Goal: Task Accomplishment & Management: Manage account settings

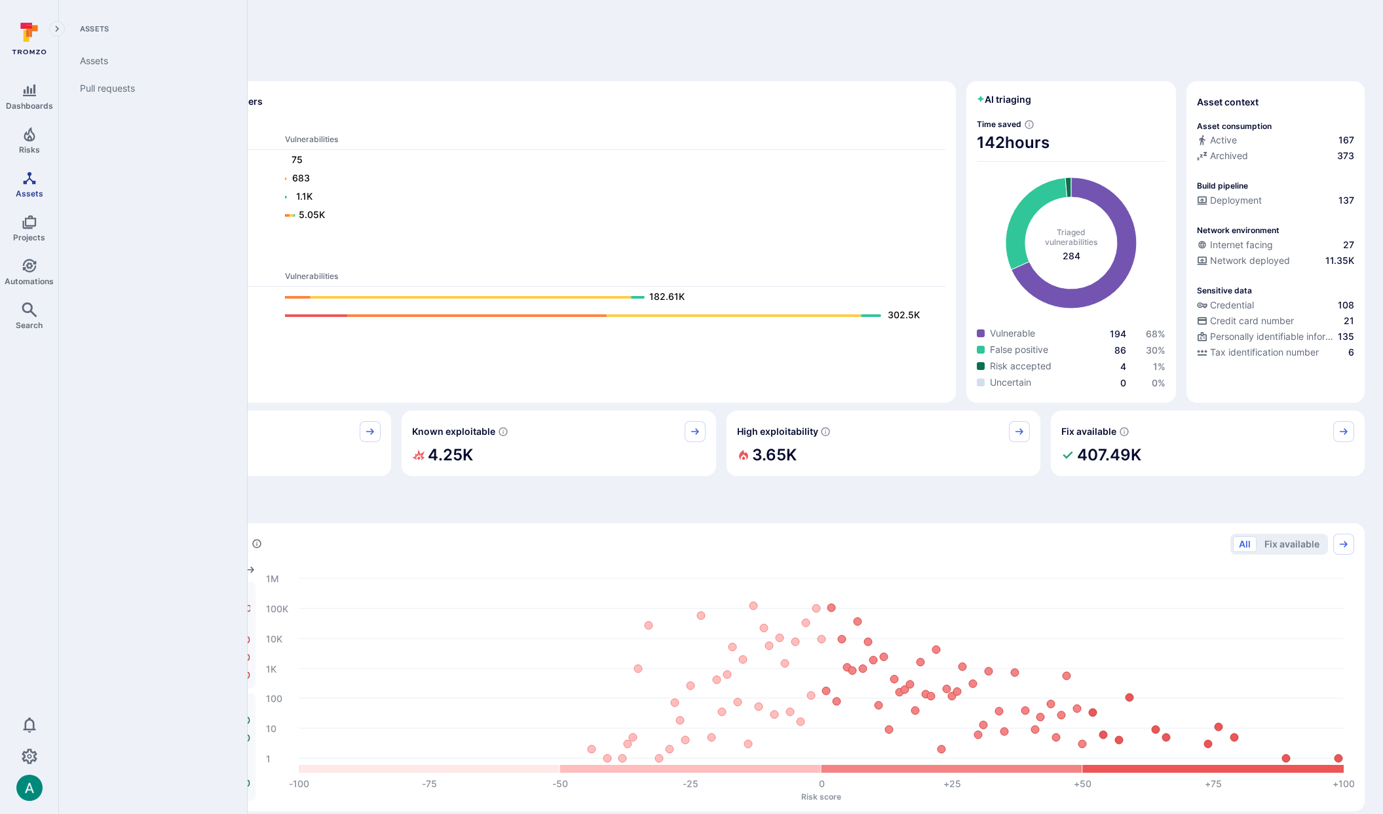
click at [27, 189] on span "Assets" at bounding box center [30, 194] width 28 height 10
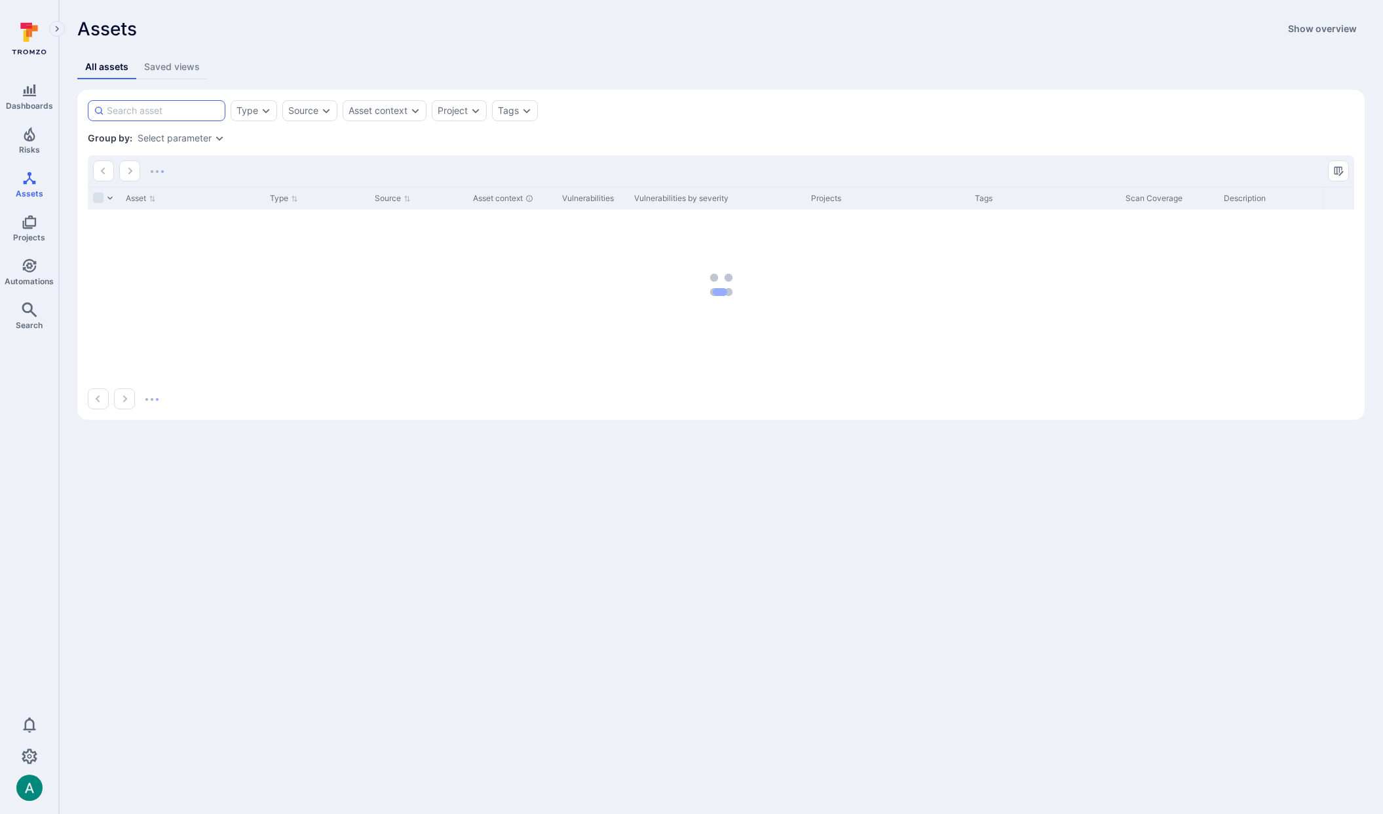
click at [164, 116] on input at bounding box center [163, 110] width 113 height 13
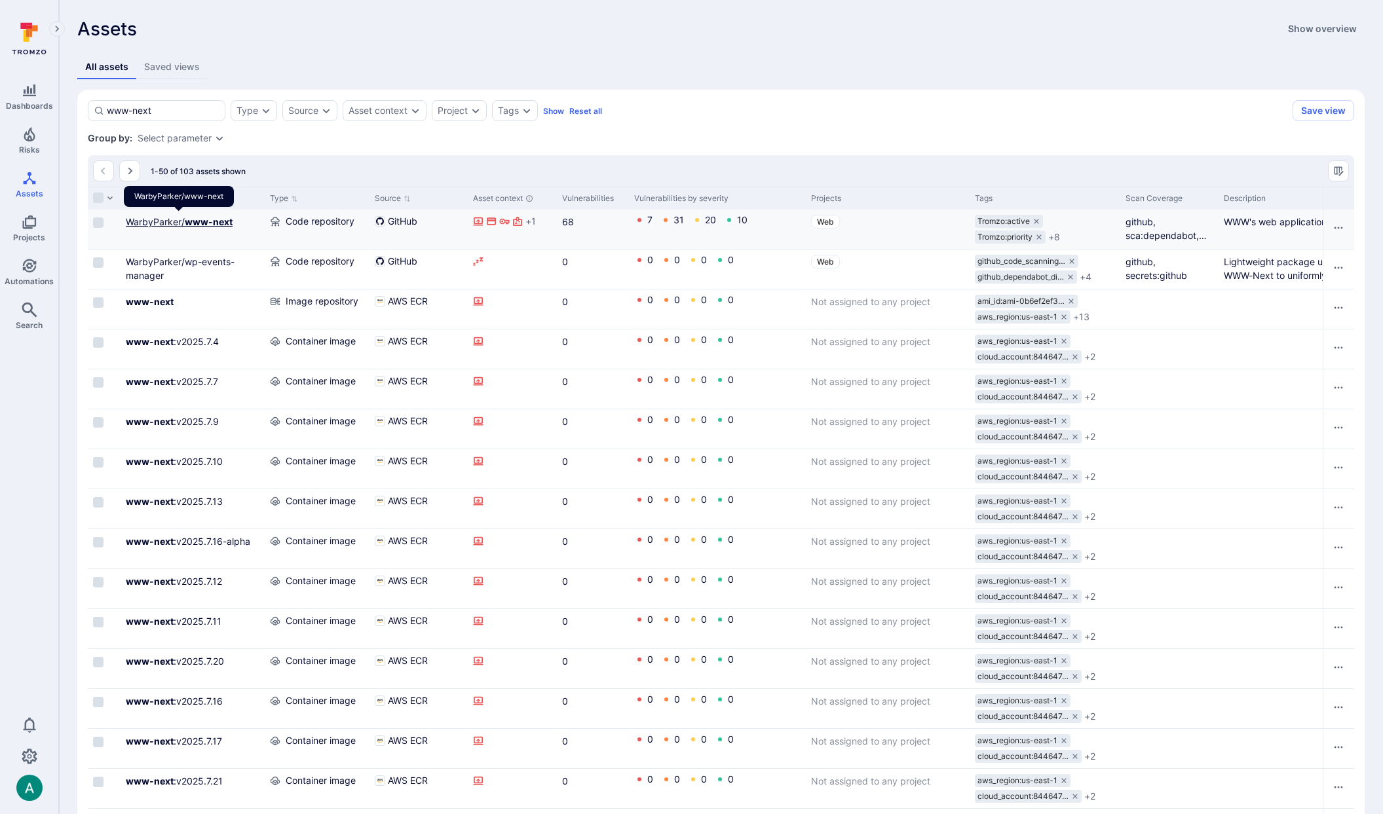
type input "www-next"
click at [177, 221] on link "WarbyParker/ www-next" at bounding box center [179, 221] width 107 height 11
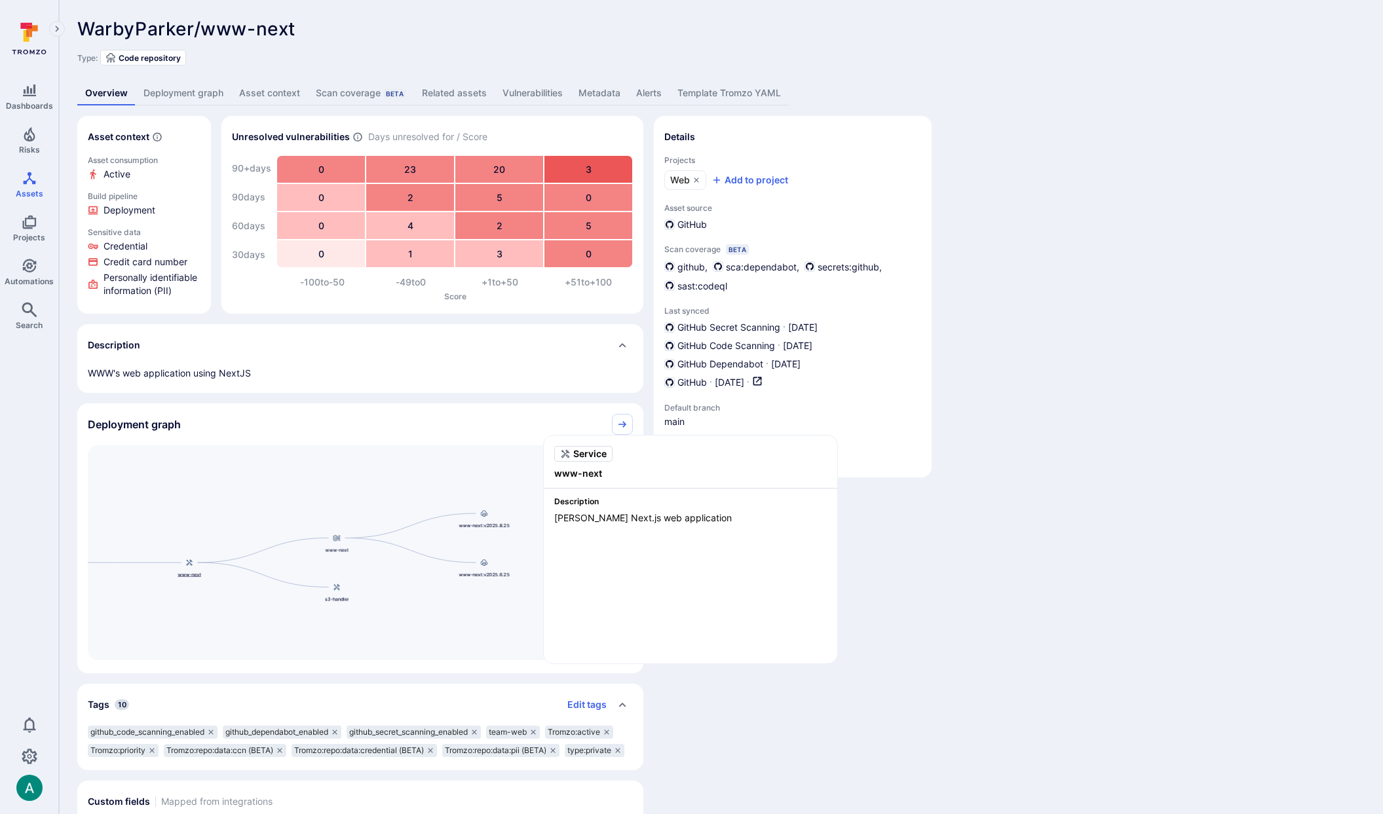
drag, startPoint x: 517, startPoint y: 542, endPoint x: 212, endPoint y: 559, distance: 305.1
click at [202, 560] on div "www-next" at bounding box center [189, 567] width 52 height 22
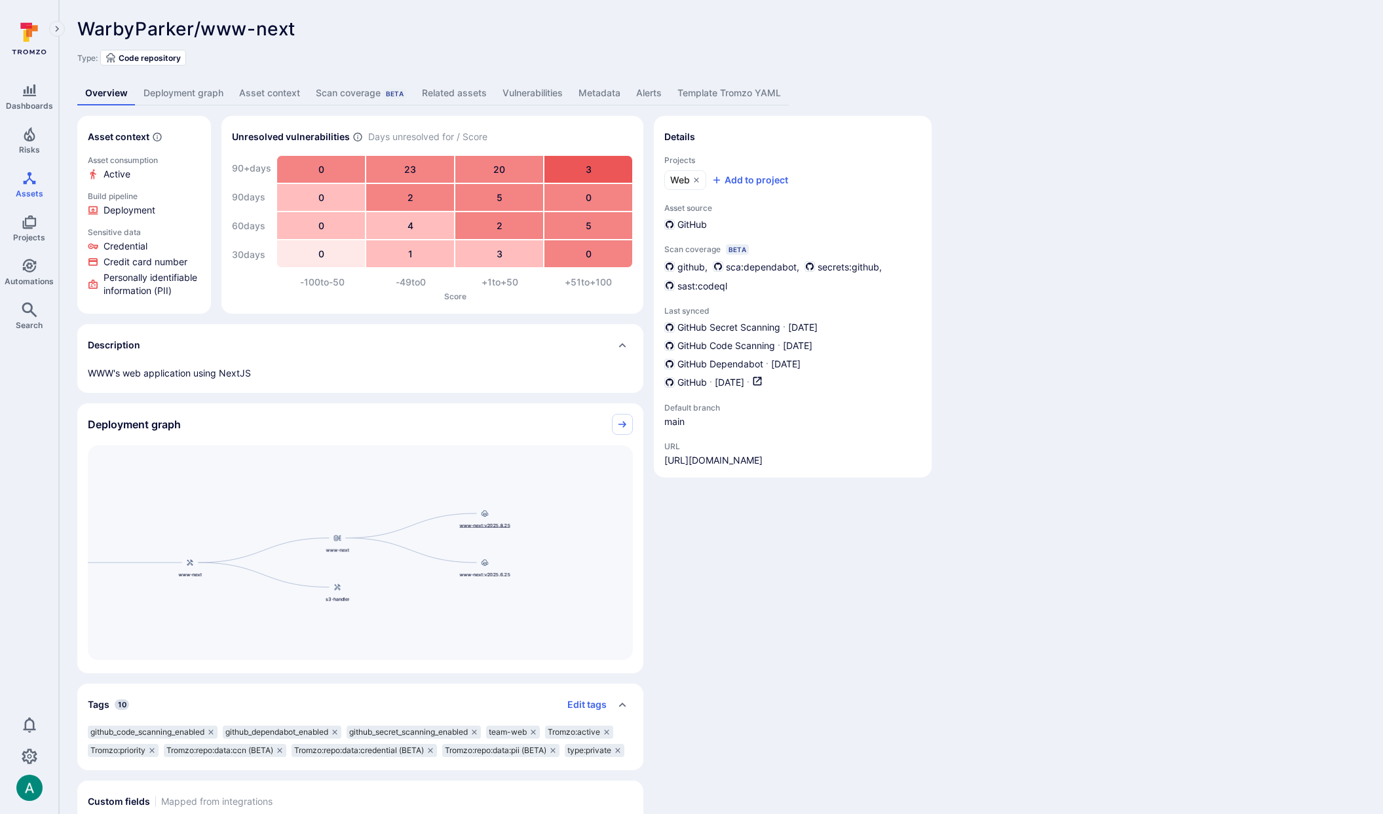
click at [487, 520] on div at bounding box center [485, 513] width 14 height 14
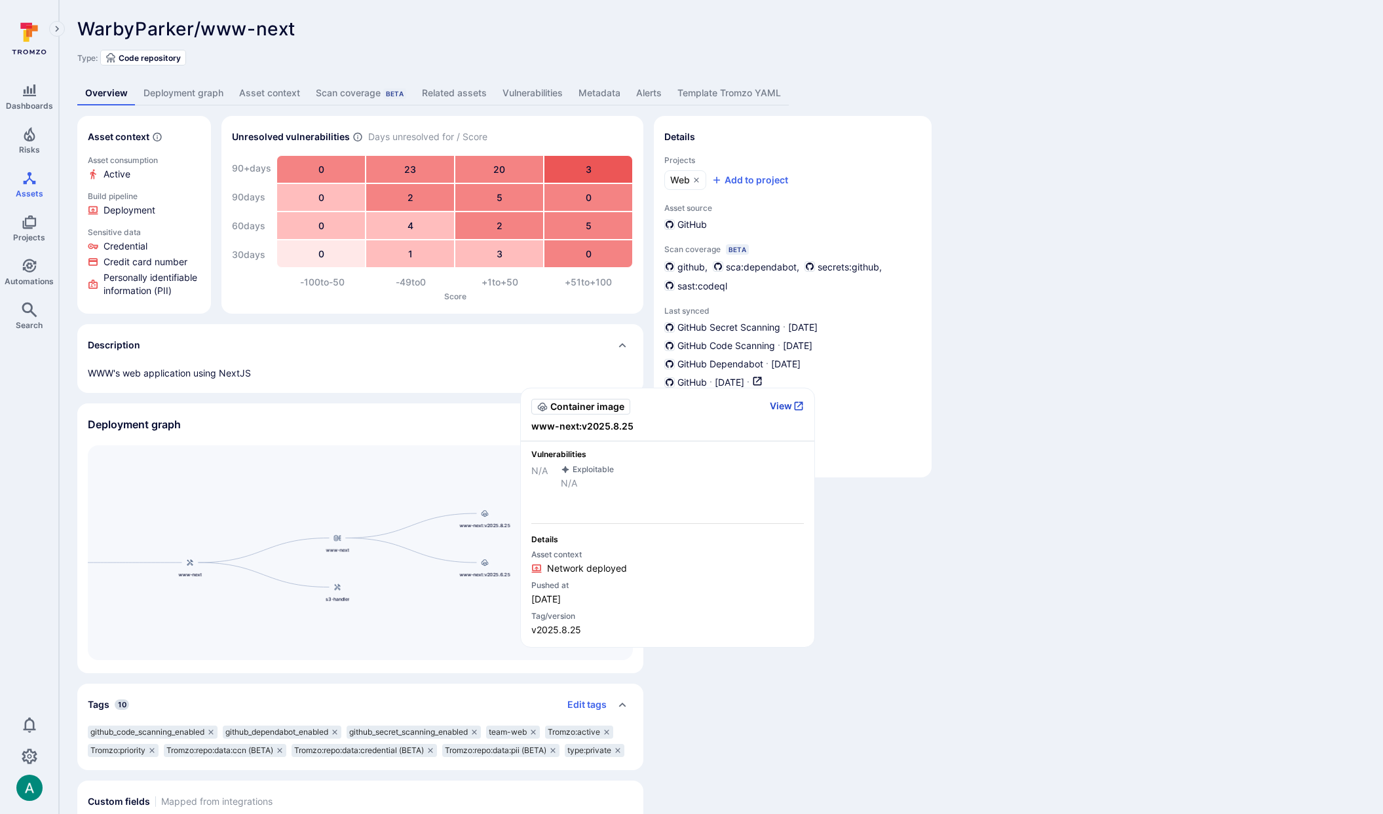
click at [787, 404] on button "View" at bounding box center [787, 406] width 34 height 12
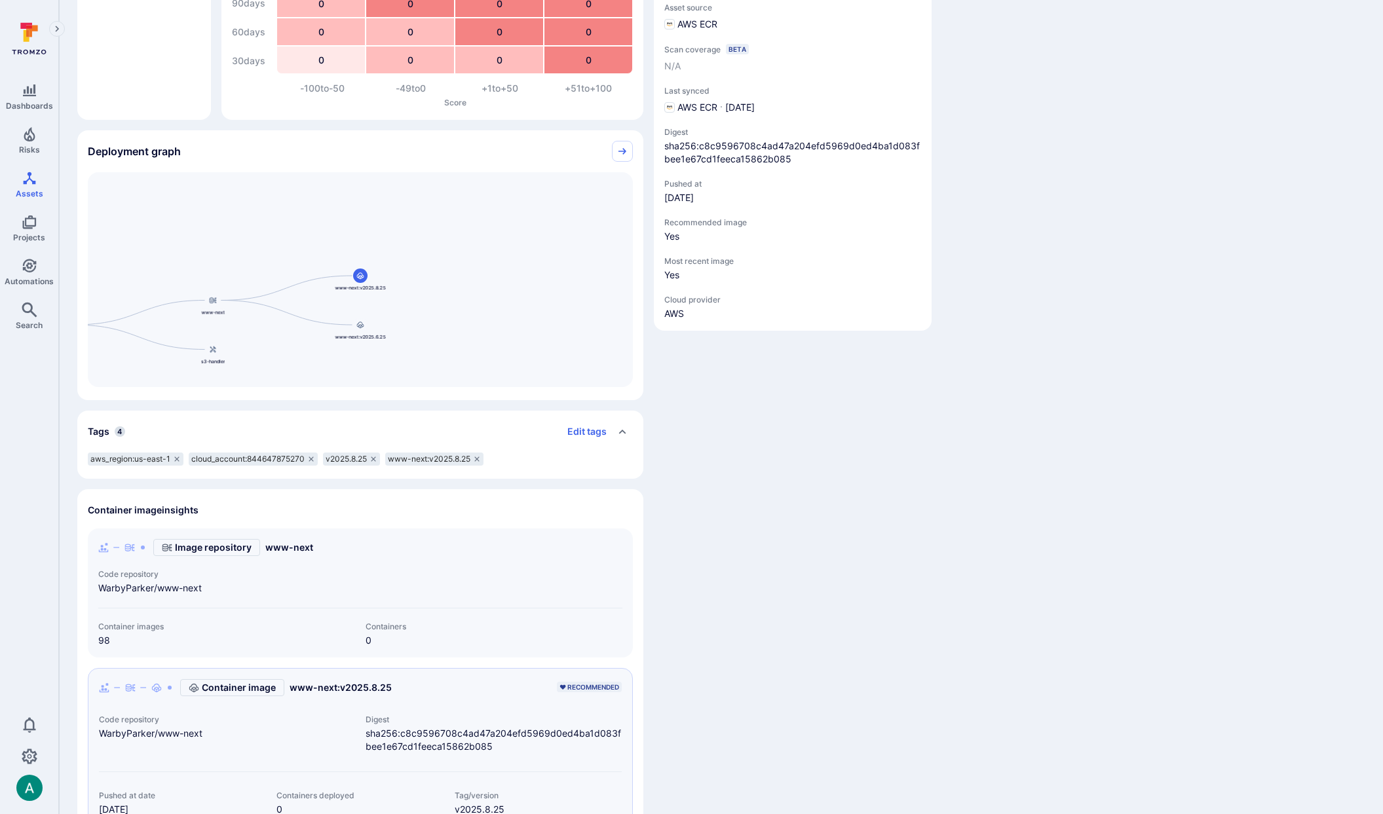
scroll to position [440, 0]
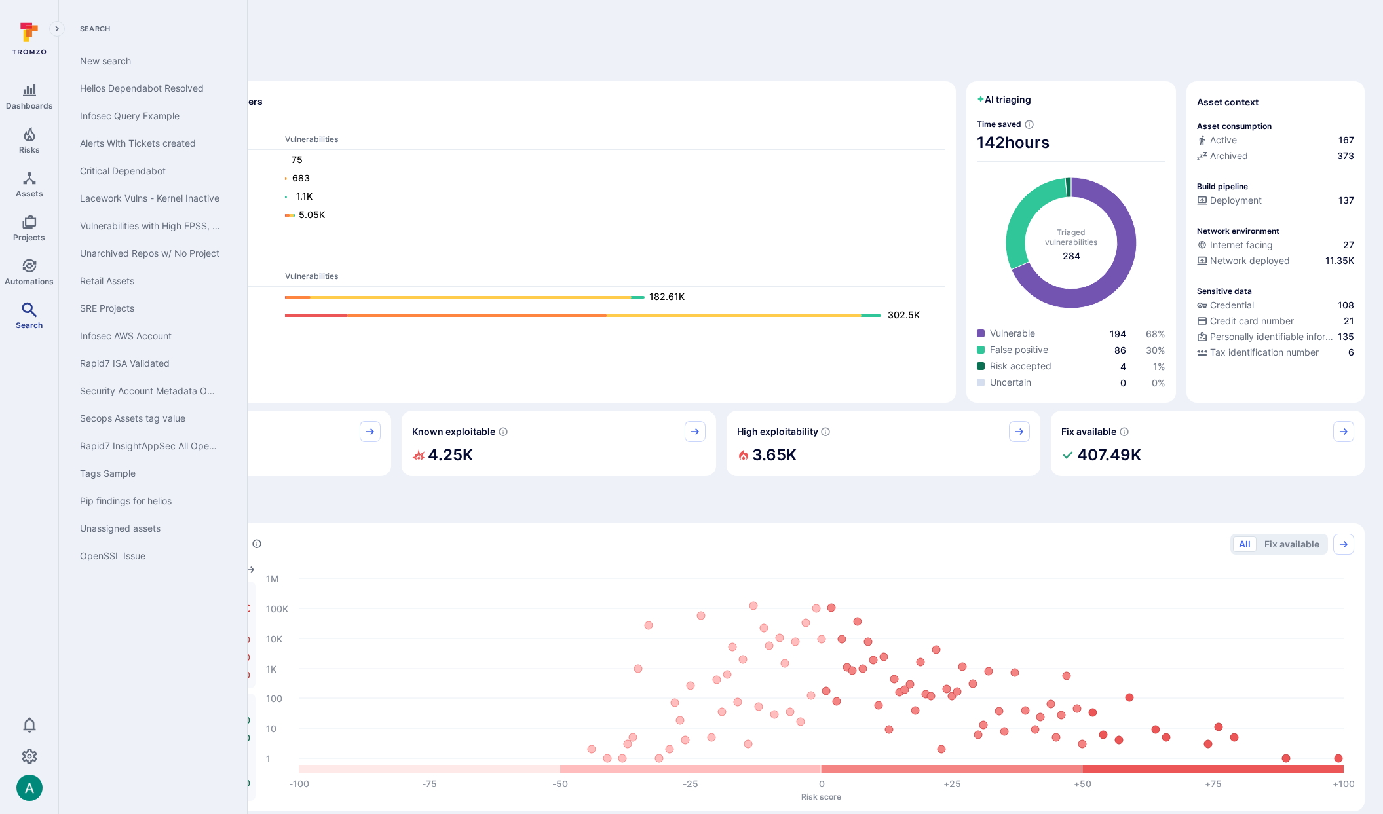
click at [28, 313] on icon "Search" at bounding box center [29, 309] width 15 height 15
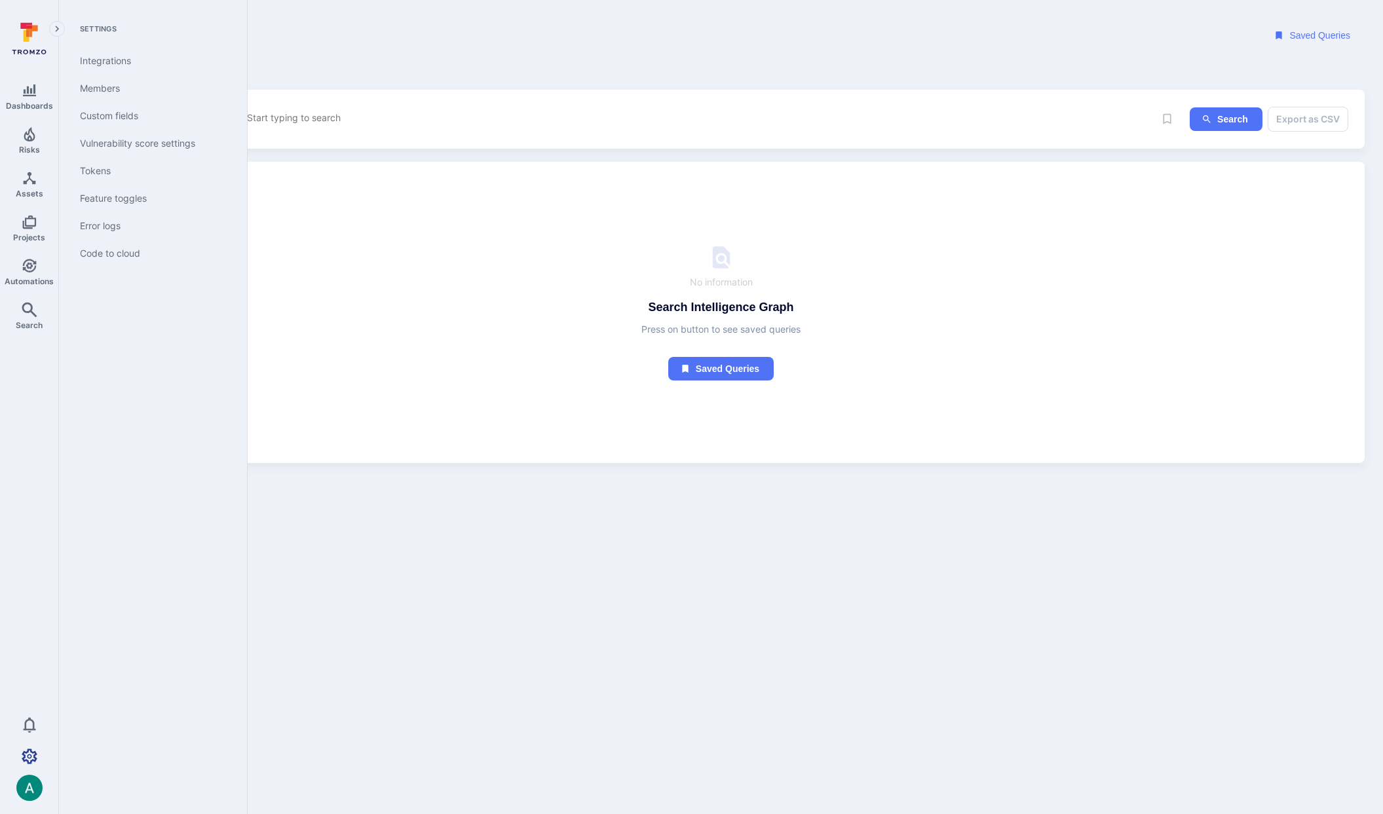
click at [28, 754] on icon "Settings" at bounding box center [30, 756] width 16 height 15
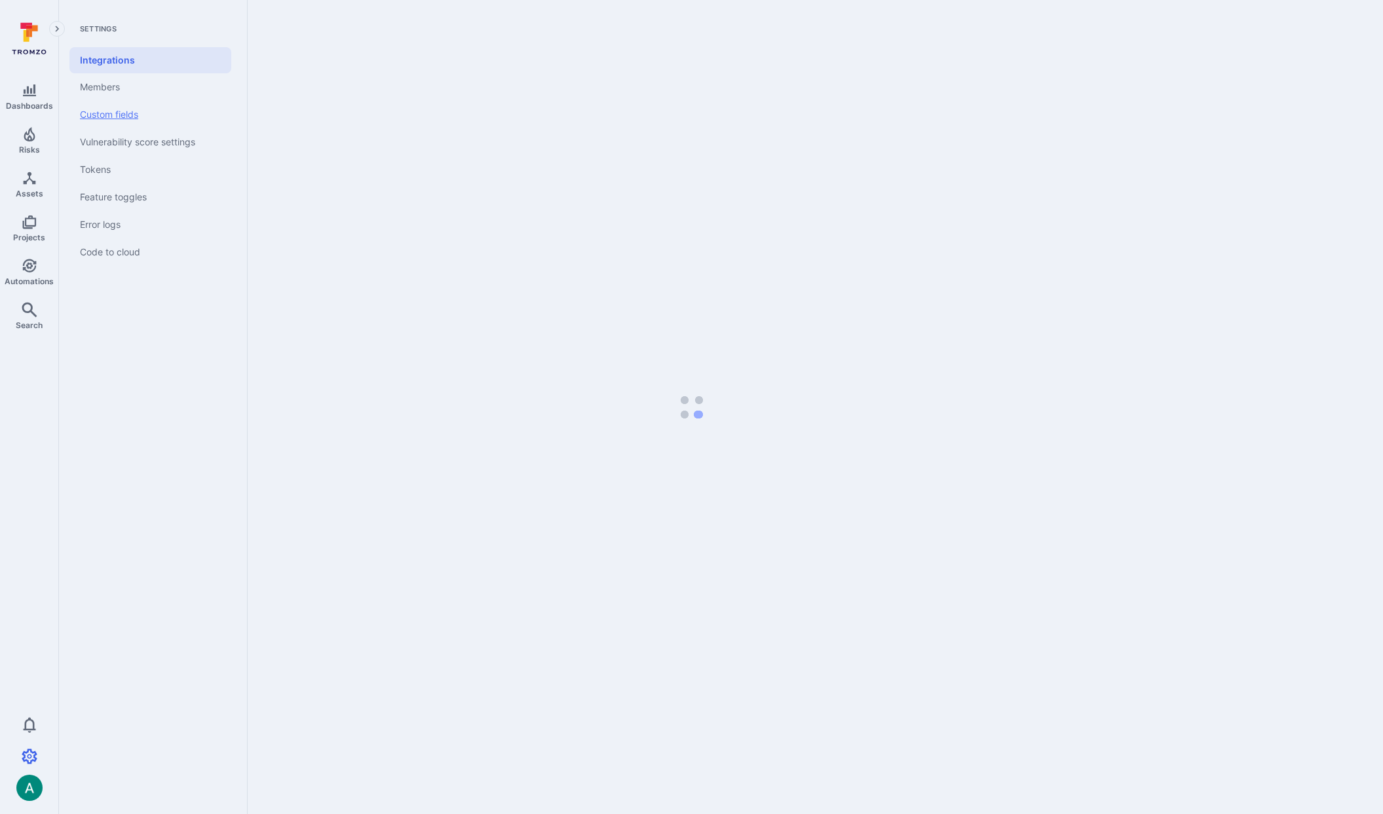
click at [131, 106] on link "Custom fields" at bounding box center [150, 115] width 162 height 28
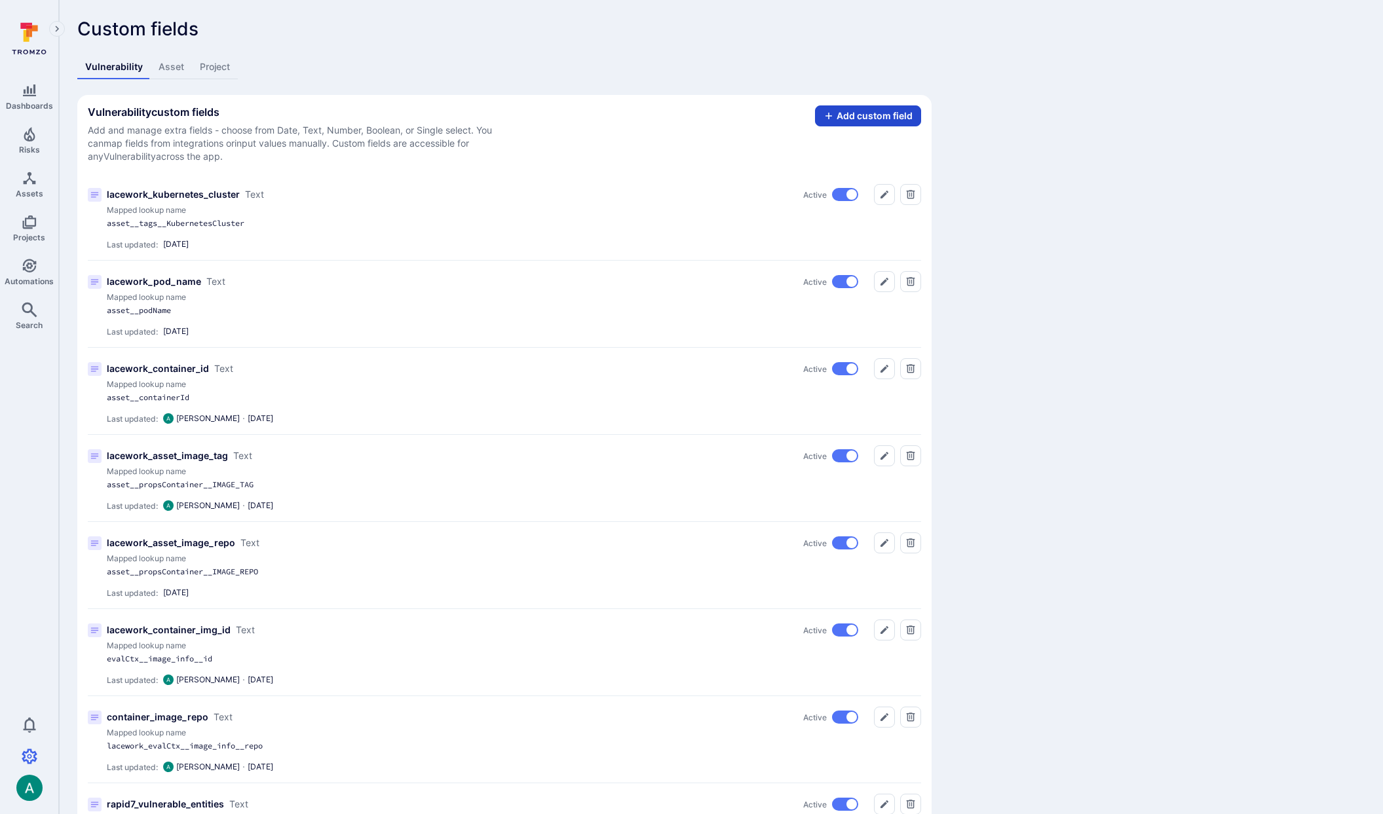
click at [865, 115] on button "Add custom field" at bounding box center [868, 115] width 106 height 21
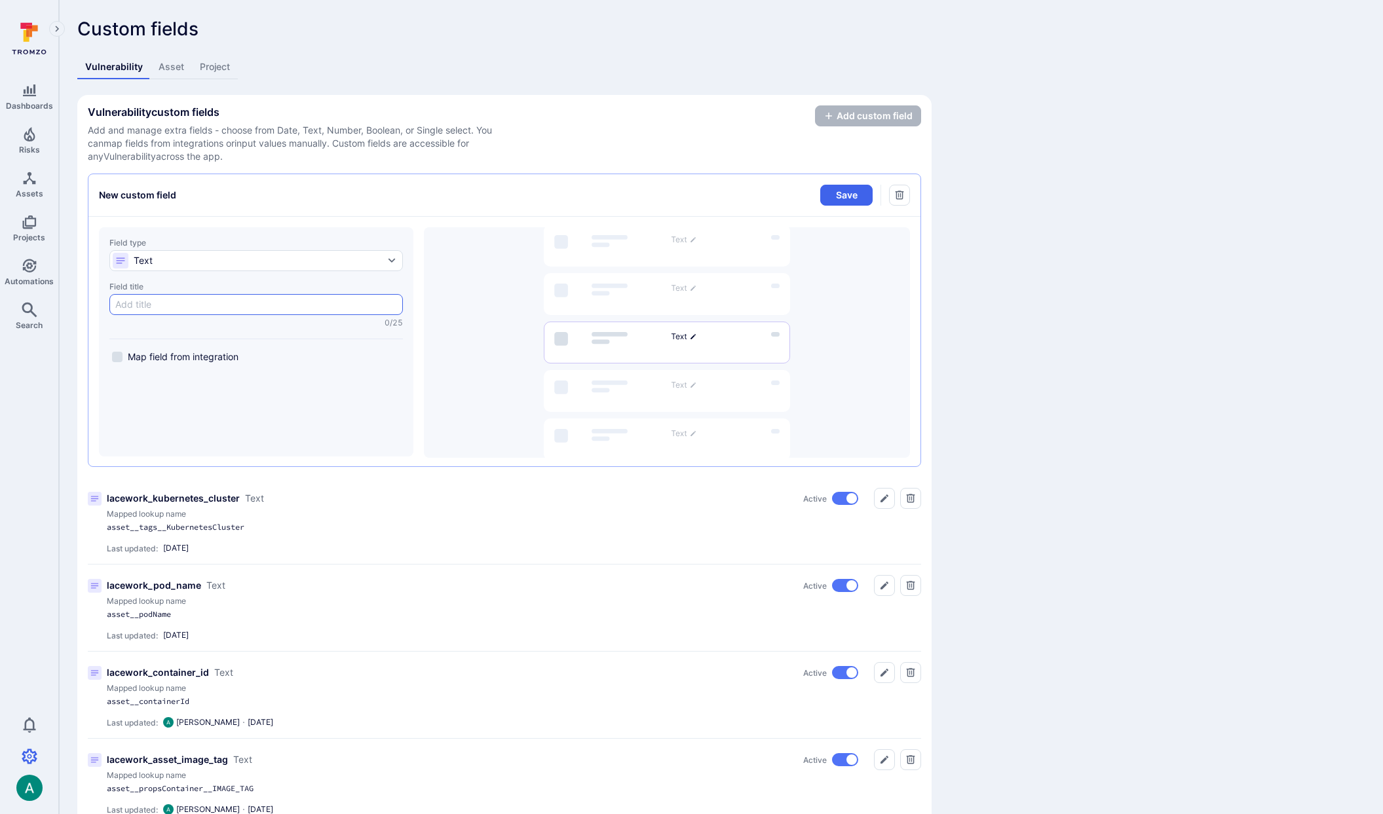
click at [171, 300] on input "Field title 0/25" at bounding box center [256, 304] width 282 height 13
paste input "dependabot_Scope"
type input "dependabot_Scope"
click at [119, 360] on input "Map field from integration" at bounding box center [117, 357] width 10 height 10
checkbox input "true"
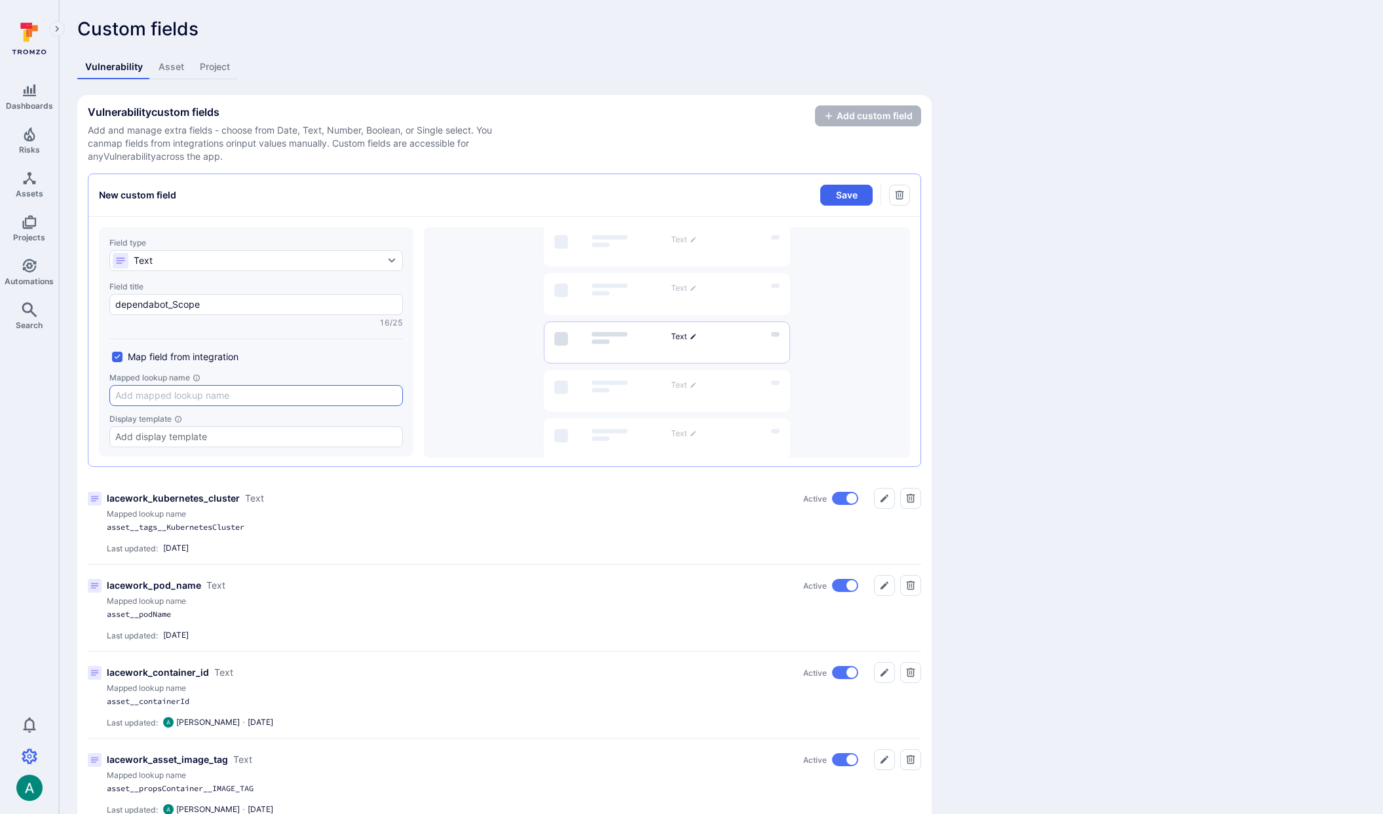
click at [299, 390] on input "Mapped lookup name" at bounding box center [256, 395] width 282 height 13
paste input "dependencyScope"
type input "dependencyScope"
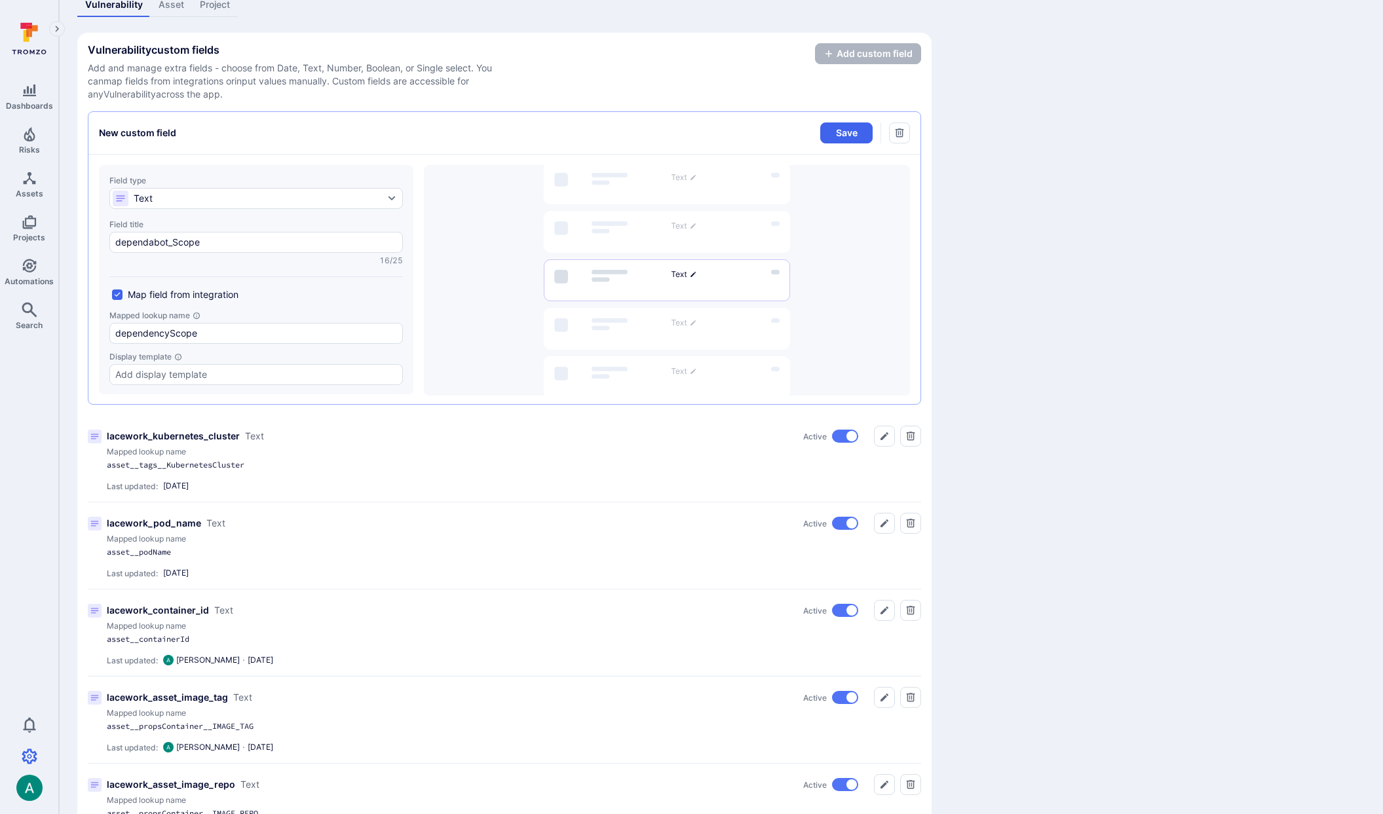
scroll to position [25, 0]
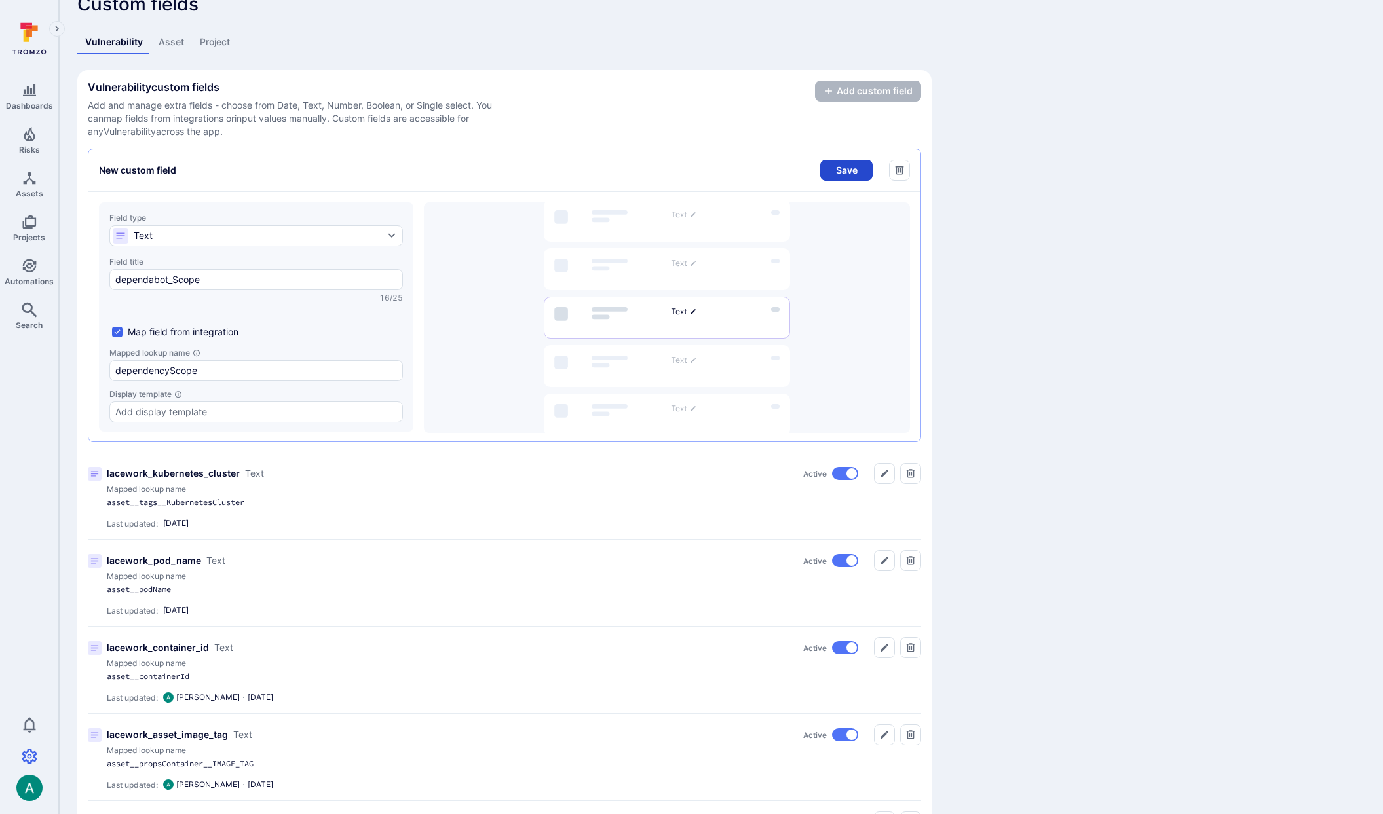
click at [837, 169] on button "Save" at bounding box center [846, 170] width 52 height 21
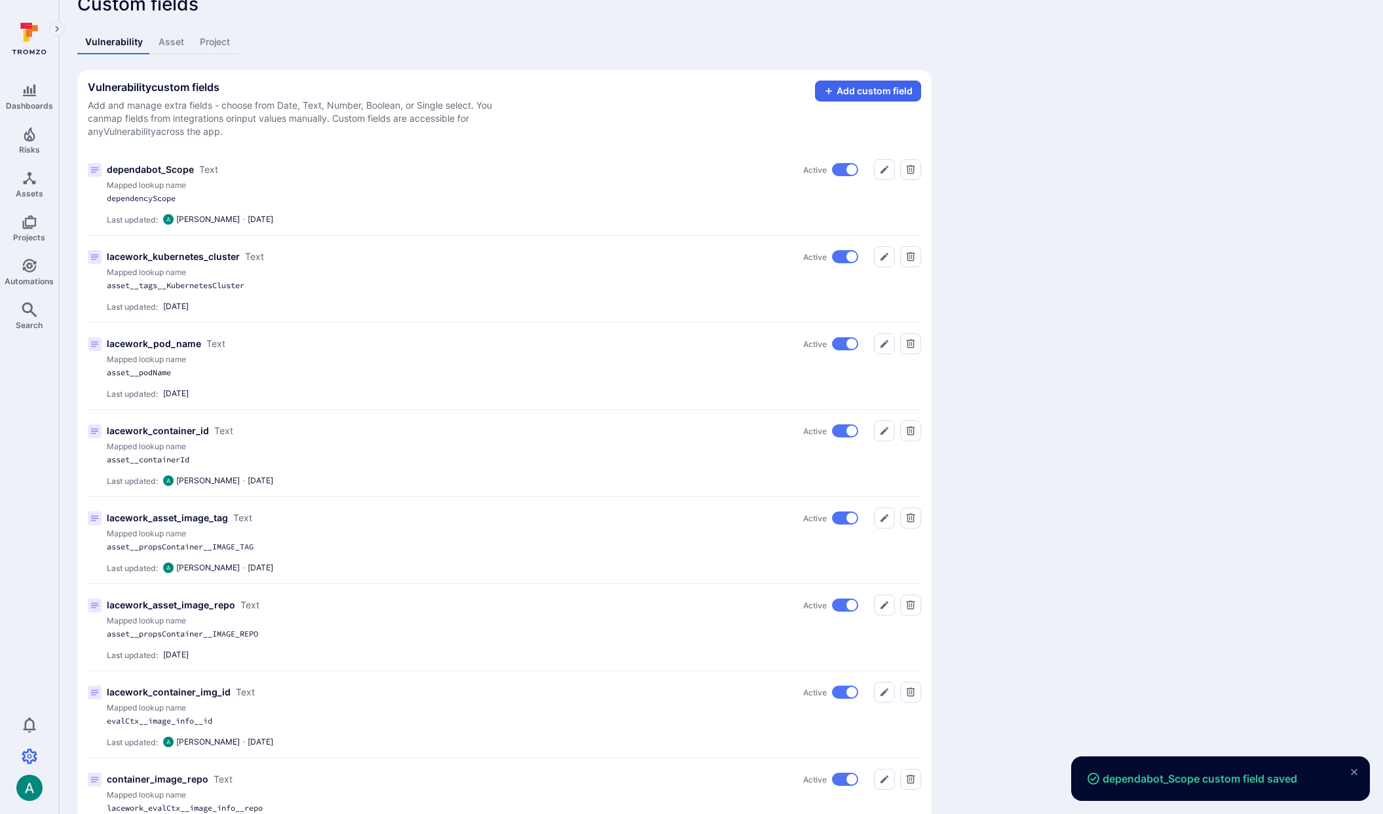
scroll to position [0, 0]
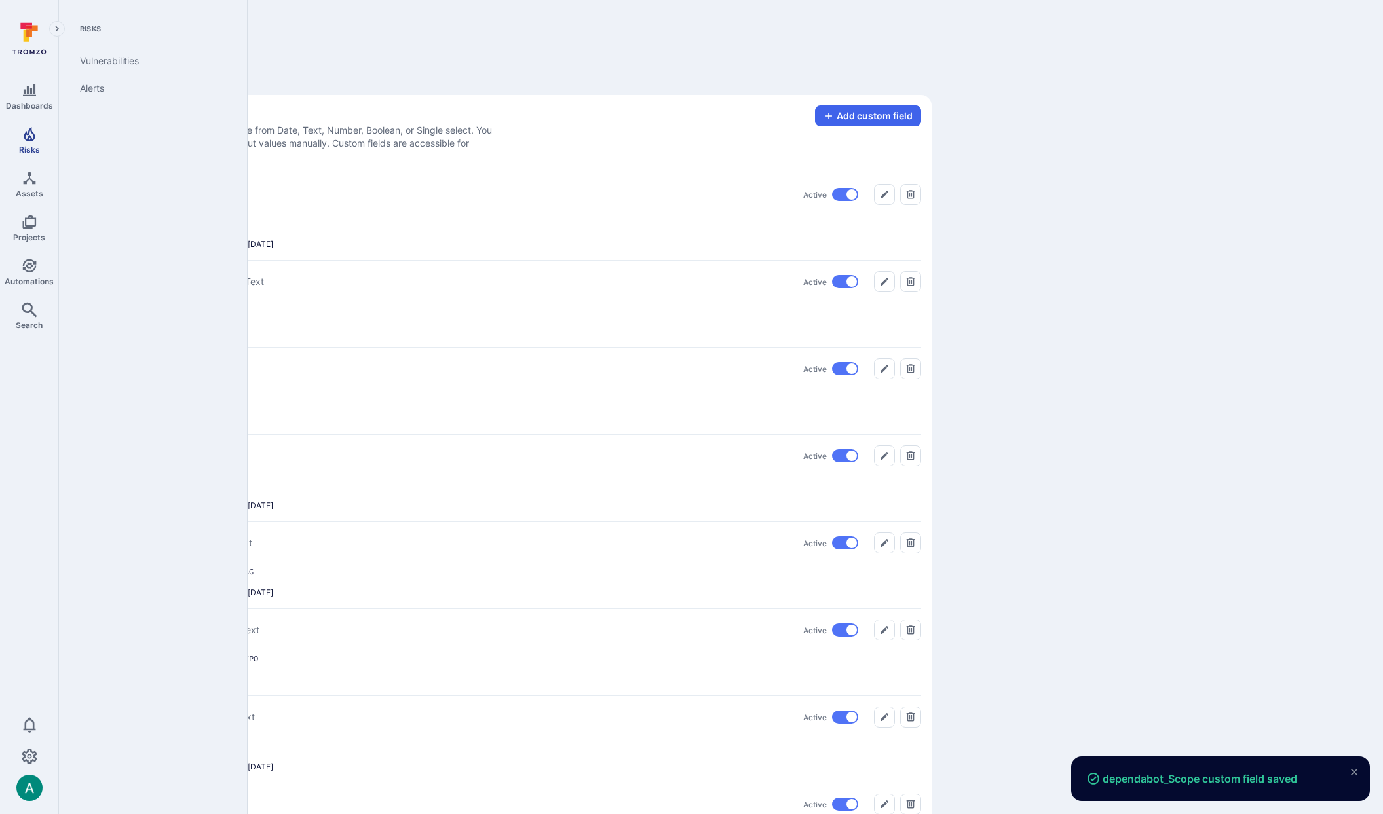
click at [33, 142] on icon "Risks" at bounding box center [30, 134] width 16 height 16
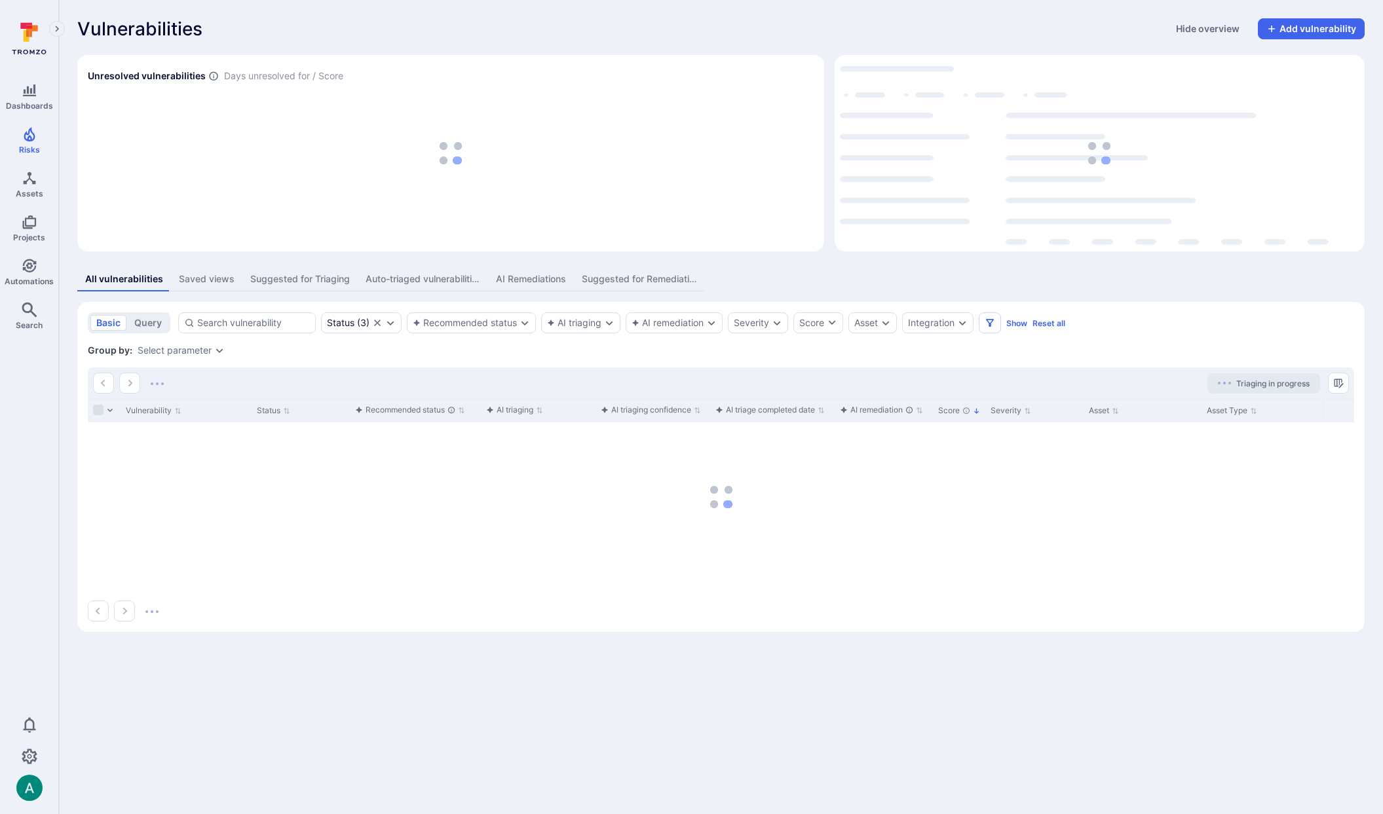
click at [219, 354] on icon "Expand dropdown" at bounding box center [219, 350] width 10 height 10
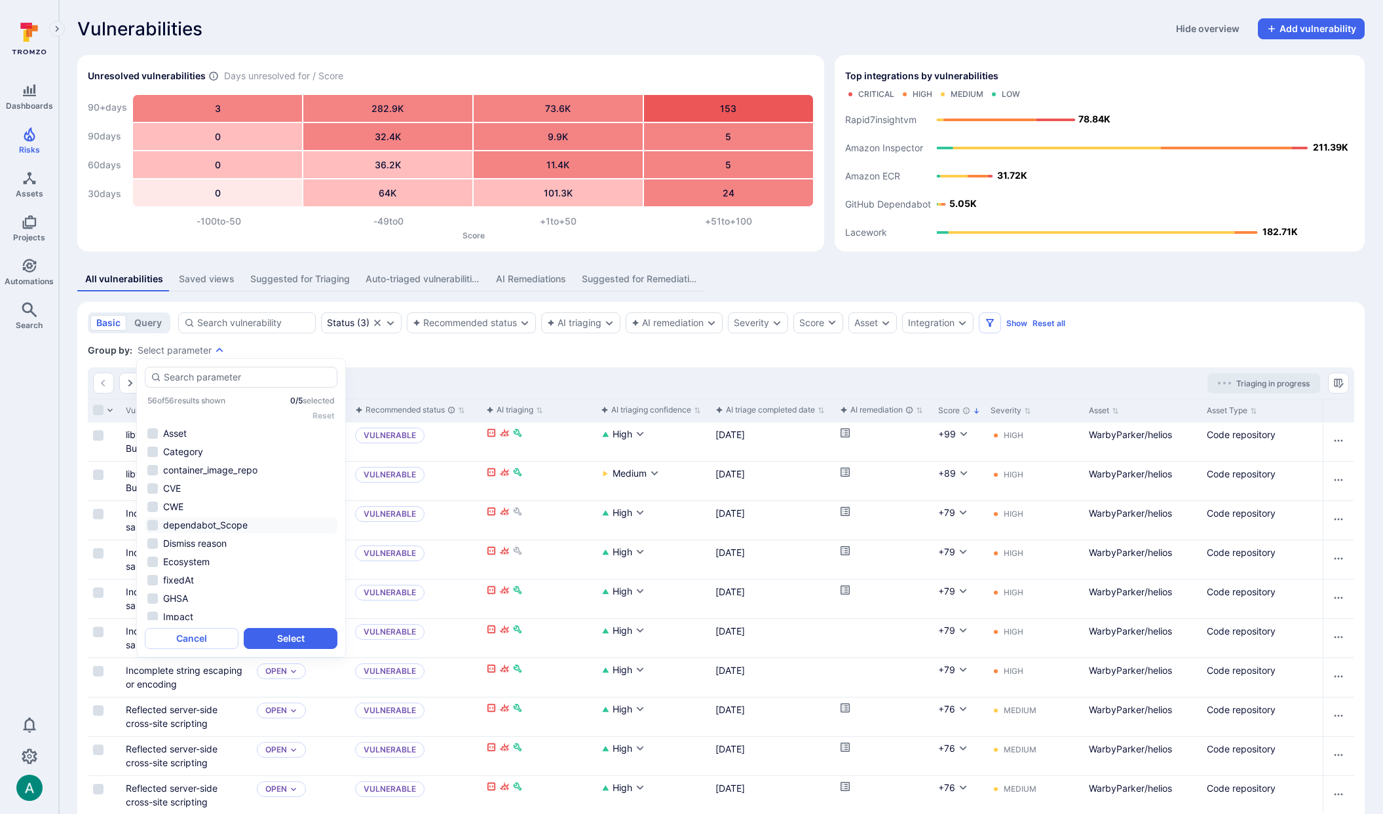
click at [205, 527] on li "dependabot_Scope" at bounding box center [241, 526] width 193 height 16
click at [295, 637] on button "Select" at bounding box center [291, 638] width 94 height 21
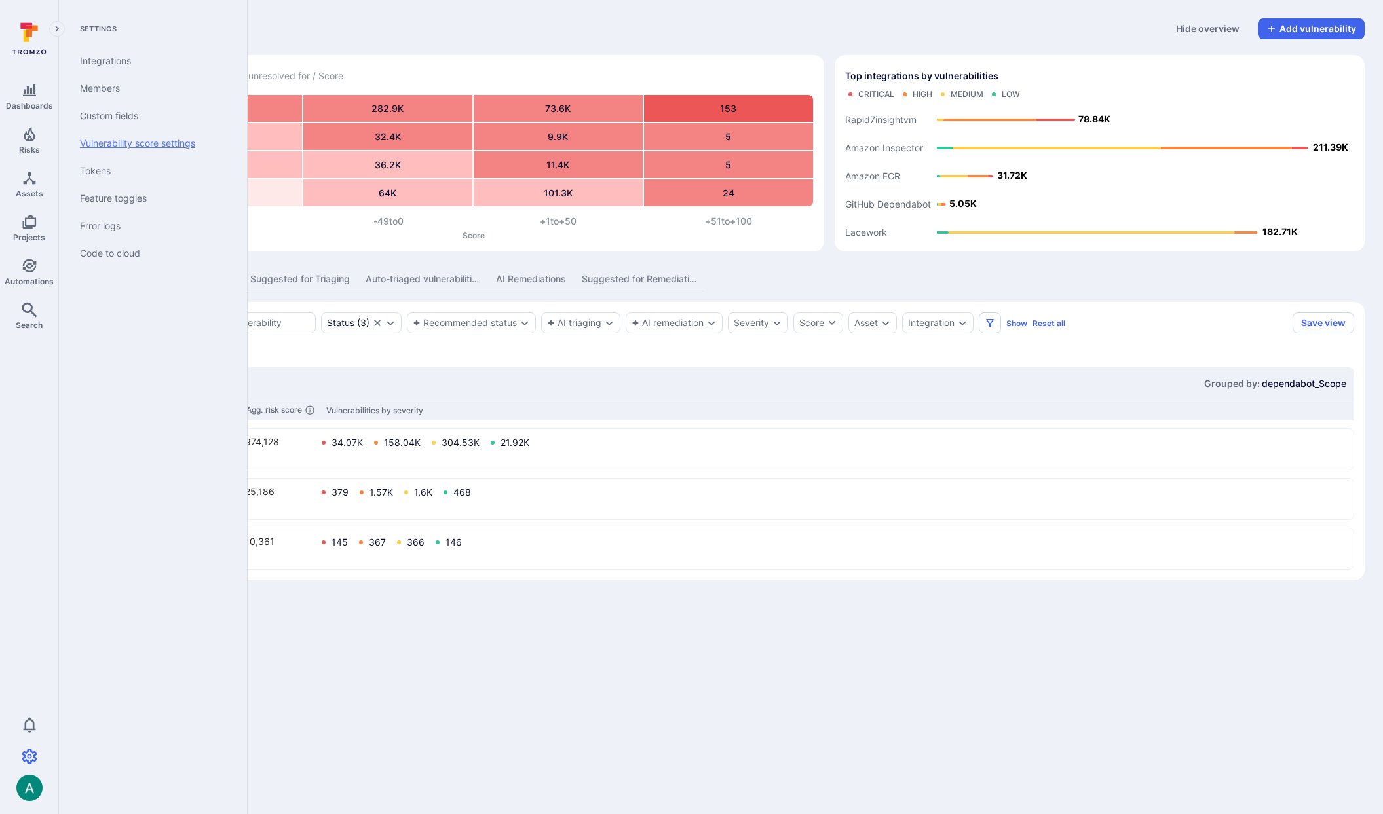
click at [149, 137] on link "Vulnerability score settings" at bounding box center [150, 144] width 162 height 28
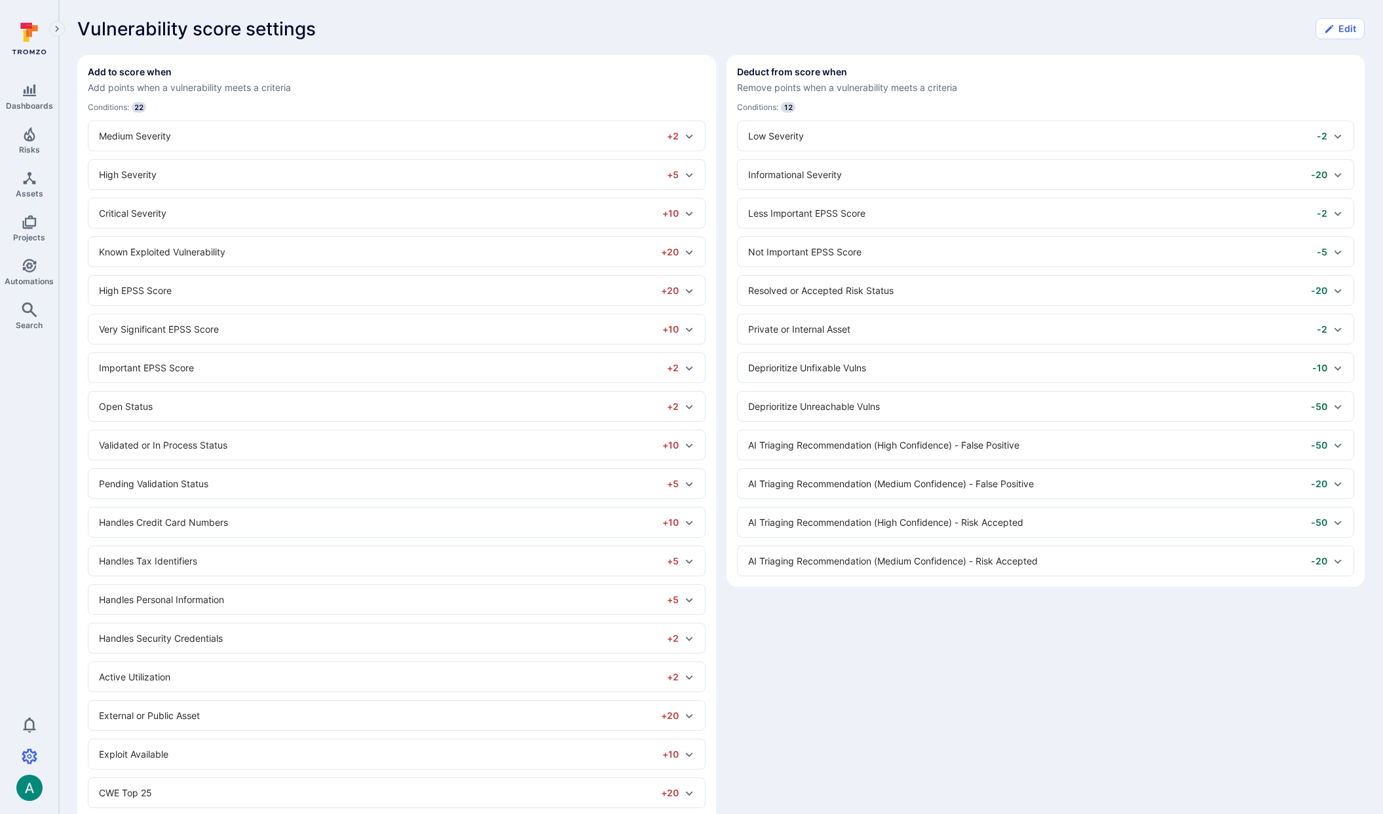
drag, startPoint x: 793, startPoint y: 617, endPoint x: 774, endPoint y: 615, distance: 19.2
click at [791, 617] on div "Add to score when Add points when a vulnerability meets a criteria Conditions: …" at bounding box center [720, 514] width 1287 height 919
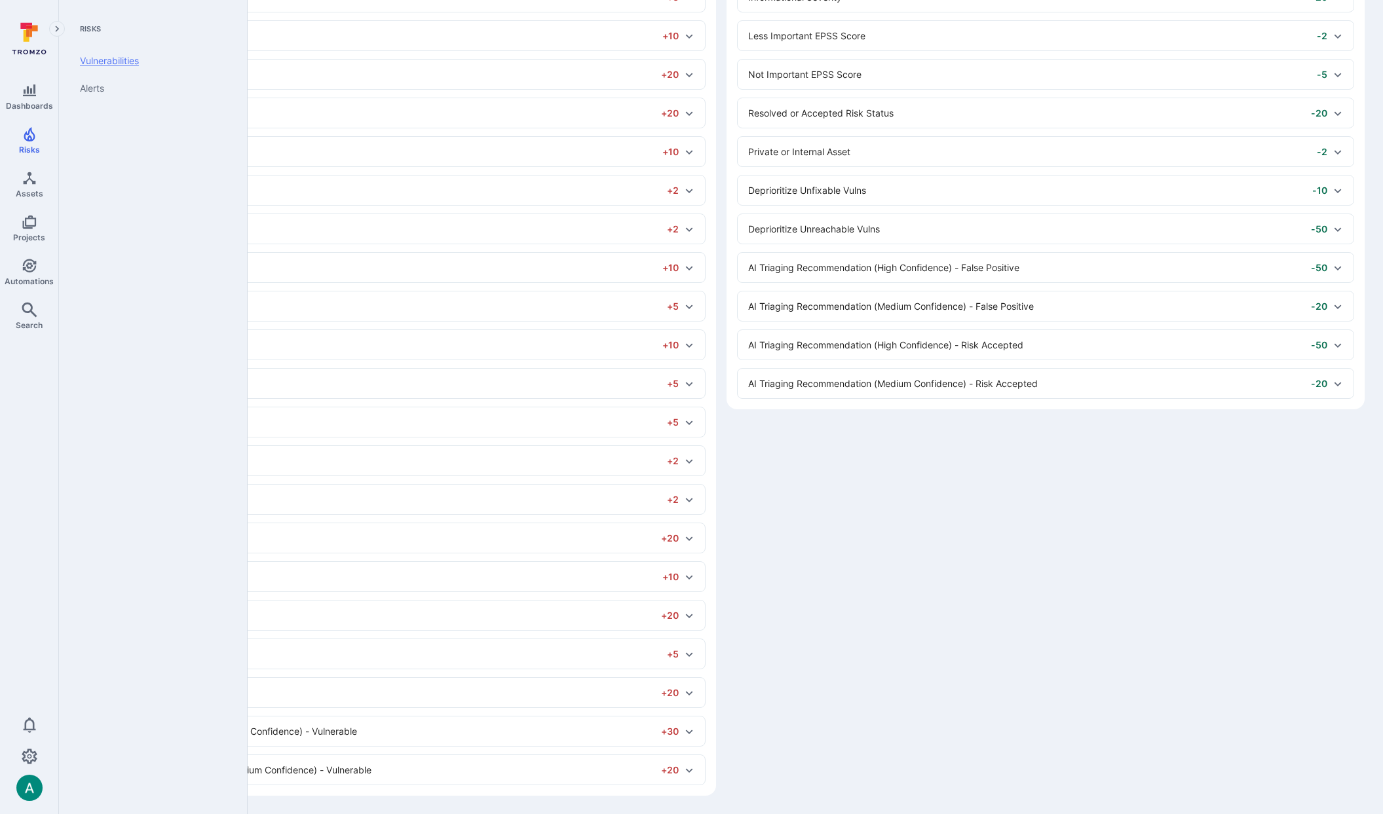
click at [92, 60] on link "Vulnerabilities" at bounding box center [150, 61] width 162 height 28
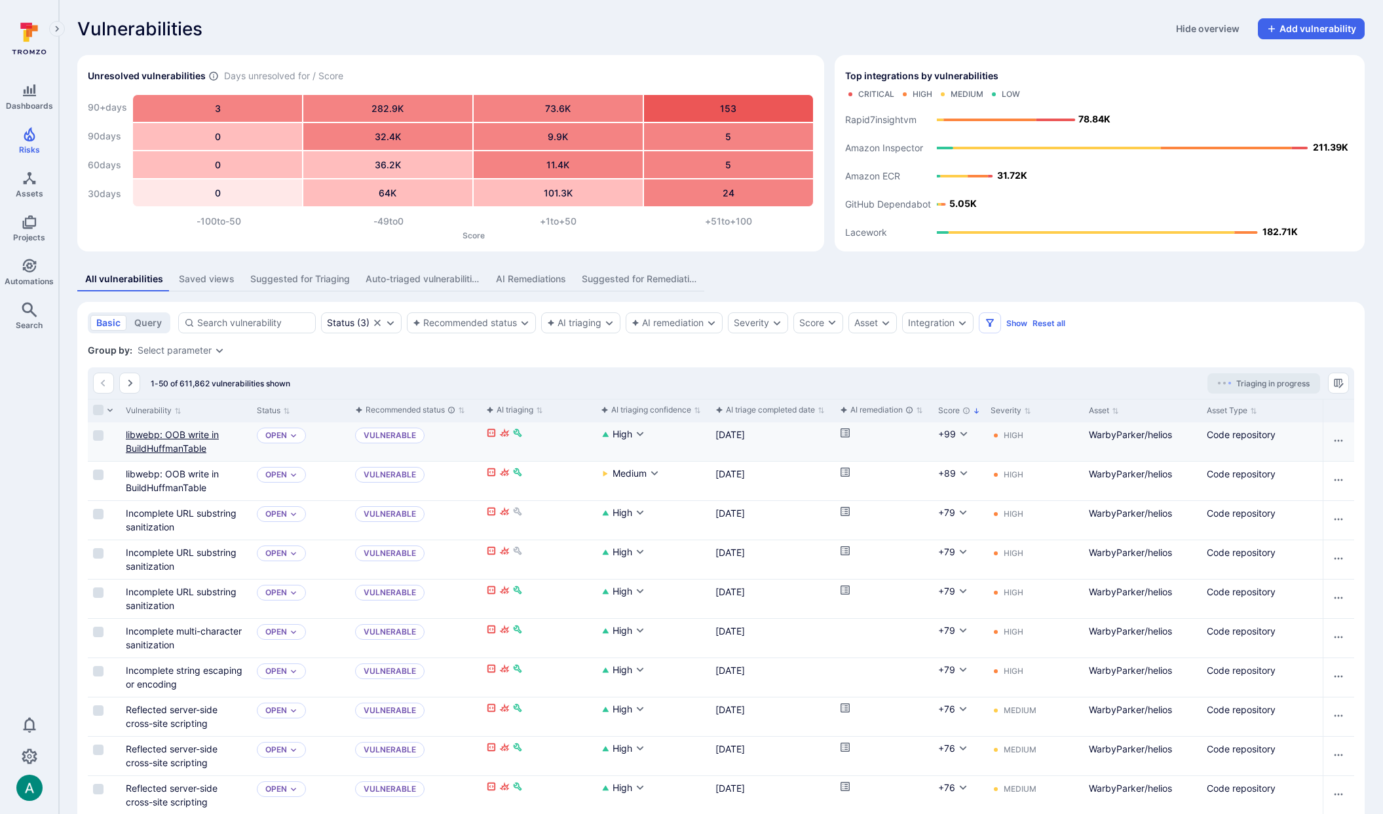
click at [191, 436] on link "libwebp: OOB write in BuildHuffmanTable" at bounding box center [172, 441] width 93 height 25
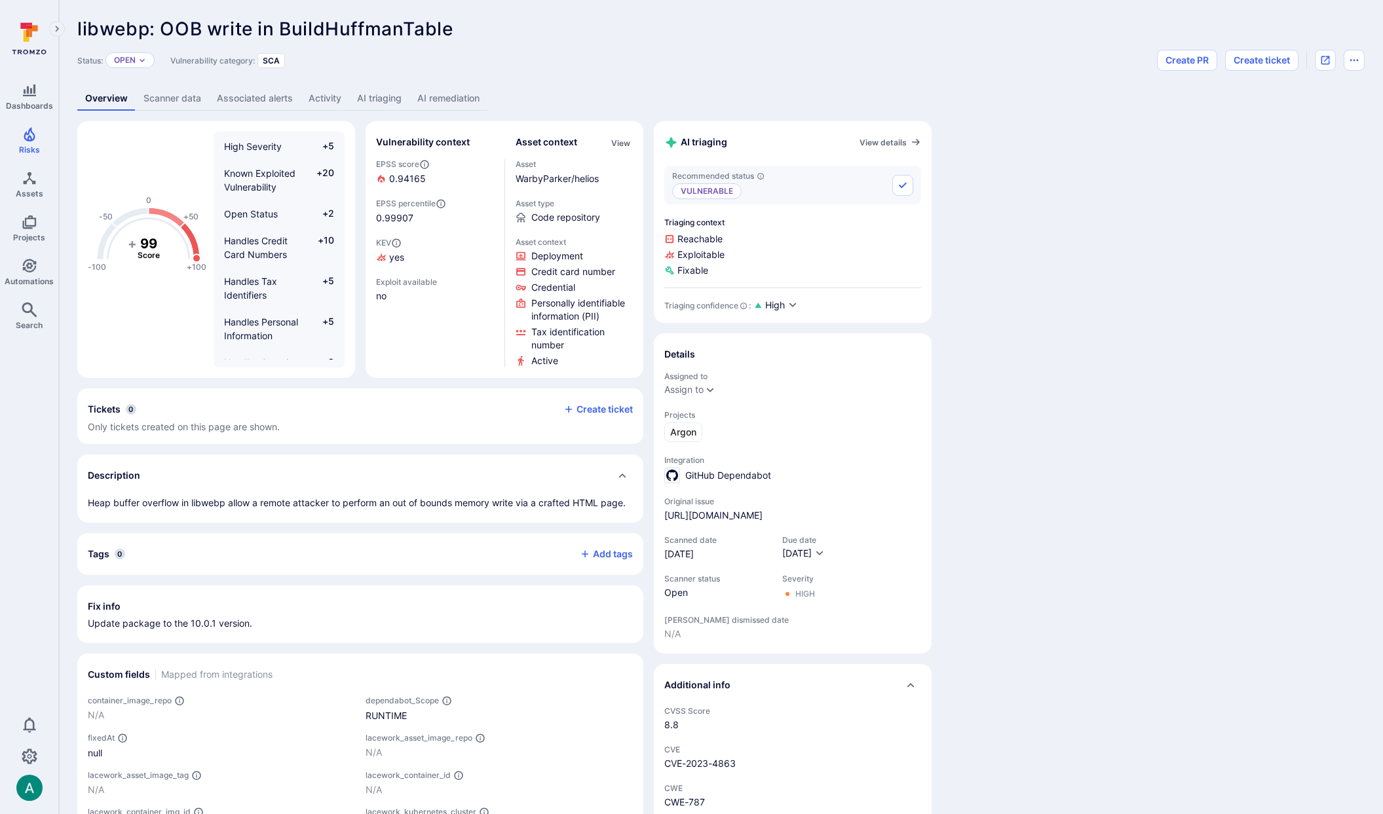
click at [185, 94] on link "Scanner data" at bounding box center [172, 98] width 73 height 24
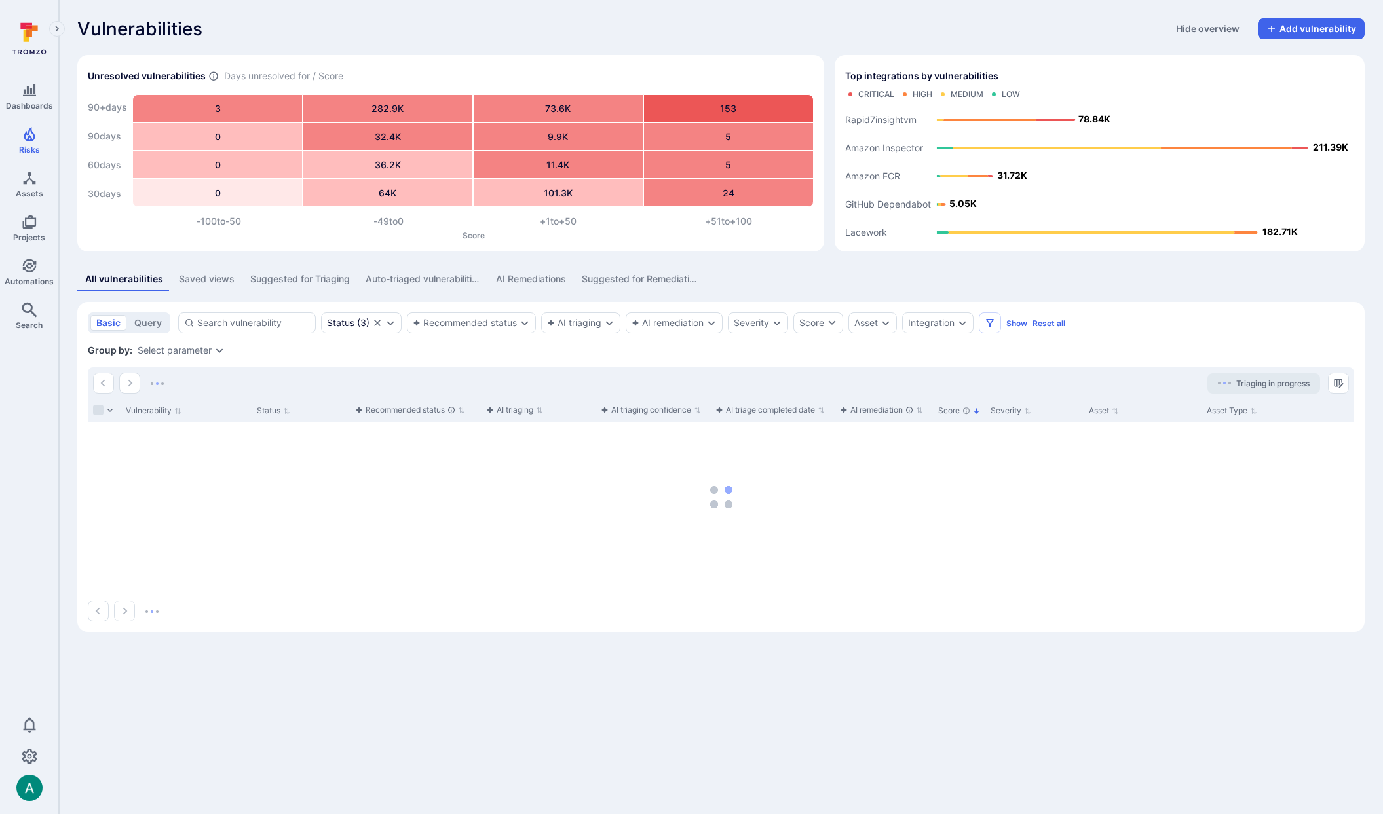
click at [165, 351] on div "Select parameter" at bounding box center [175, 350] width 74 height 10
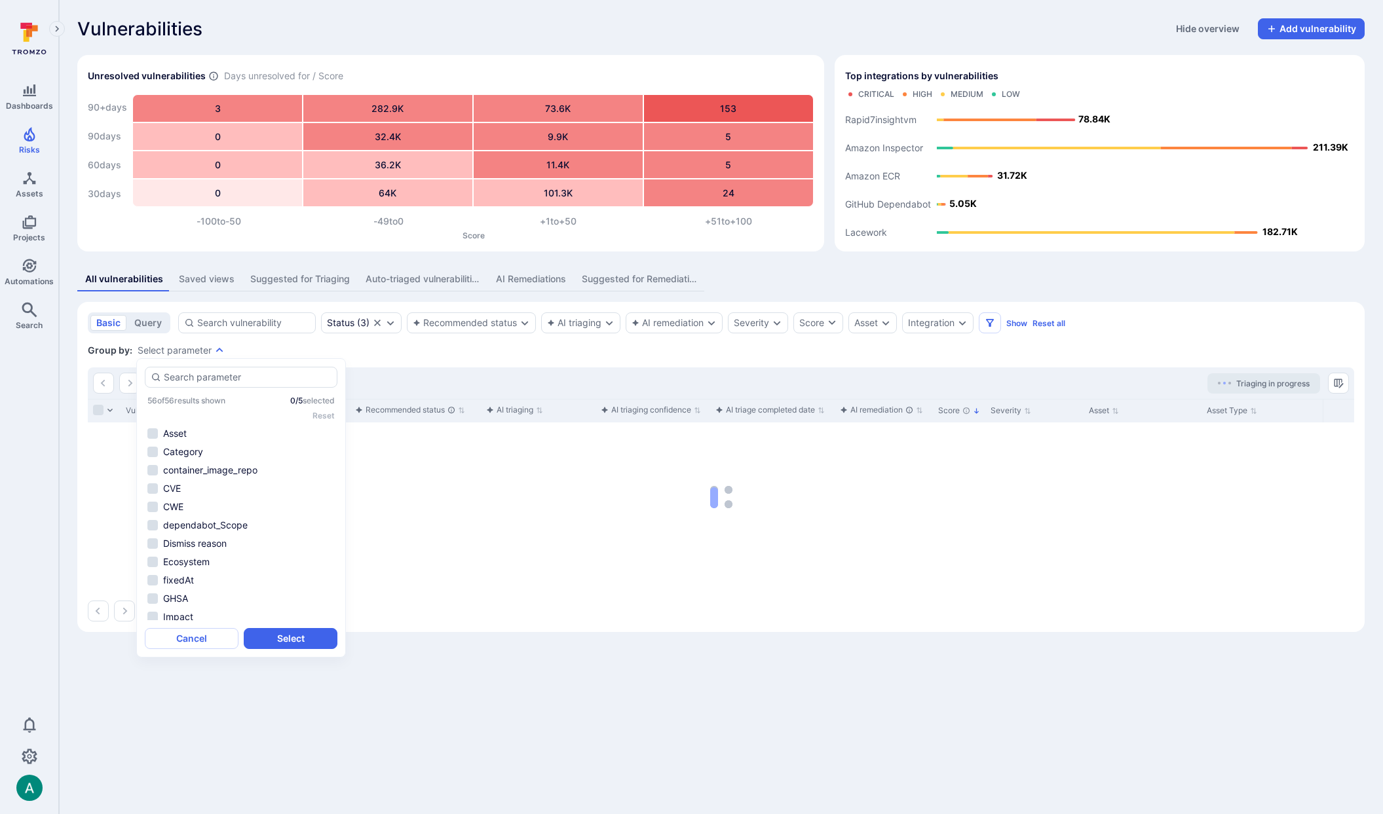
click at [226, 528] on li "dependabot_Scope" at bounding box center [241, 526] width 193 height 16
click at [288, 641] on button "Select" at bounding box center [291, 638] width 94 height 21
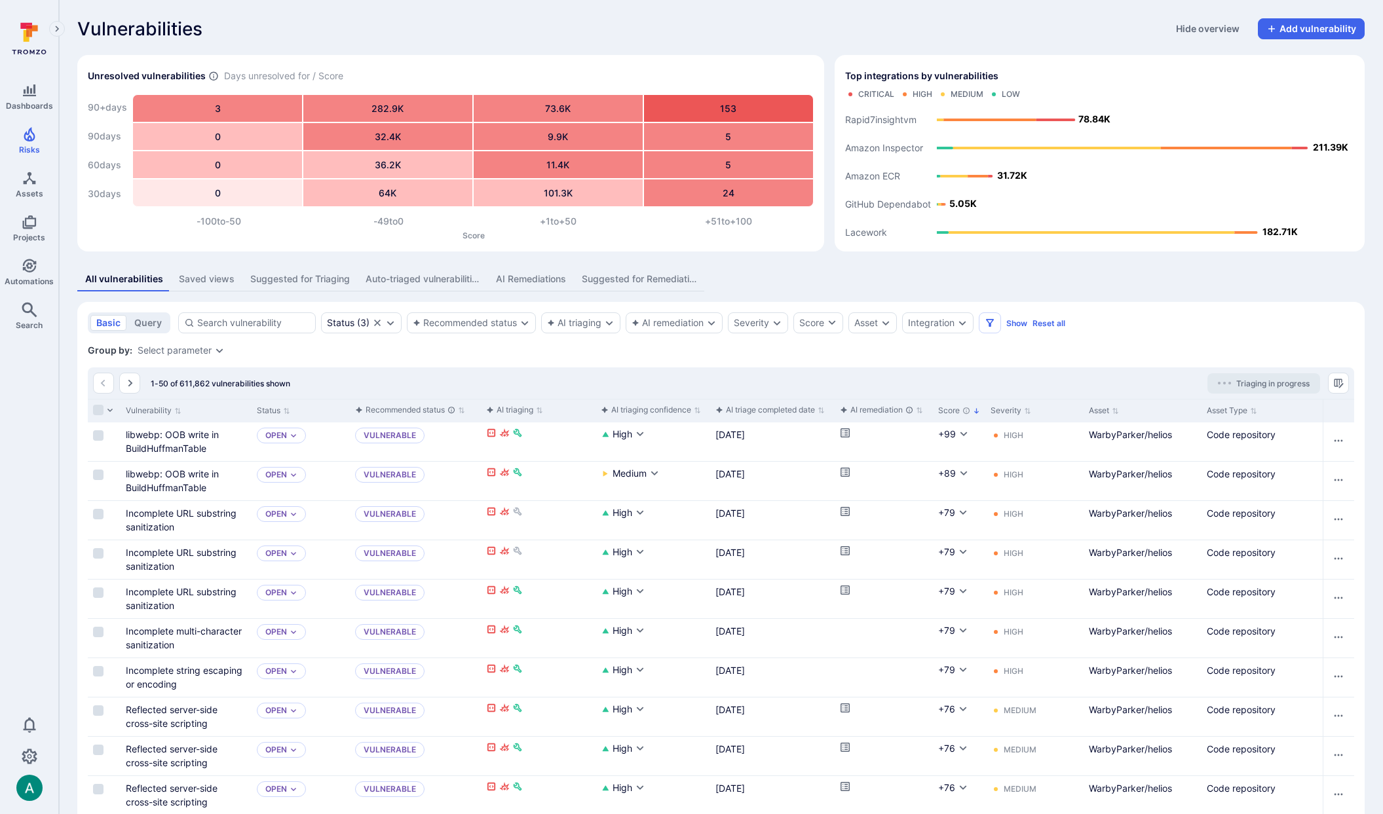
click at [204, 344] on div "Group by: Select parameter" at bounding box center [721, 350] width 1266 height 13
click at [203, 347] on div "Select parameter" at bounding box center [175, 350] width 74 height 10
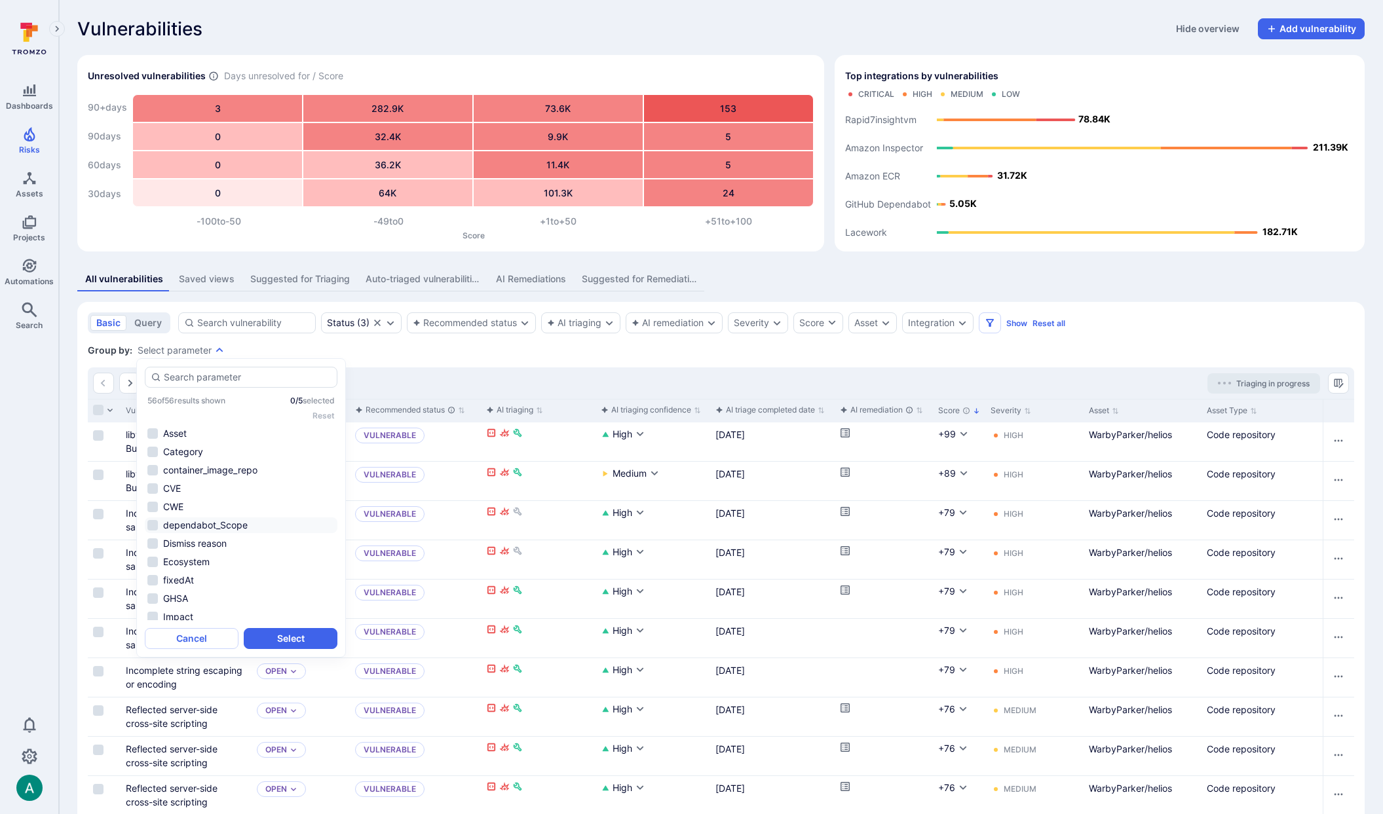
click at [242, 524] on li "dependabot_Scope" at bounding box center [241, 526] width 193 height 16
drag, startPoint x: 301, startPoint y: 642, endPoint x: 938, endPoint y: 324, distance: 711.4
click at [301, 642] on button "Select" at bounding box center [291, 638] width 94 height 21
click at [929, 331] on div "Integration" at bounding box center [937, 323] width 71 height 21
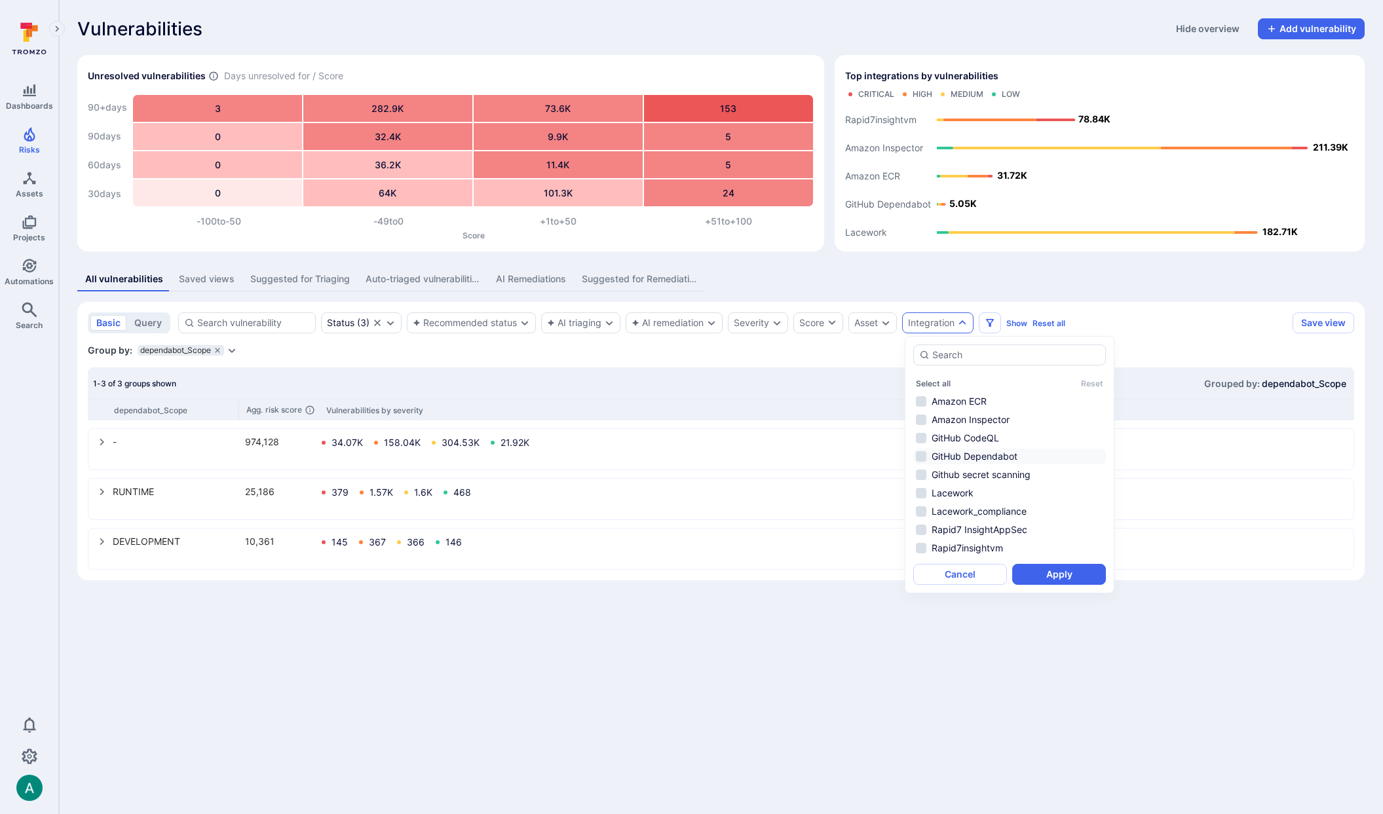
click at [977, 458] on li "GitHub Dependabot" at bounding box center [1009, 457] width 193 height 16
drag, startPoint x: 1057, startPoint y: 573, endPoint x: 664, endPoint y: 7, distance: 689.0
click at [1057, 573] on button "Apply" at bounding box center [1059, 574] width 94 height 21
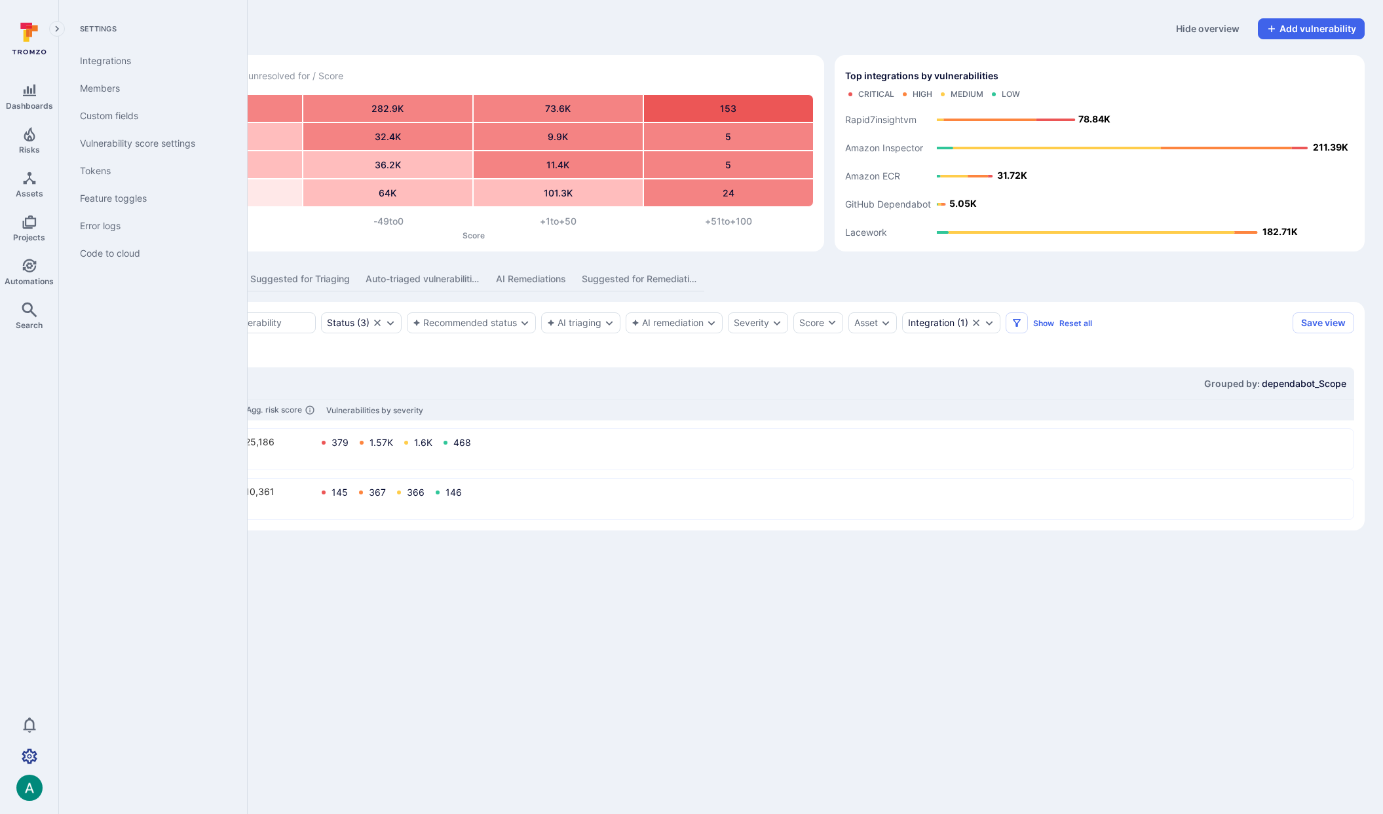
click at [32, 761] on icon "Settings" at bounding box center [30, 756] width 16 height 15
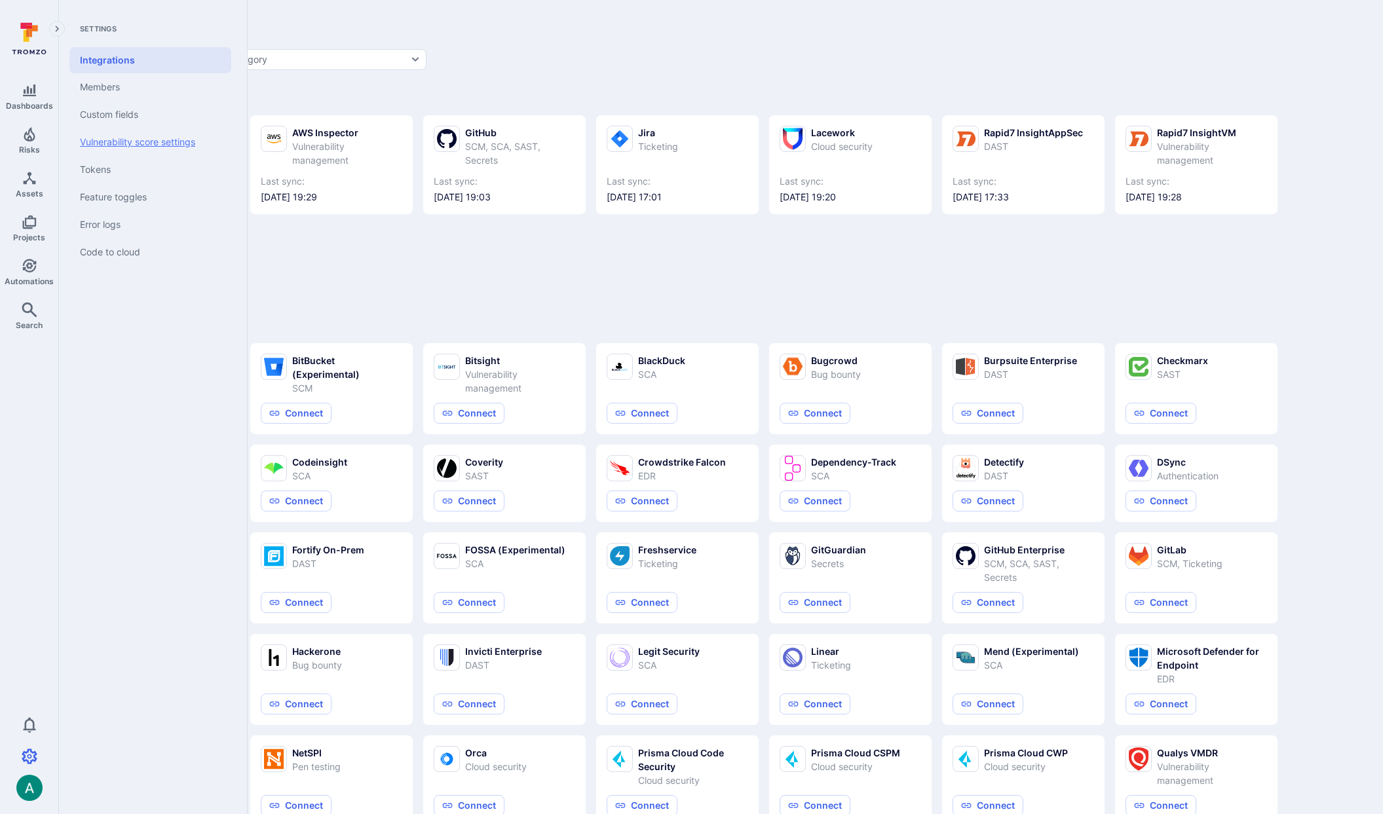
click at [167, 135] on link "Vulnerability score settings" at bounding box center [150, 142] width 162 height 28
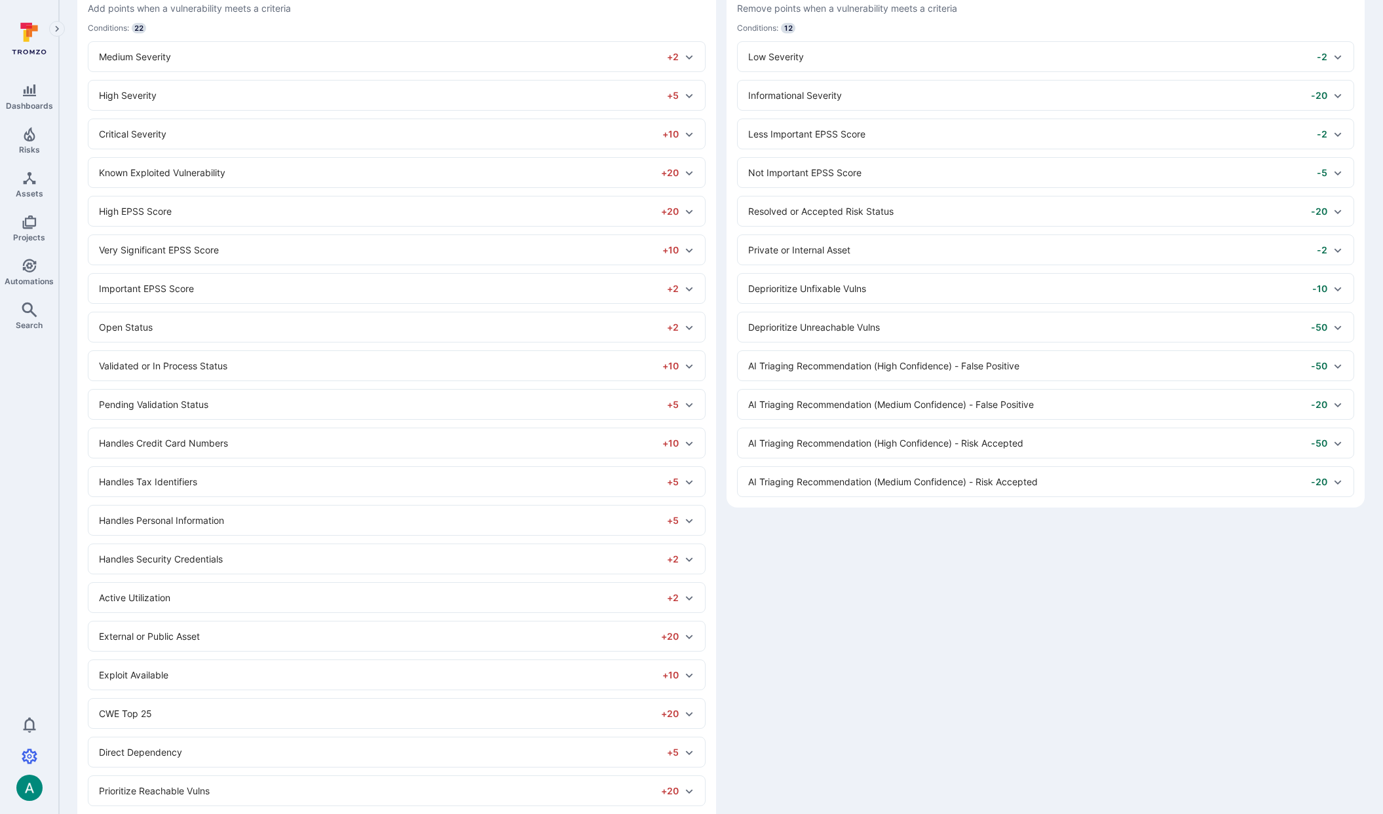
scroll to position [178, 0]
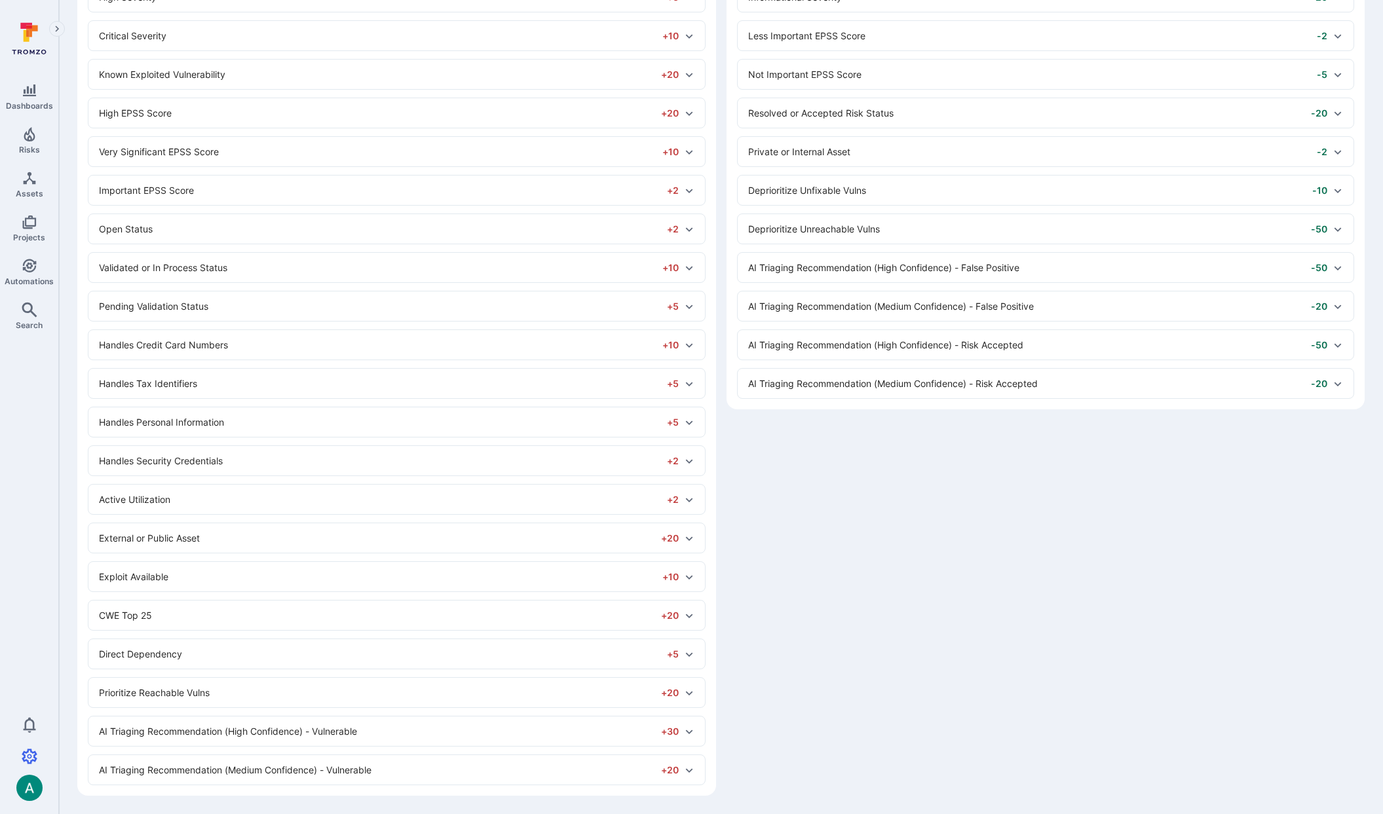
click at [446, 681] on div "Prioritize Reachable Vulns +20" at bounding box center [396, 692] width 616 height 29
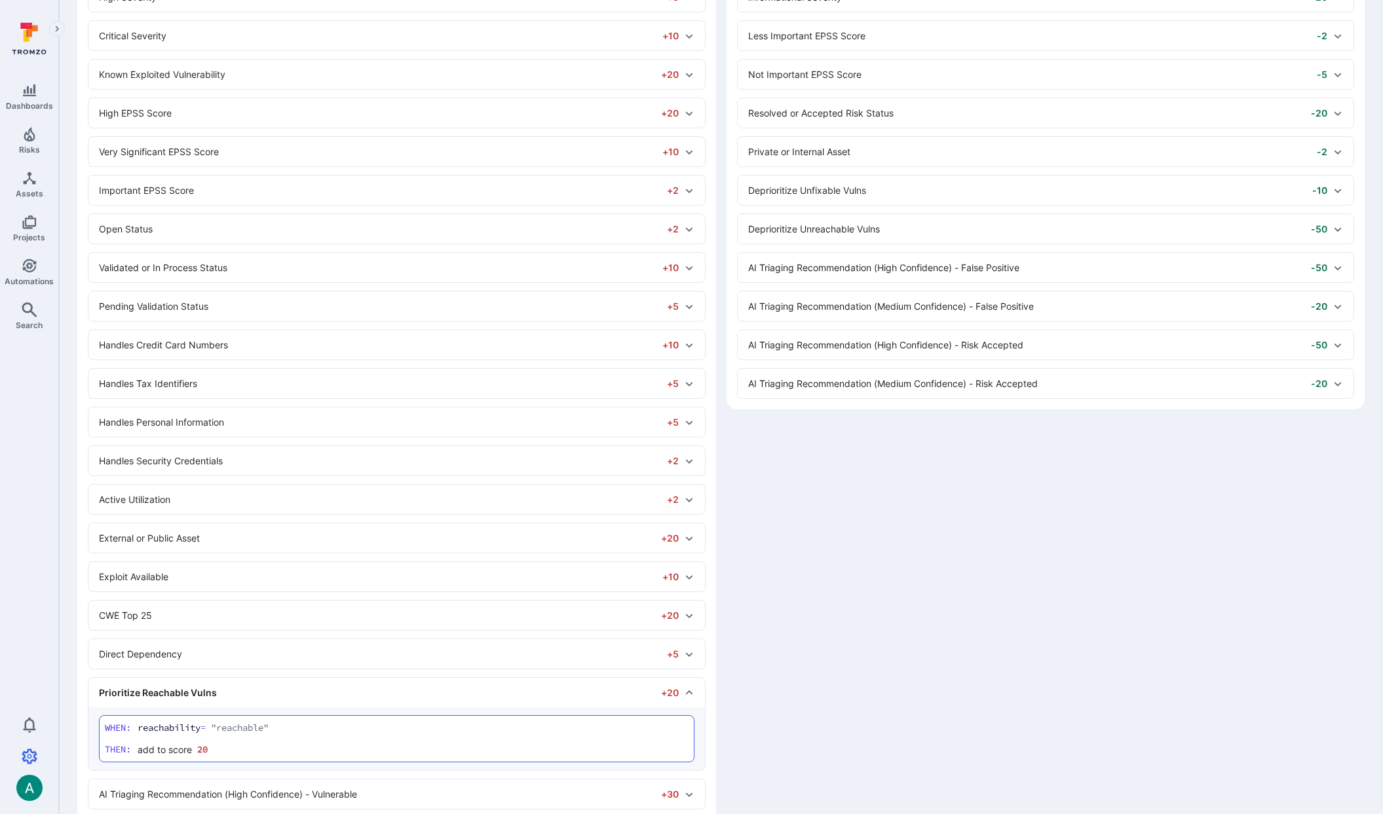
click at [444, 660] on div "Direct Dependency +5" at bounding box center [389, 654] width 580 height 14
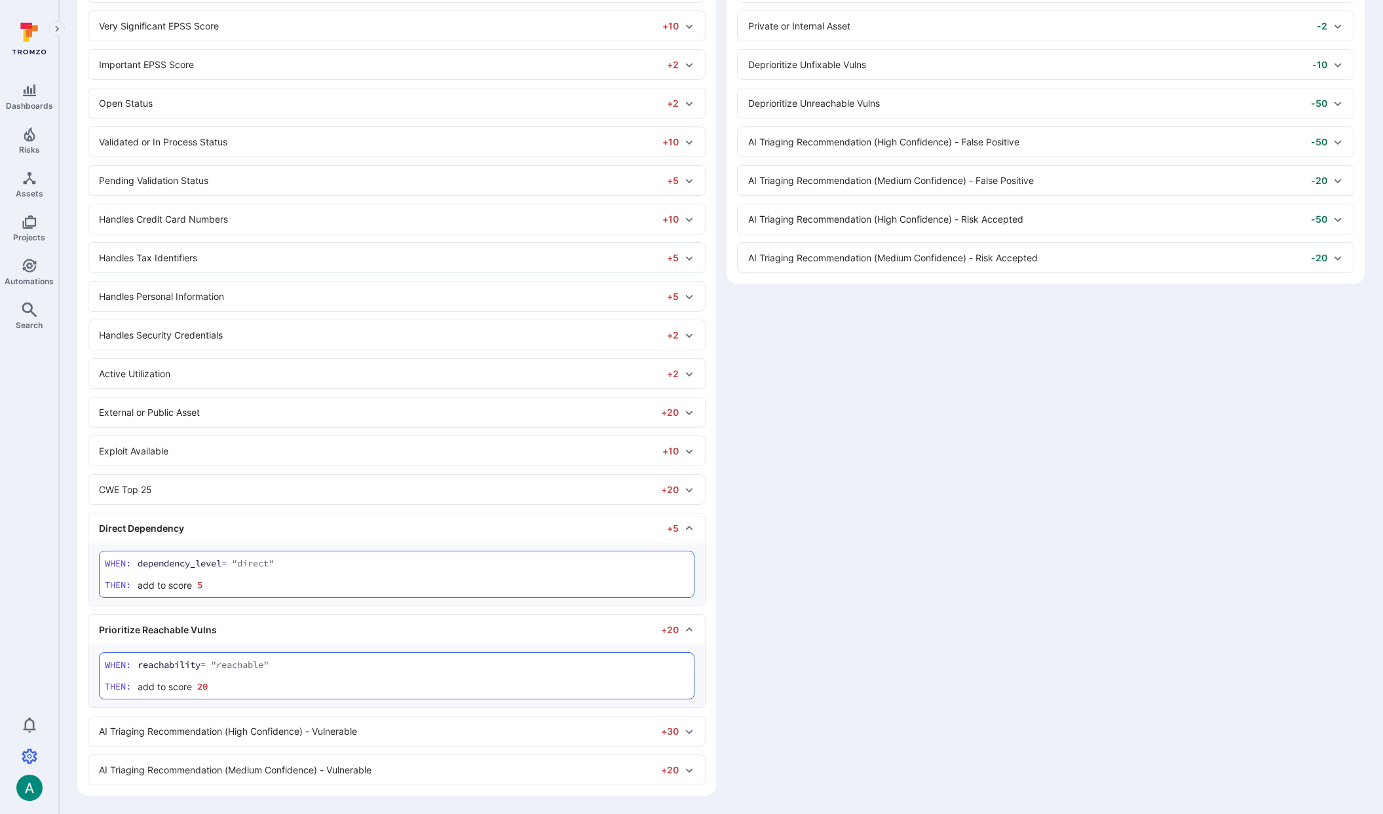
scroll to position [0, 0]
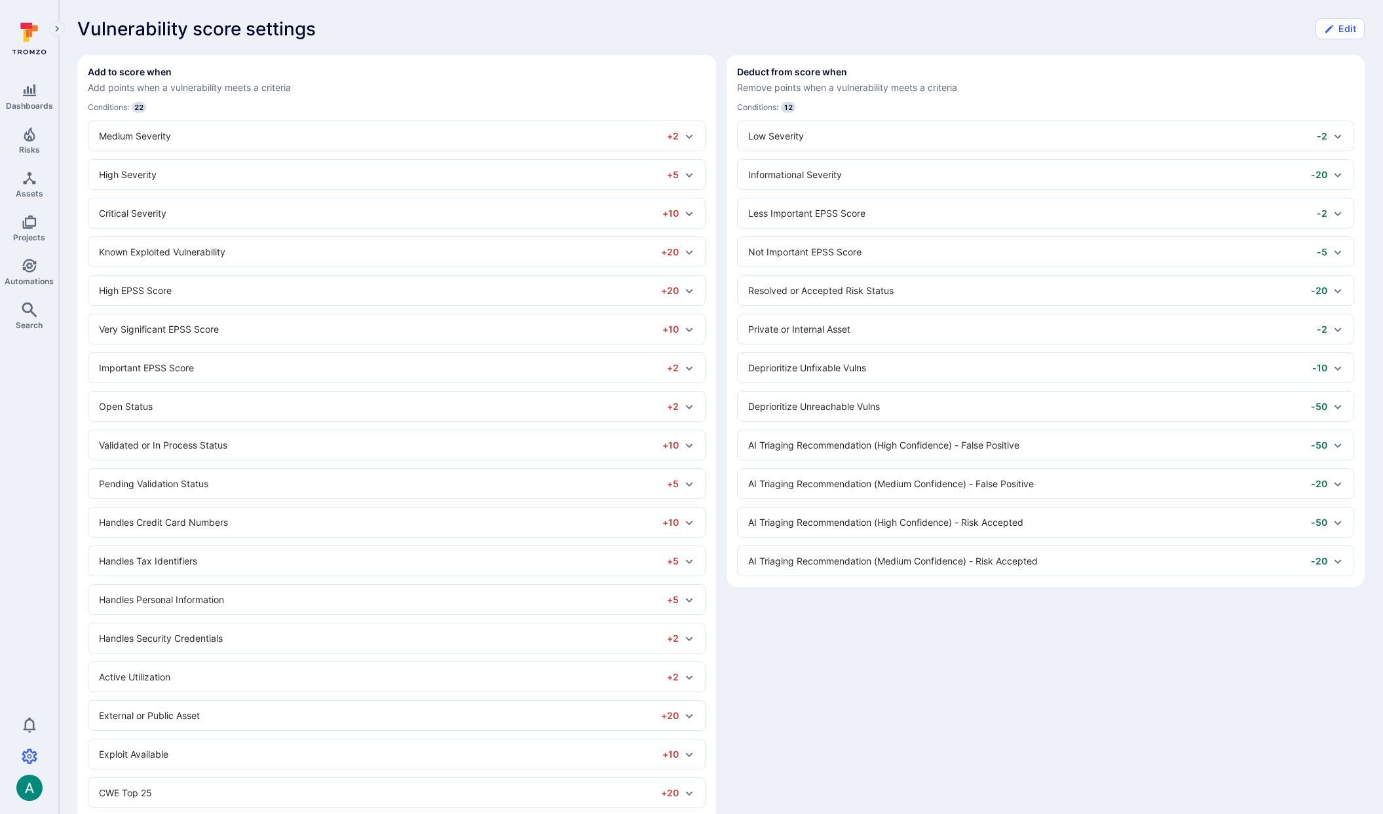
click at [949, 404] on div "Deprioritize Unreachable Vulns -50" at bounding box center [1038, 407] width 580 height 14
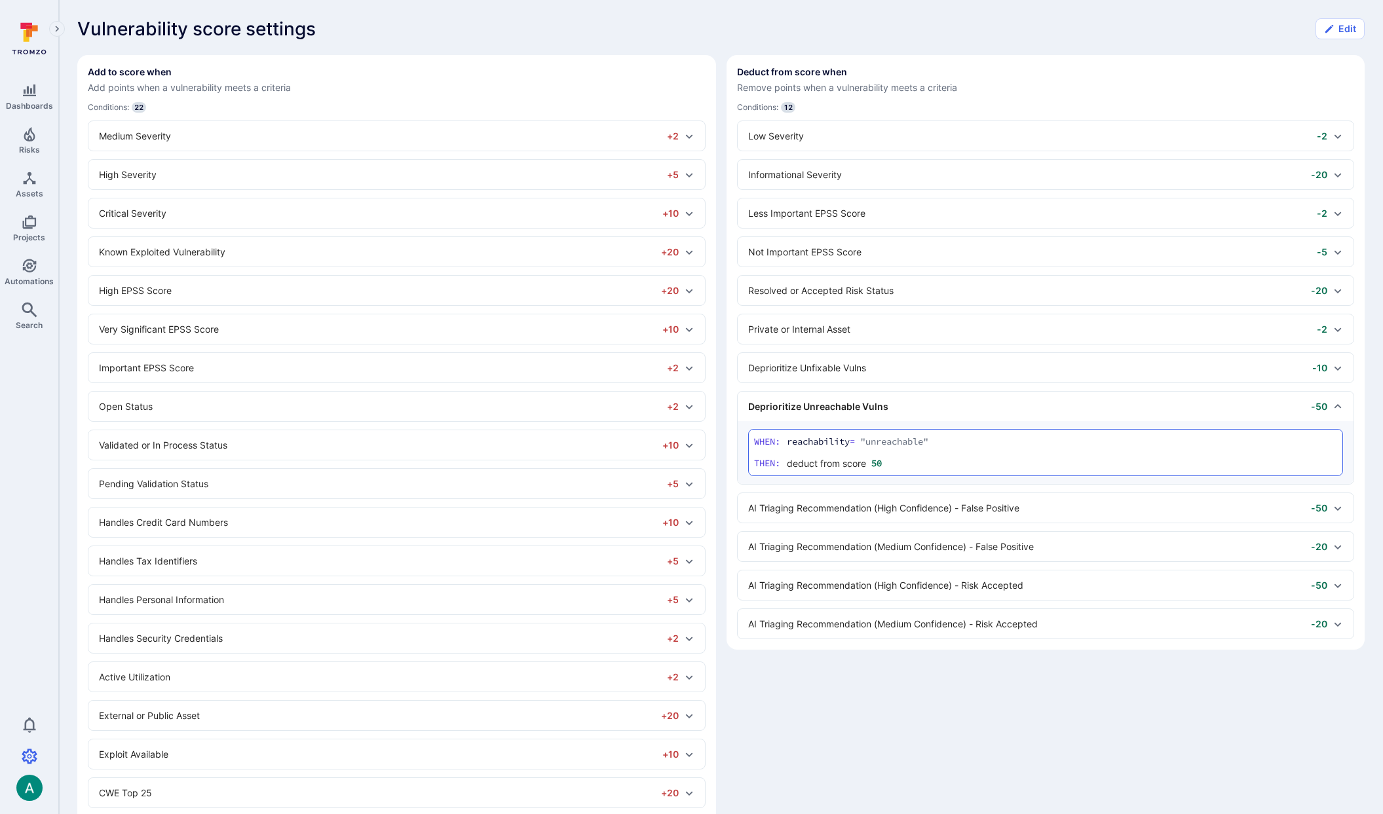
click at [943, 381] on div "Deprioritize Unfixable Vulns -10" at bounding box center [1046, 367] width 616 height 29
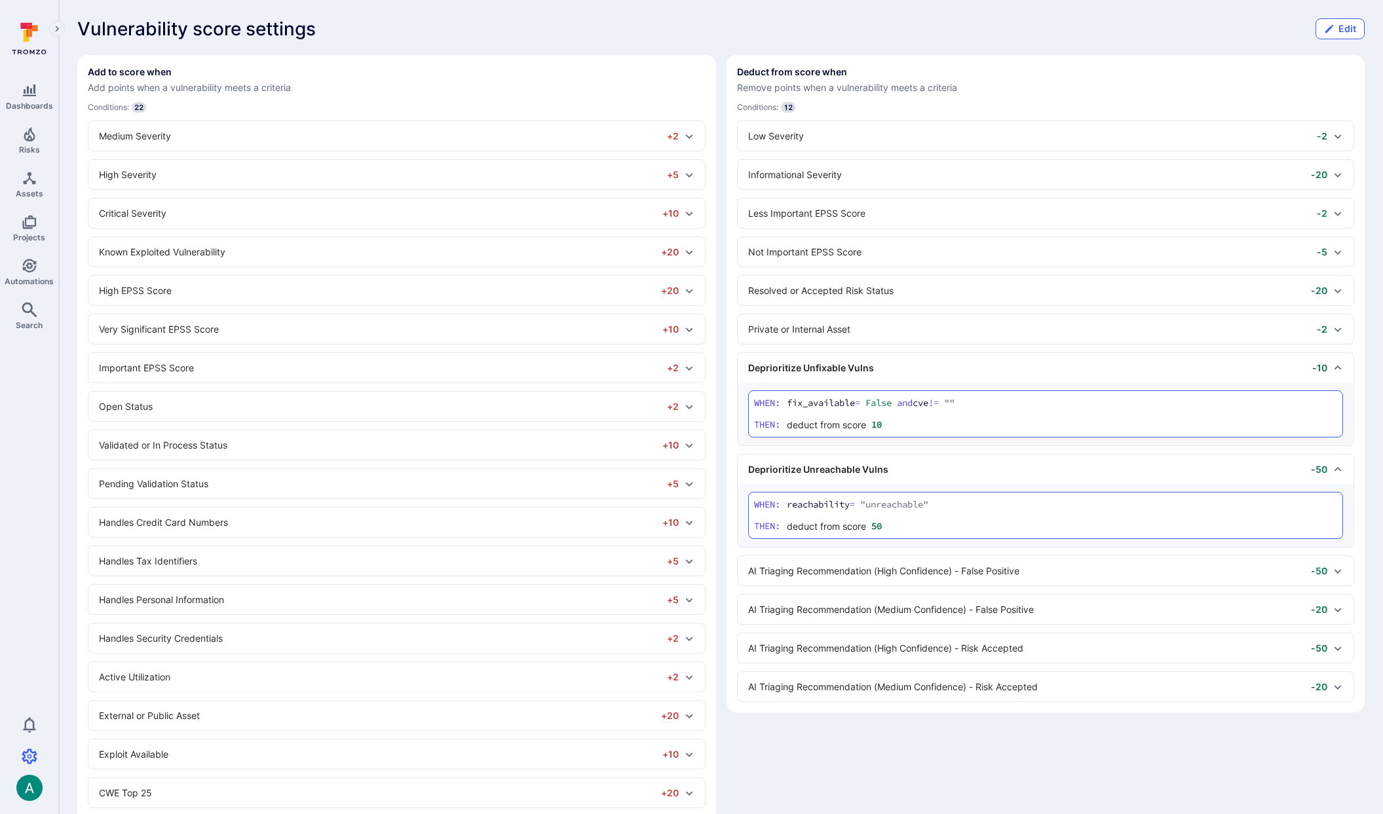
click at [1339, 27] on button "Edit" at bounding box center [1340, 28] width 49 height 21
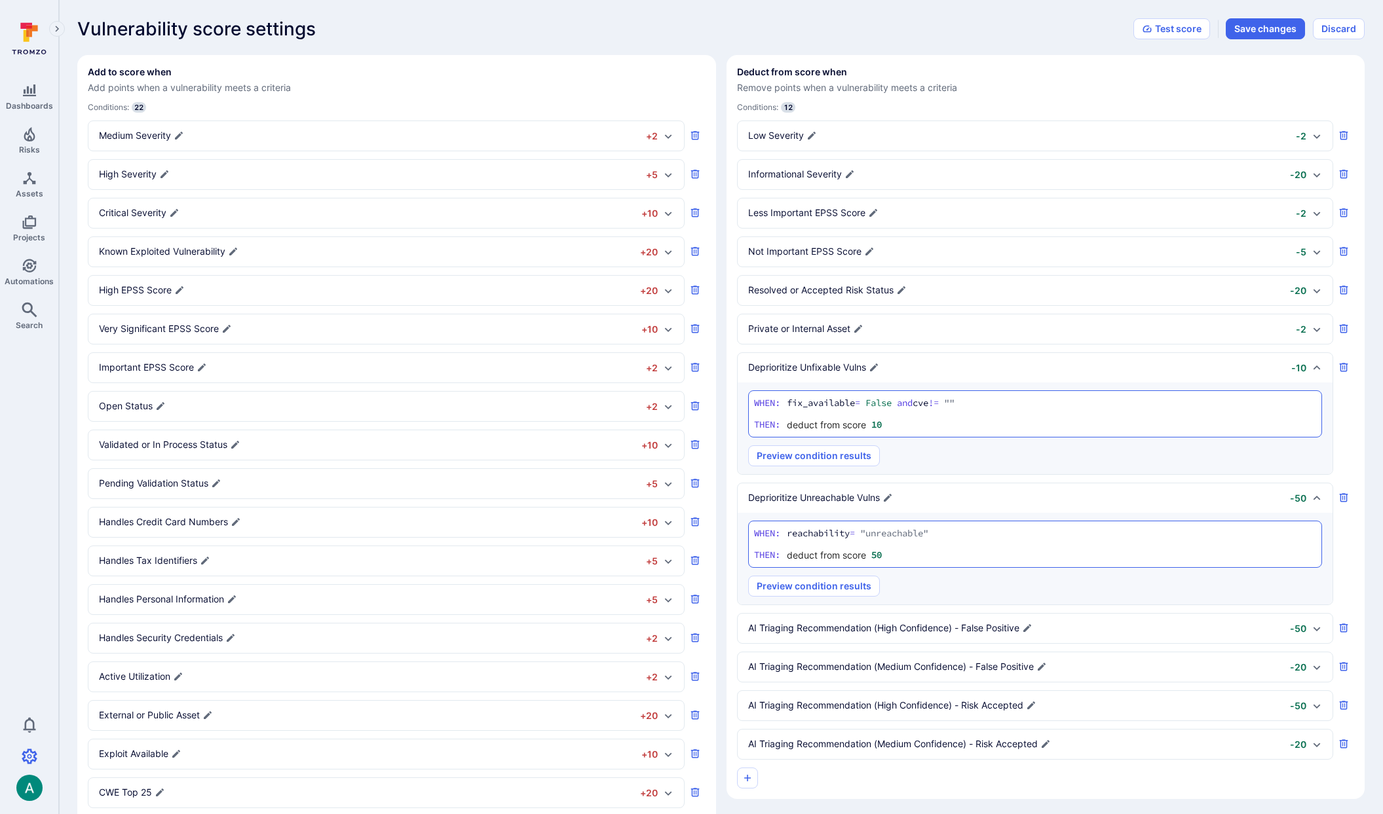
scroll to position [390, 0]
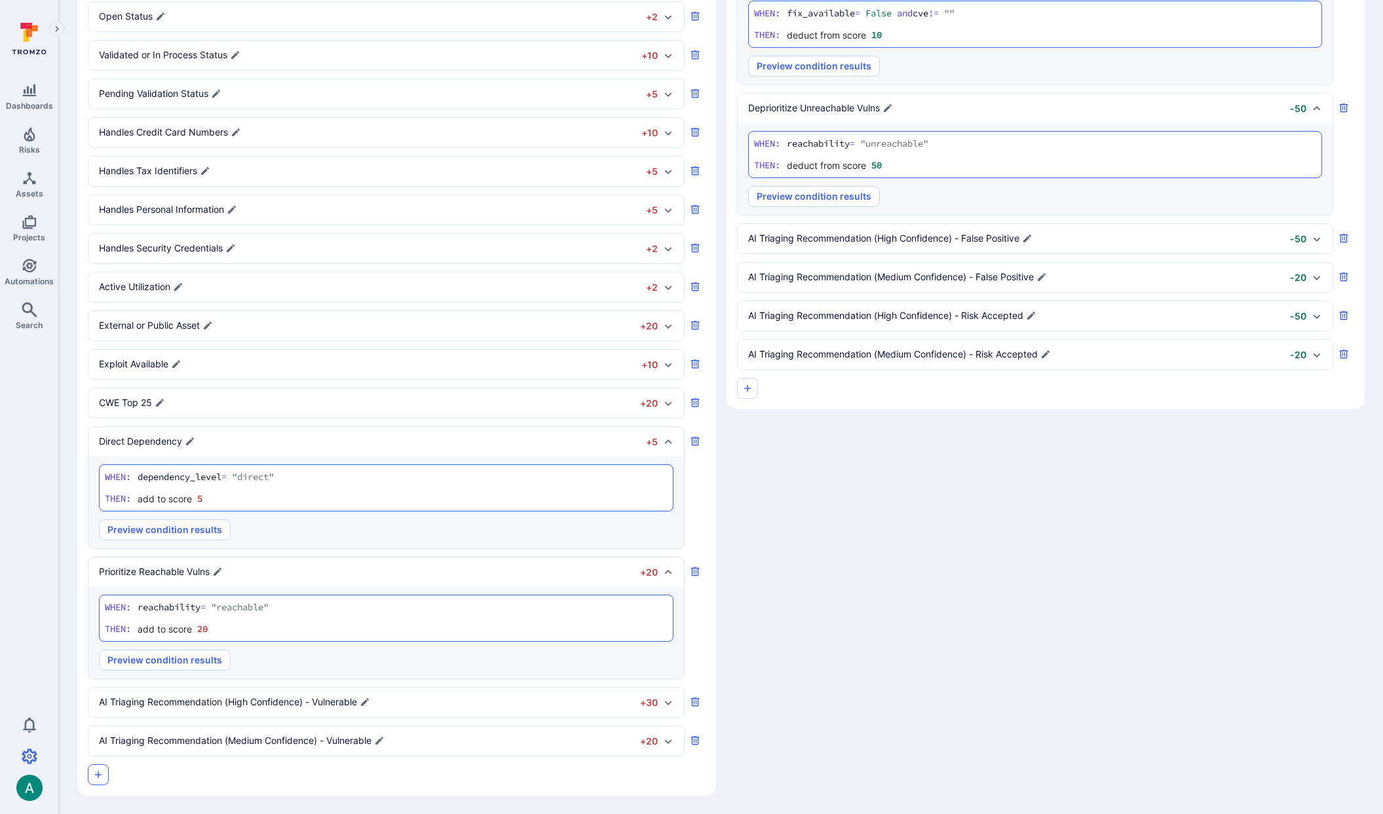
click at [99, 780] on icon "button" at bounding box center [98, 775] width 10 height 10
click at [135, 772] on div "Condition 1 +1" at bounding box center [386, 779] width 596 height 29
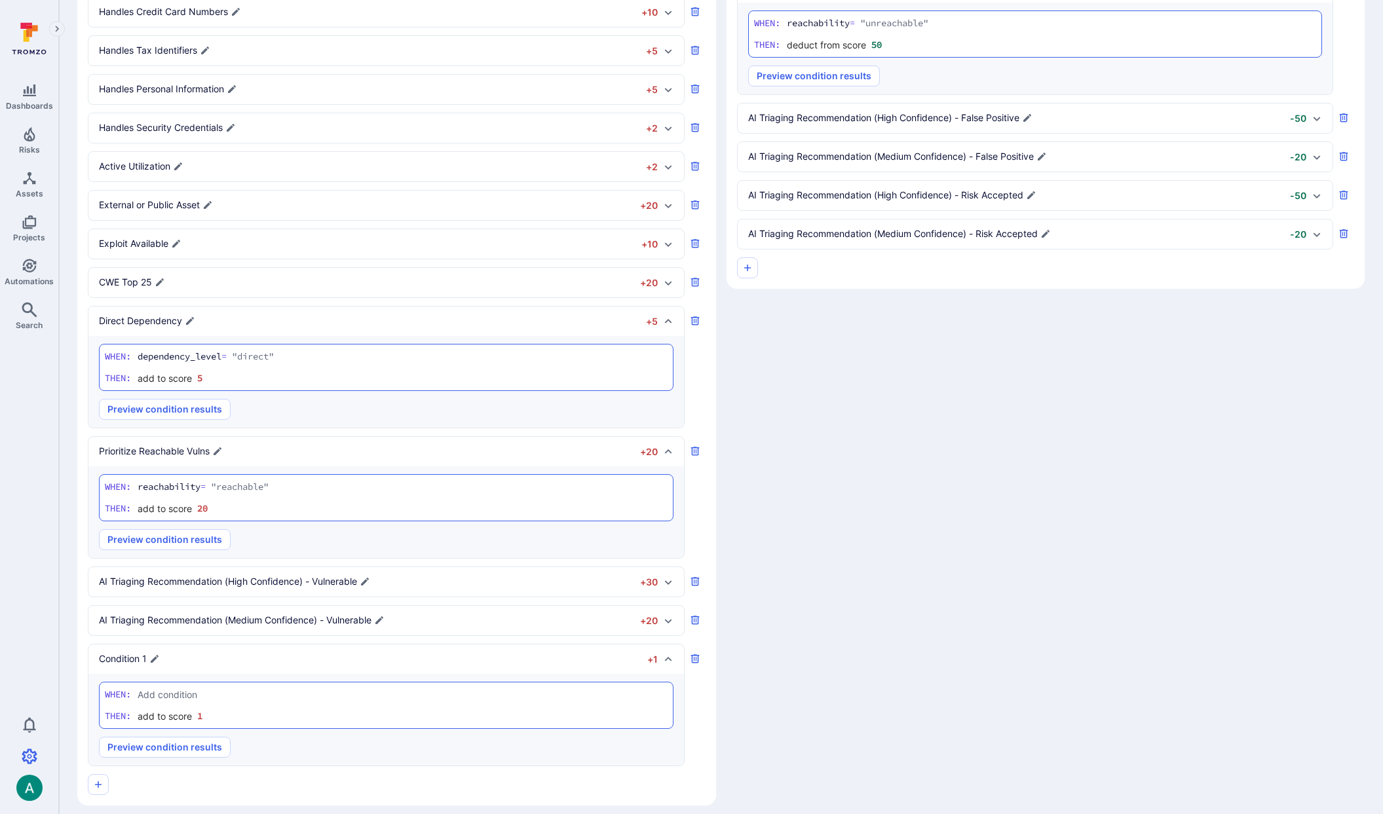
scroll to position [520, 0]
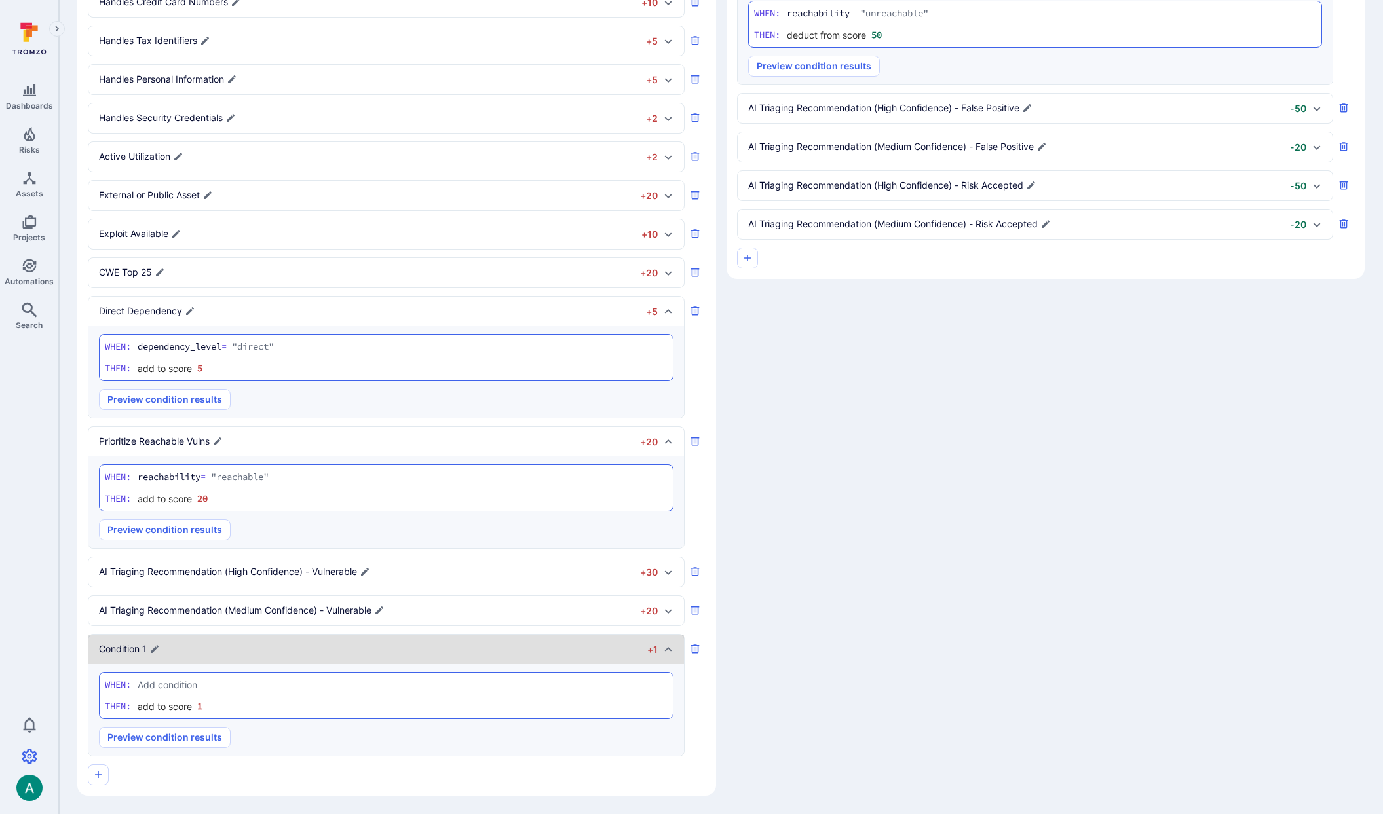
click at [120, 649] on p "Condition 1" at bounding box center [123, 649] width 48 height 13
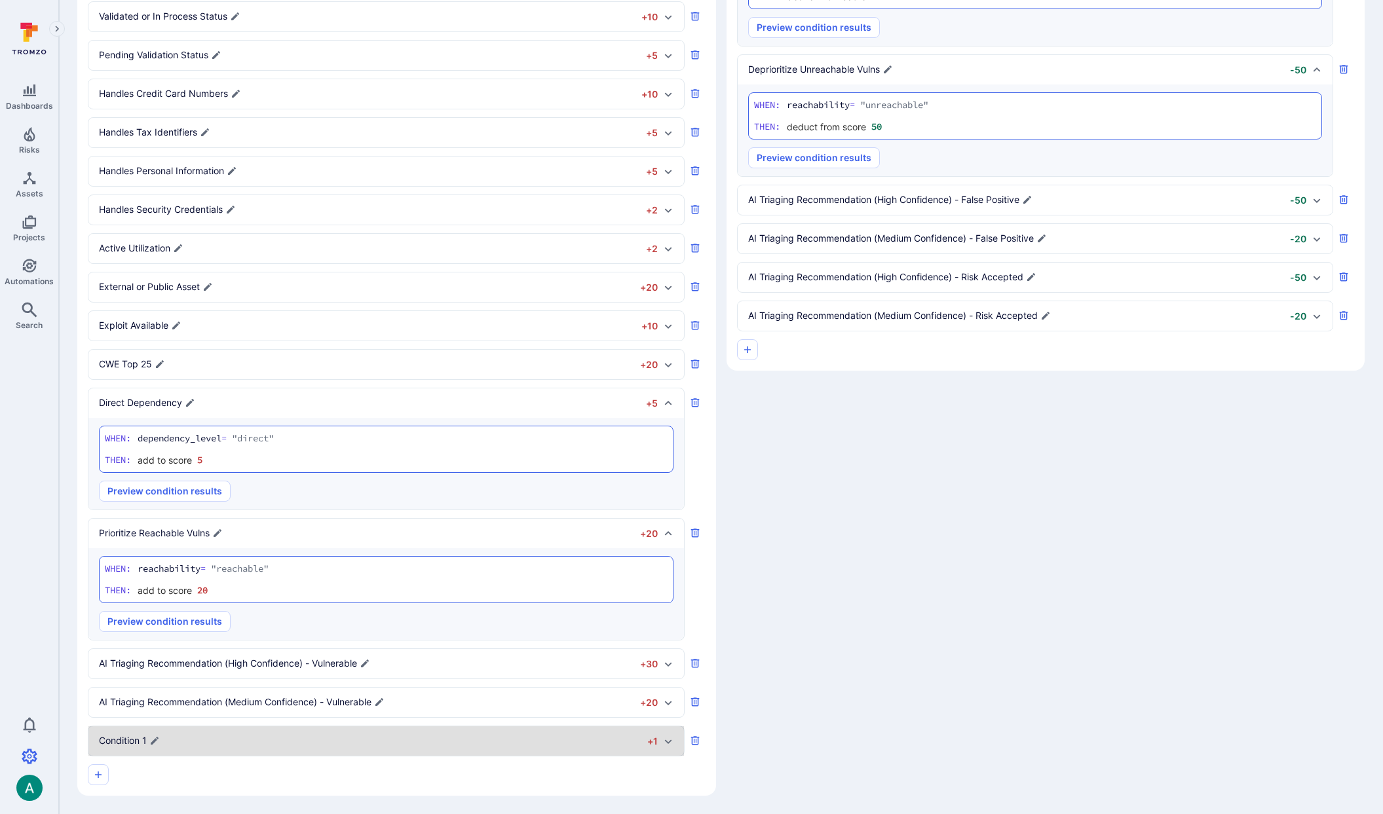
scroll to position [431, 0]
click at [126, 734] on p "Condition 1" at bounding box center [123, 740] width 48 height 13
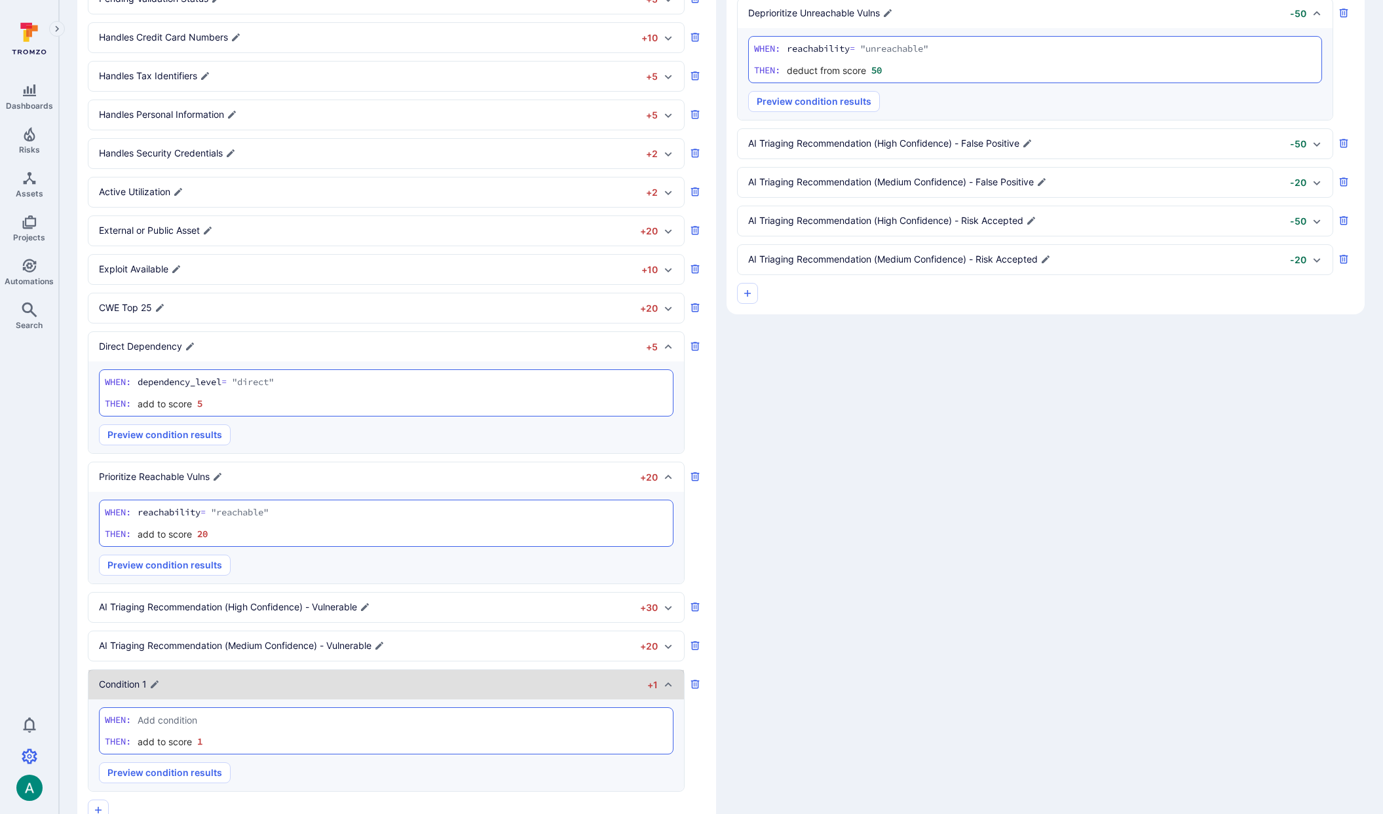
click at [126, 732] on section "When: Then: add to score 1" at bounding box center [386, 731] width 575 height 47
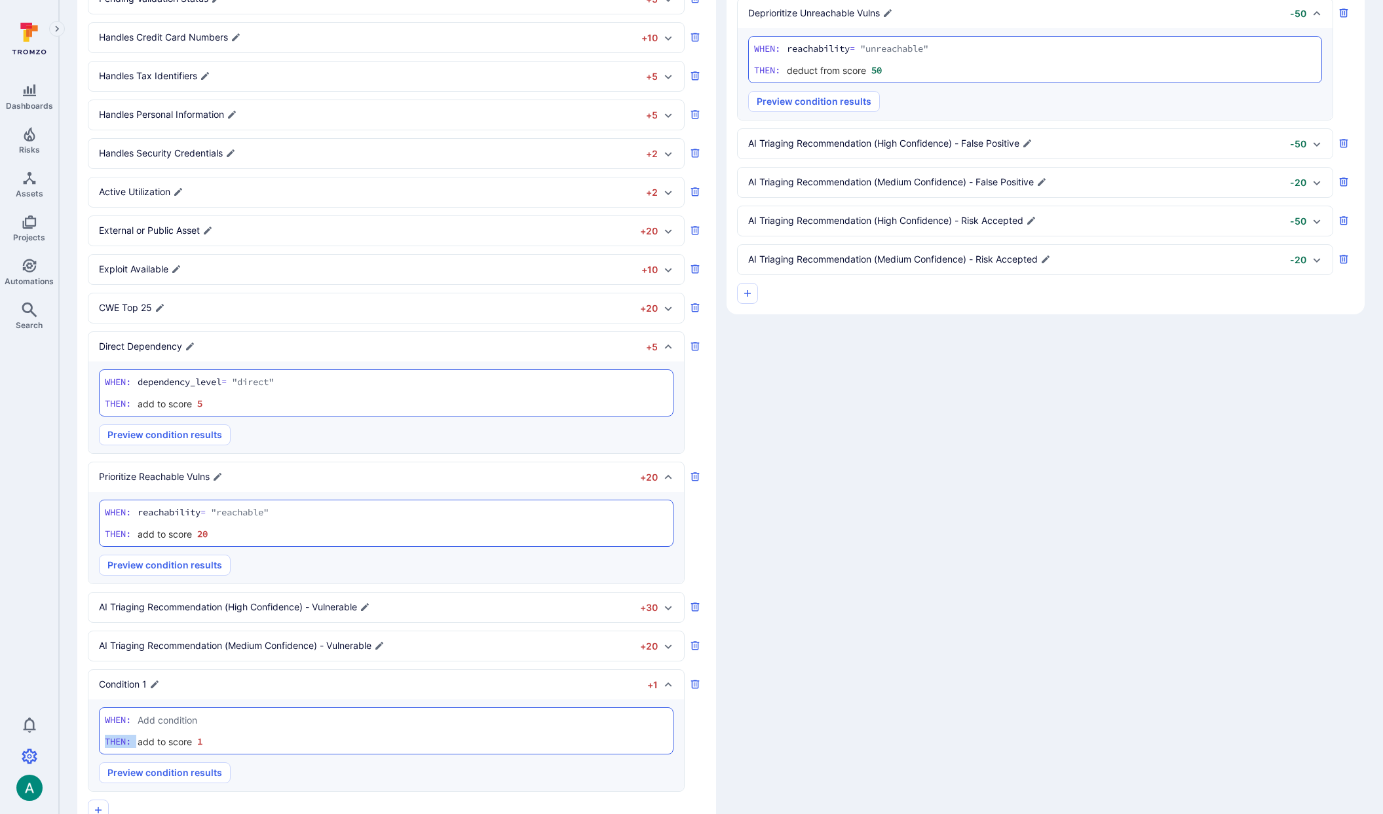
click at [126, 732] on section "When: Then: add to score 1" at bounding box center [386, 731] width 575 height 47
click at [131, 683] on p "Condition 1" at bounding box center [123, 684] width 48 height 13
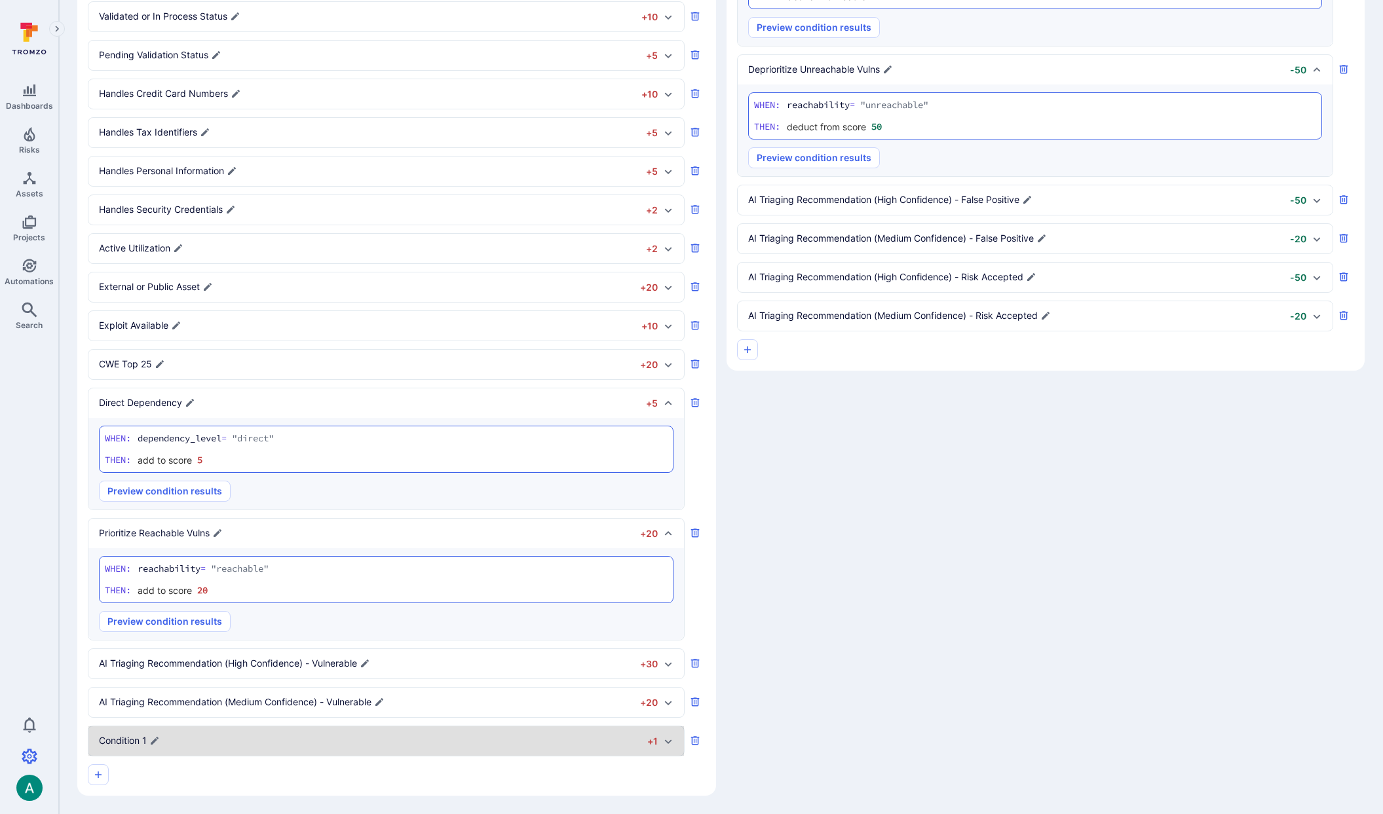
scroll to position [431, 0]
click at [134, 736] on p "Condition 1" at bounding box center [123, 740] width 48 height 13
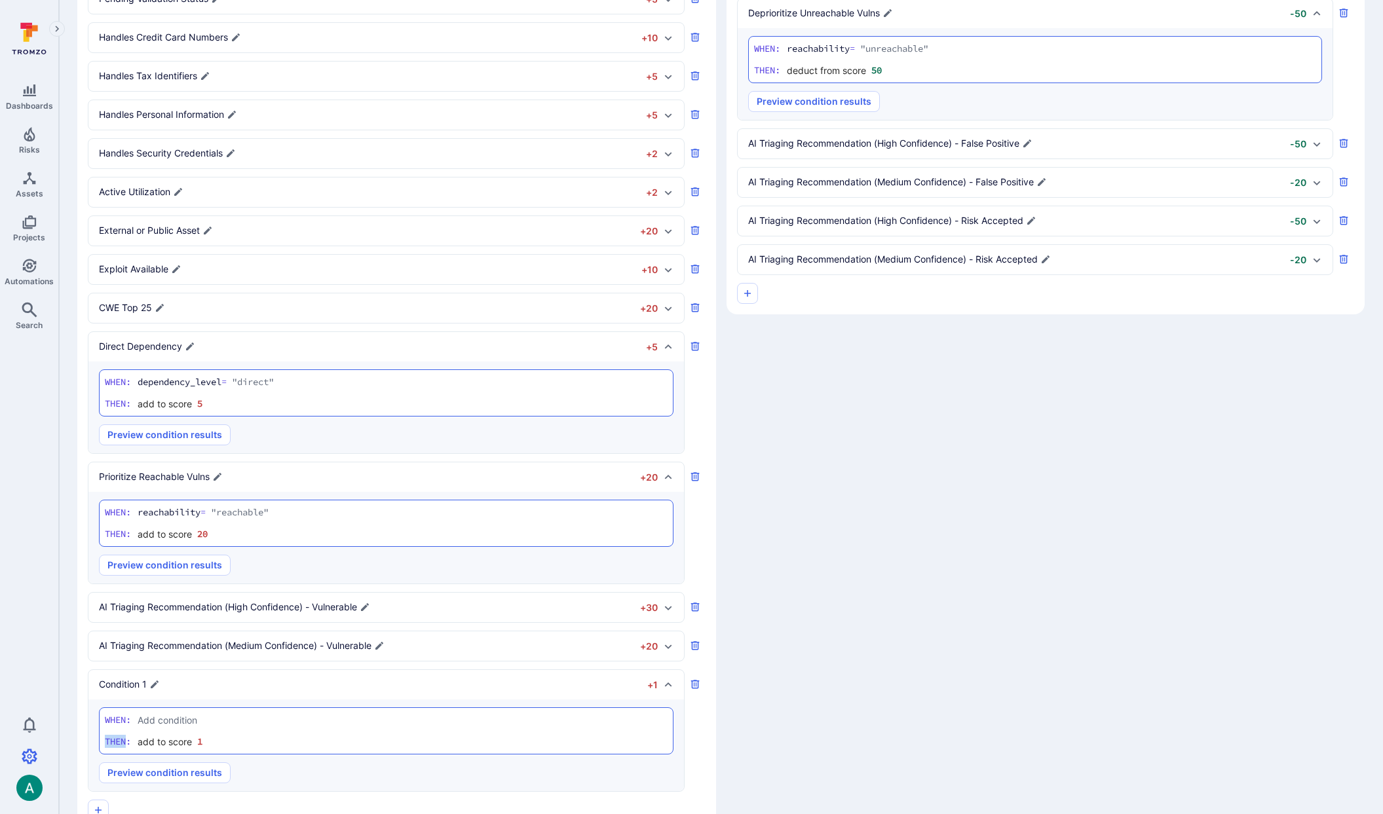
click at [134, 736] on section "When: Then: add to score 1" at bounding box center [386, 731] width 575 height 47
click at [157, 719] on textarea "Add condition" at bounding box center [403, 720] width 530 height 14
type textarea "dependa"
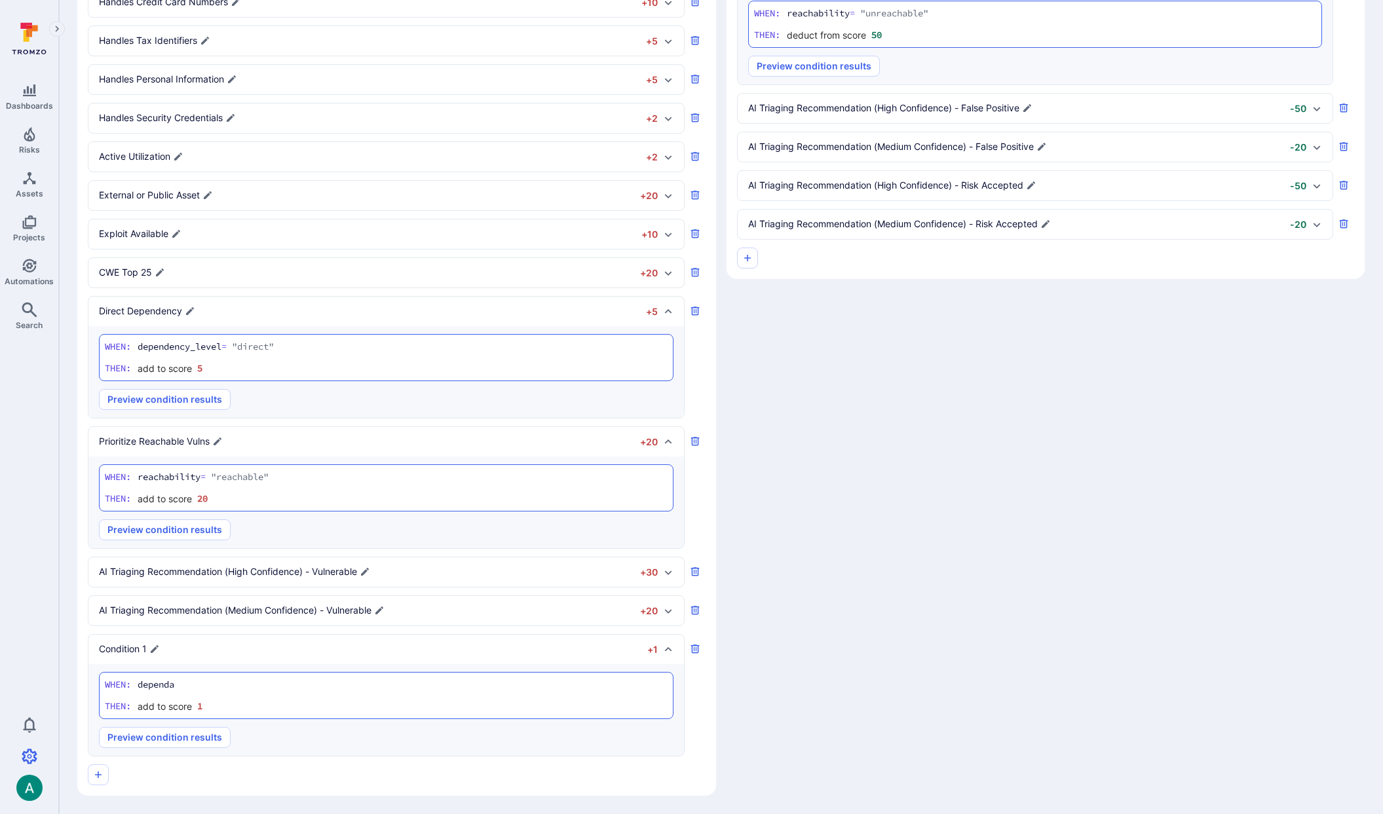
click at [165, 687] on textarea "dependa" at bounding box center [403, 685] width 530 height 14
paste textarea "RUNTIME"
type textarea "dependabot_Scope = "RUNTIME""
click at [364, 704] on div "Then: add to score 1" at bounding box center [386, 707] width 563 height 14
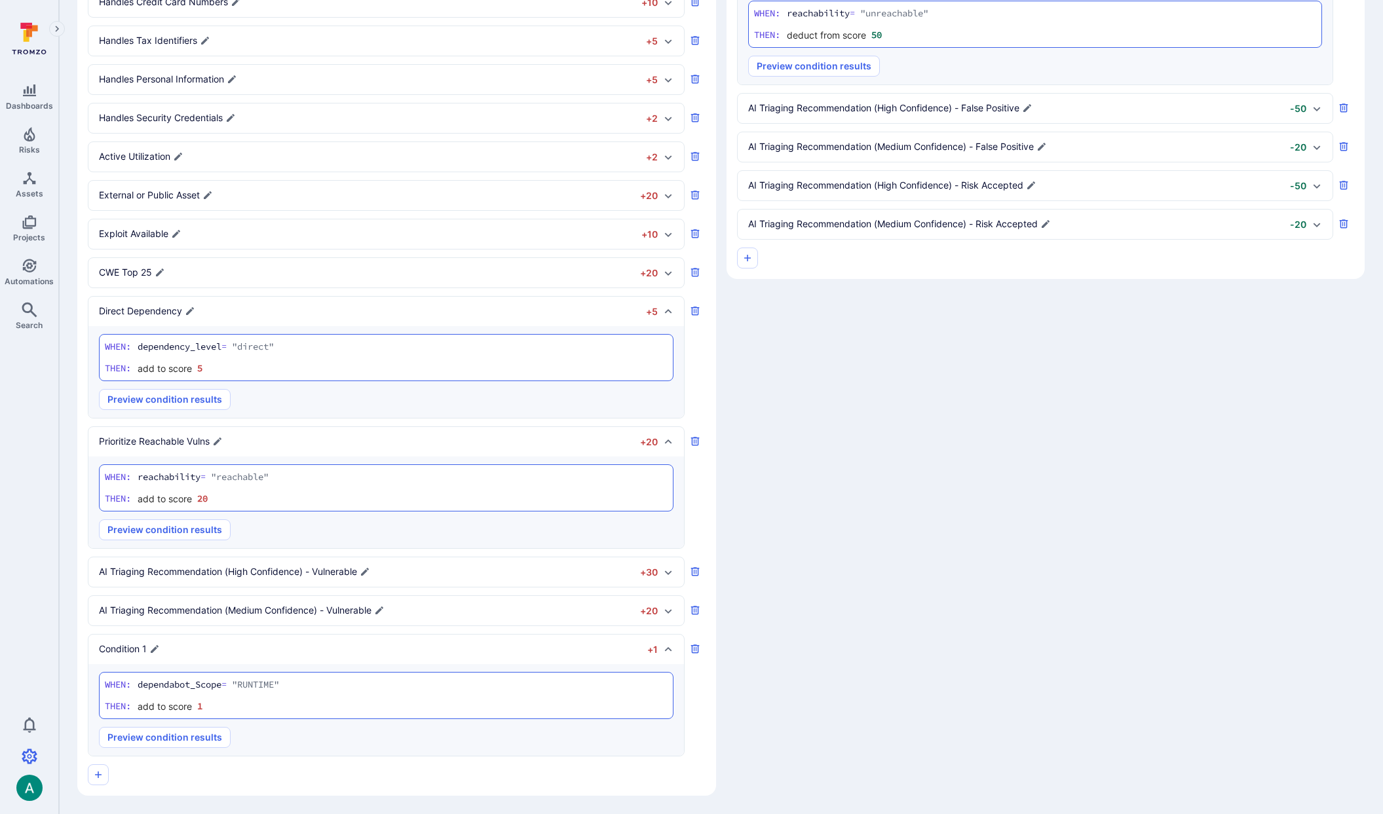
click at [230, 711] on input "1" at bounding box center [216, 706] width 39 height 13
type input "10"
click at [197, 745] on button "Preview condition results" at bounding box center [165, 737] width 132 height 21
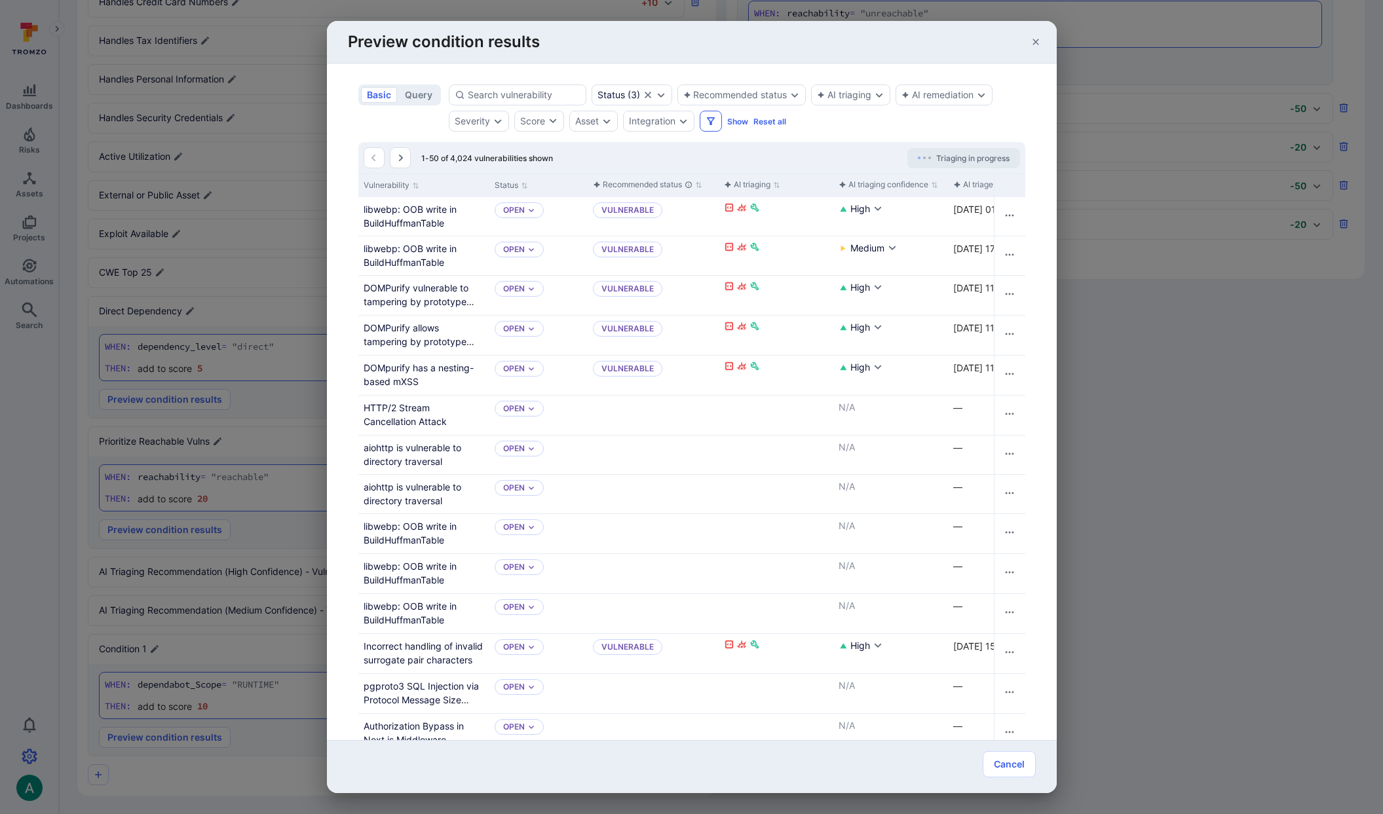
click at [703, 120] on button "Filters" at bounding box center [711, 121] width 22 height 21
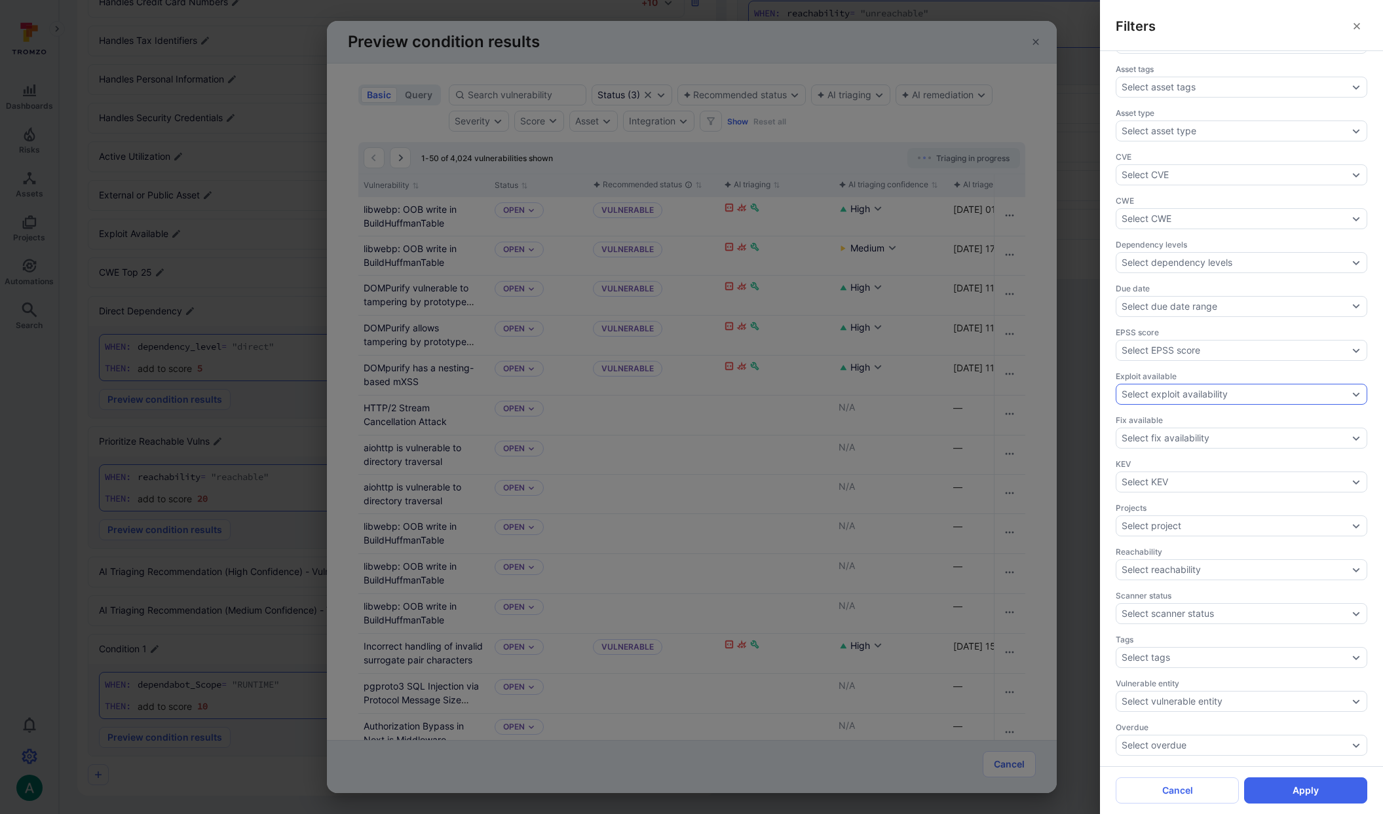
scroll to position [0, 0]
click at [1198, 797] on button "Cancel" at bounding box center [1177, 791] width 123 height 26
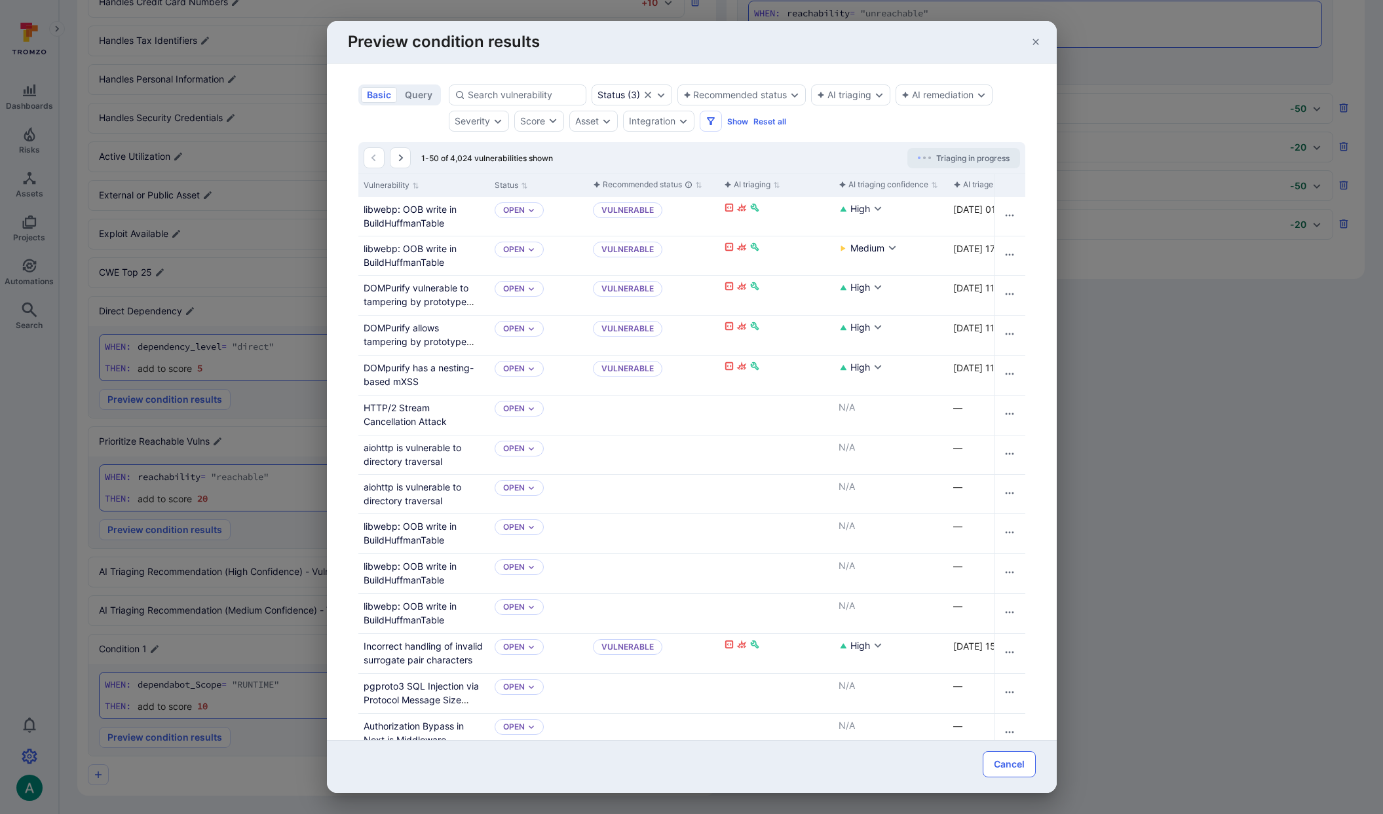
click at [1004, 763] on button "Cancel" at bounding box center [1009, 764] width 53 height 26
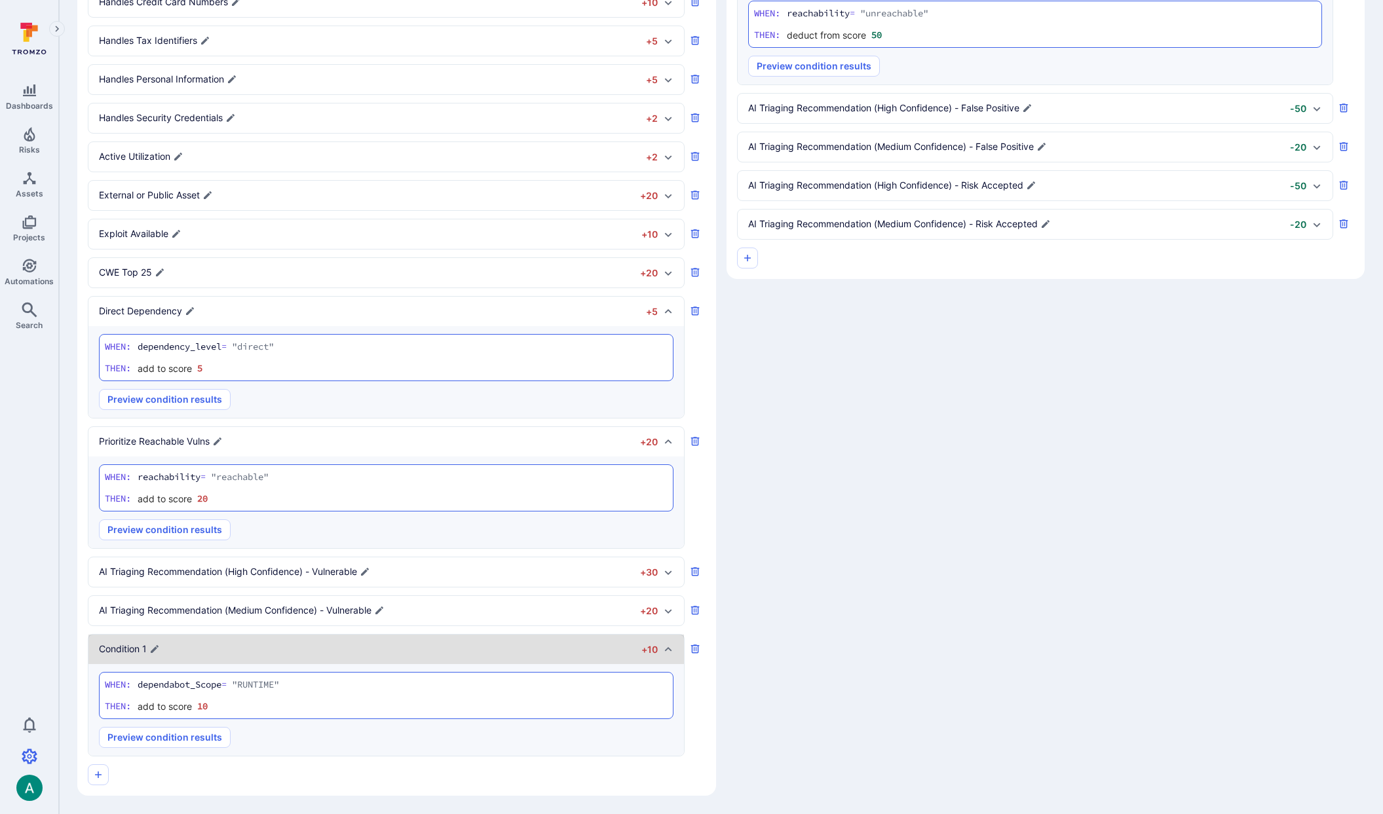
click at [131, 643] on p "Condition 1" at bounding box center [123, 649] width 48 height 13
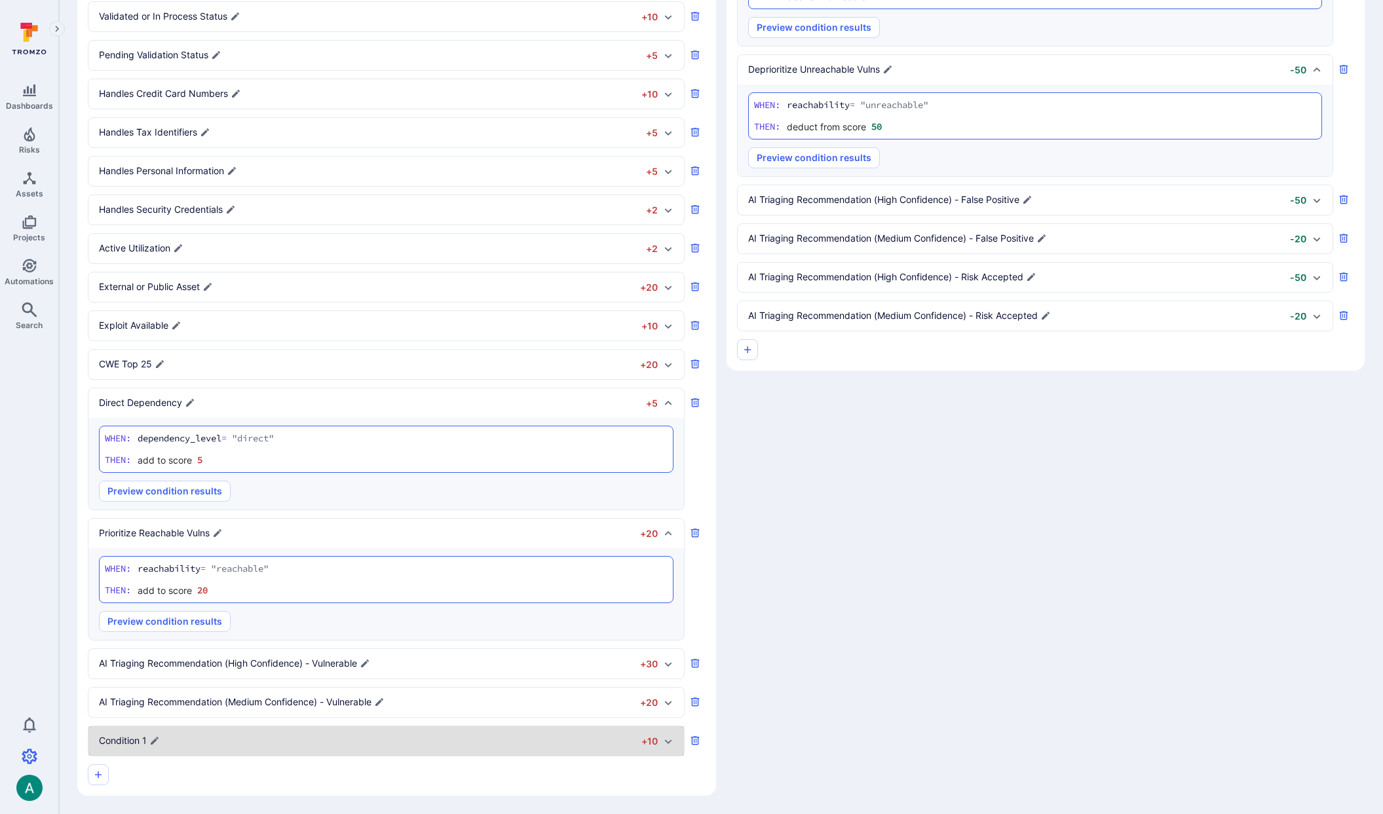
scroll to position [431, 0]
click at [664, 743] on icon at bounding box center [668, 741] width 10 height 10
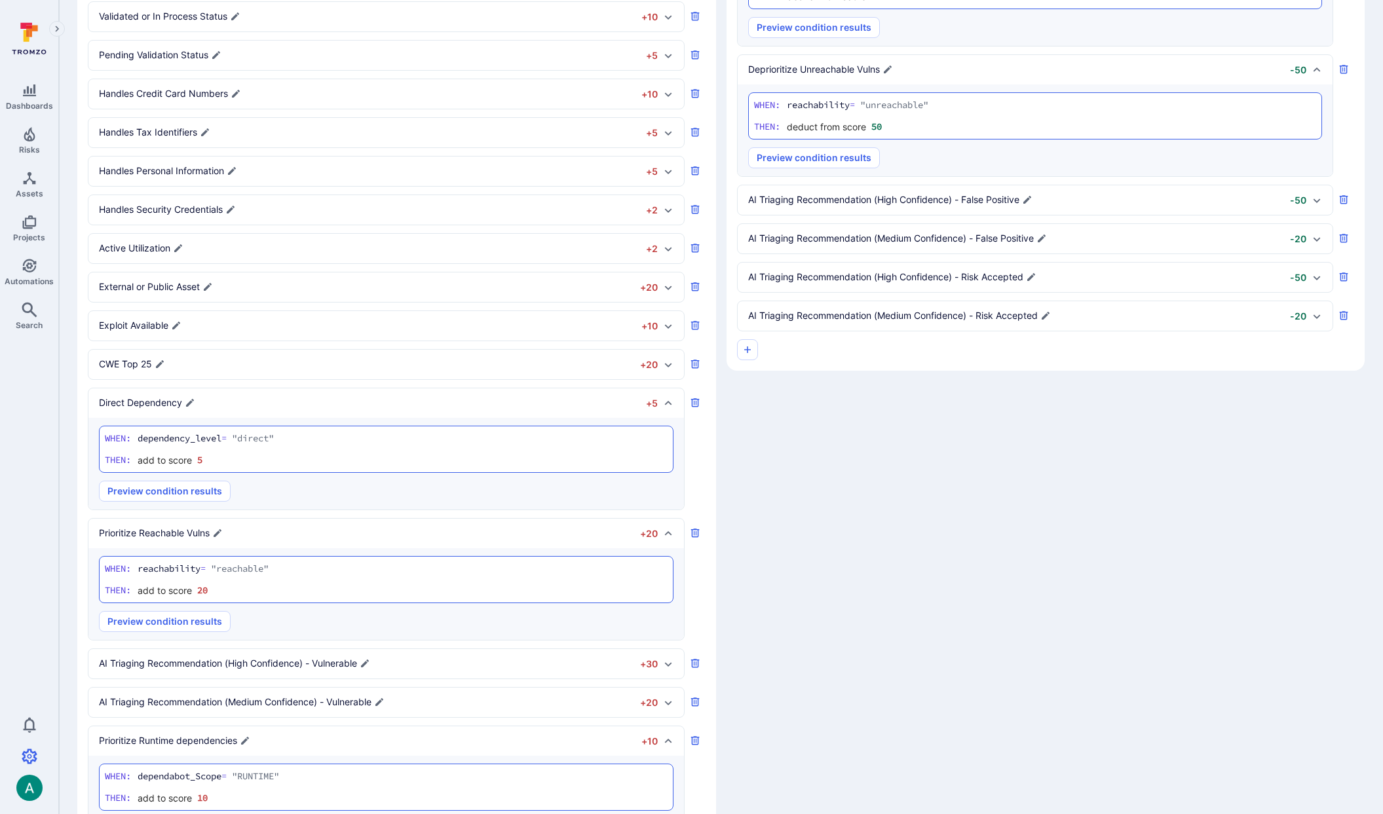
scroll to position [520, 0]
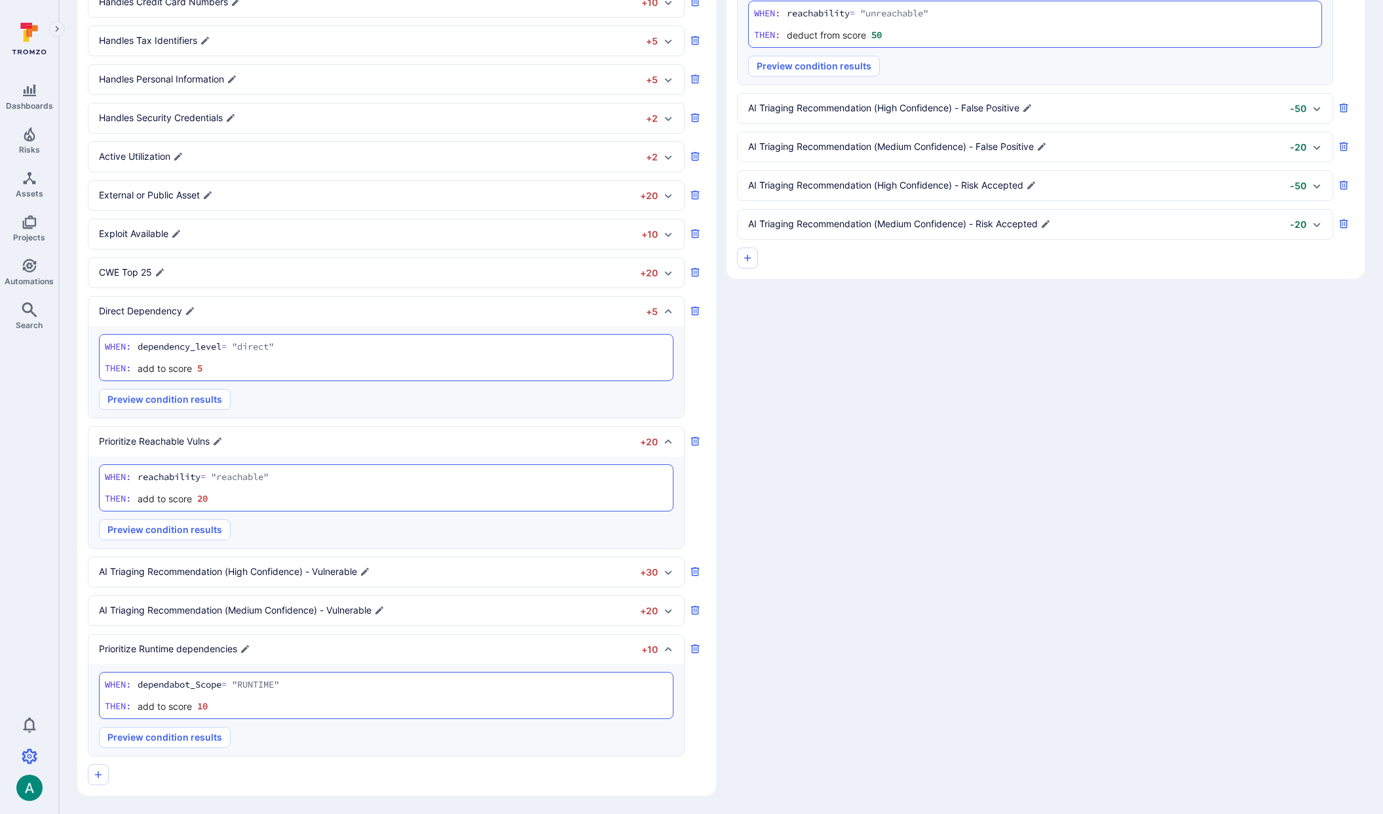
click at [1145, 388] on div "Add to score when Add points when a vulnerability meets a criteria Conditions: …" at bounding box center [720, 165] width 1287 height 1261
click at [756, 261] on button "button" at bounding box center [747, 258] width 21 height 21
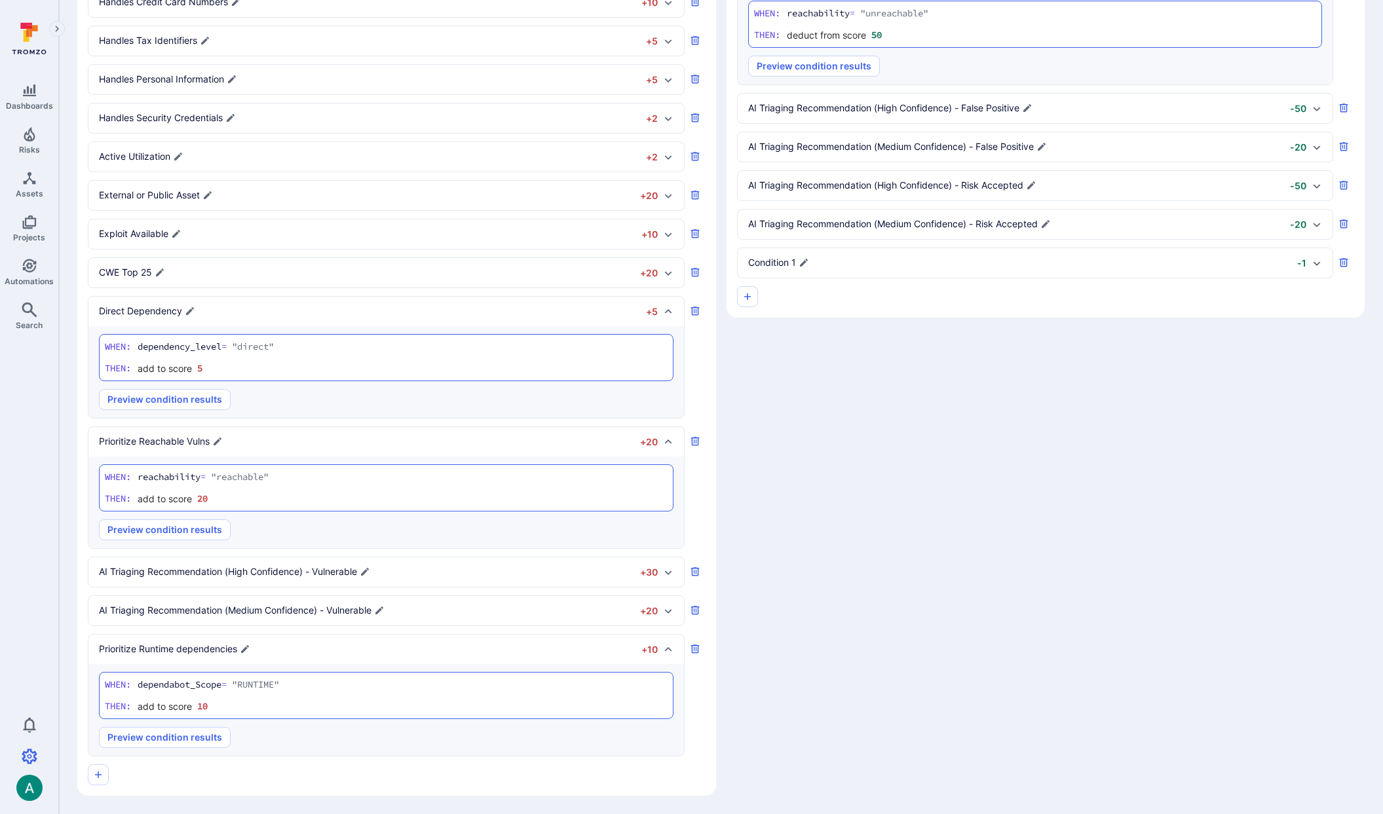
click at [769, 261] on p "Condition 1" at bounding box center [772, 262] width 48 height 13
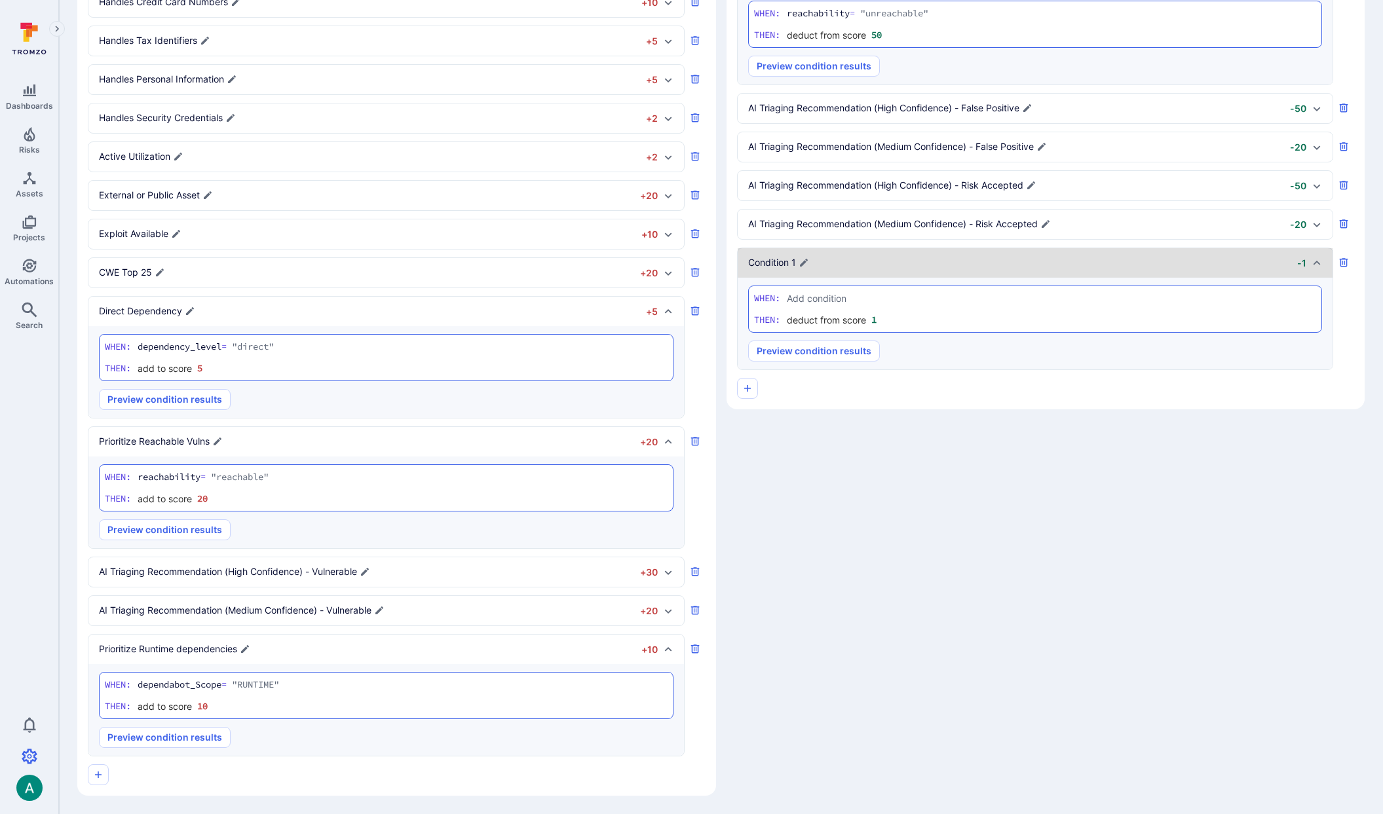
click at [769, 261] on p "Condition 1" at bounding box center [772, 262] width 48 height 13
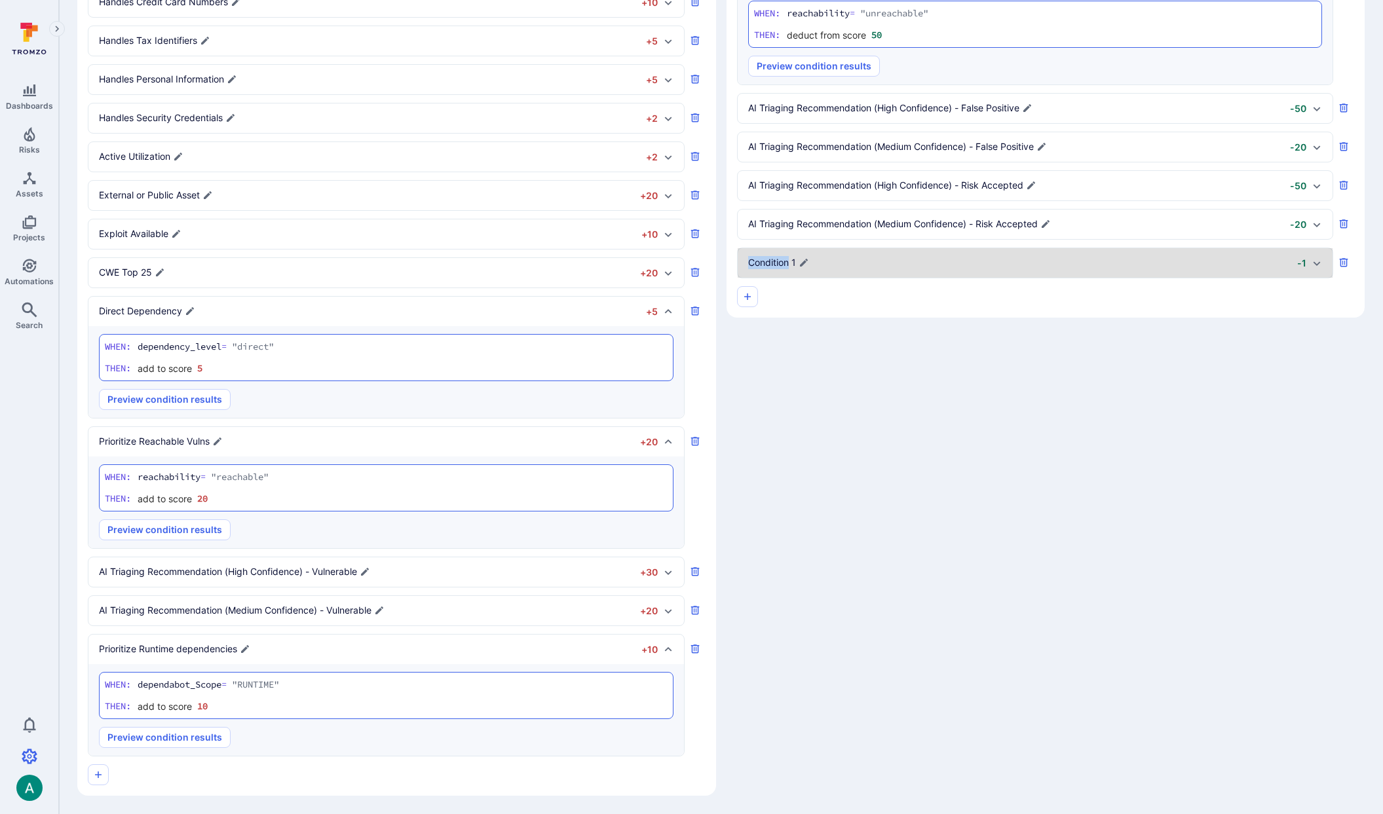
click at [769, 261] on p "Condition 1" at bounding box center [772, 262] width 48 height 13
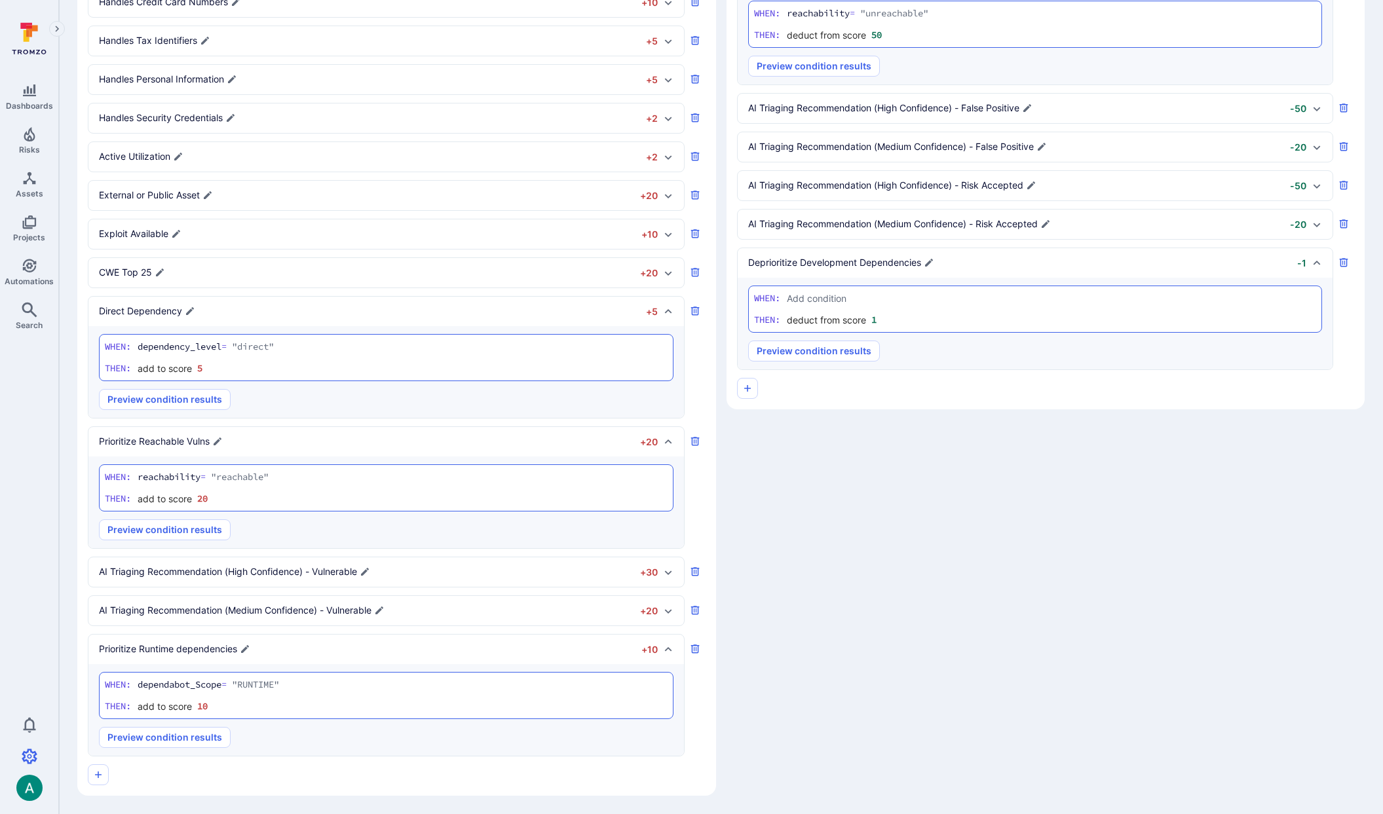
click at [843, 299] on textarea "Add condition" at bounding box center [1052, 299] width 530 height 14
type textarea "dependabot_Scope = "DEVELOPMENT""
click at [885, 323] on input "1" at bounding box center [890, 319] width 39 height 13
type input "10"
drag, startPoint x: 945, startPoint y: 460, endPoint x: 810, endPoint y: 366, distance: 163.8
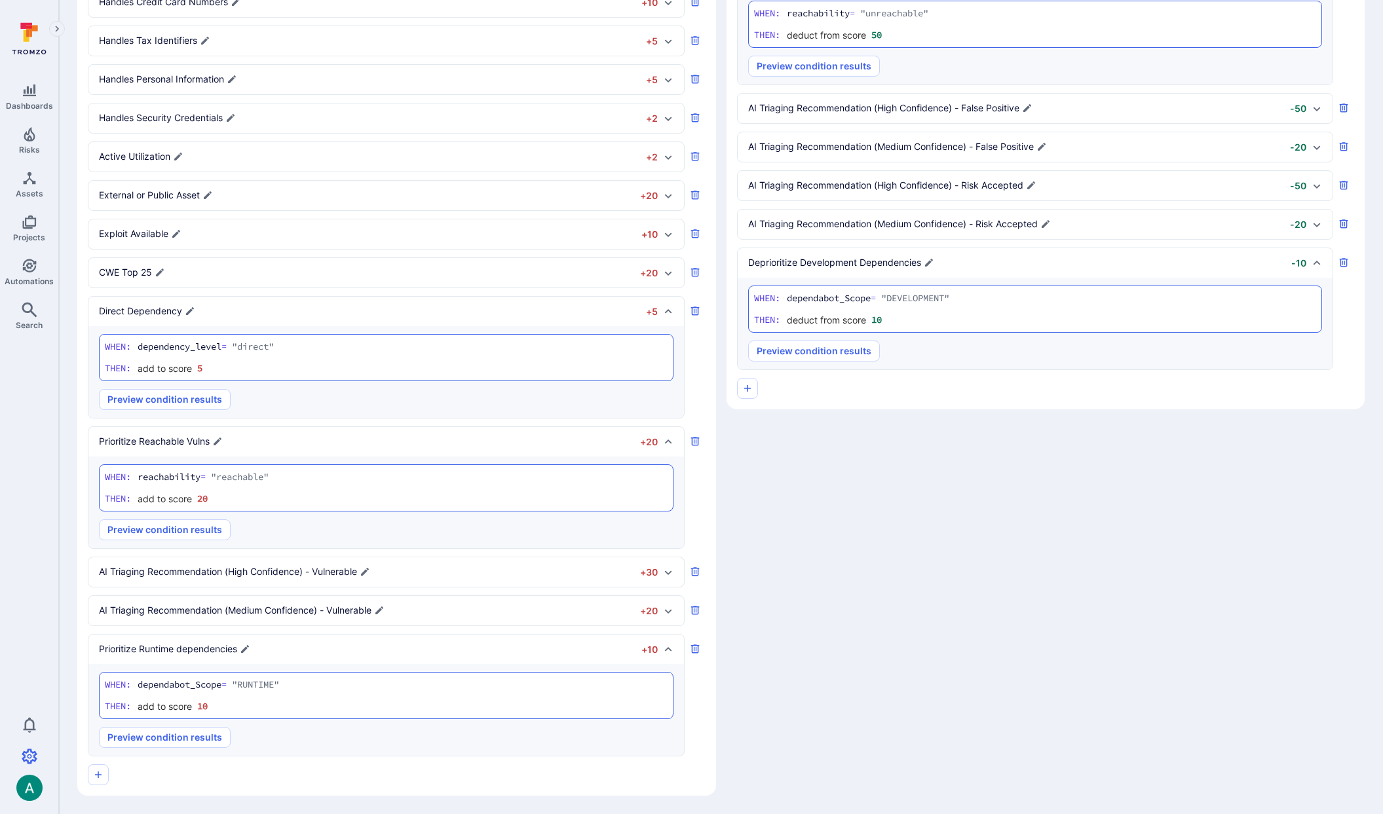
click at [939, 455] on div "Add to score when Add points when a vulnerability meets a criteria Conditions: …" at bounding box center [720, 165] width 1287 height 1261
click at [814, 356] on button "Preview condition results" at bounding box center [814, 351] width 132 height 21
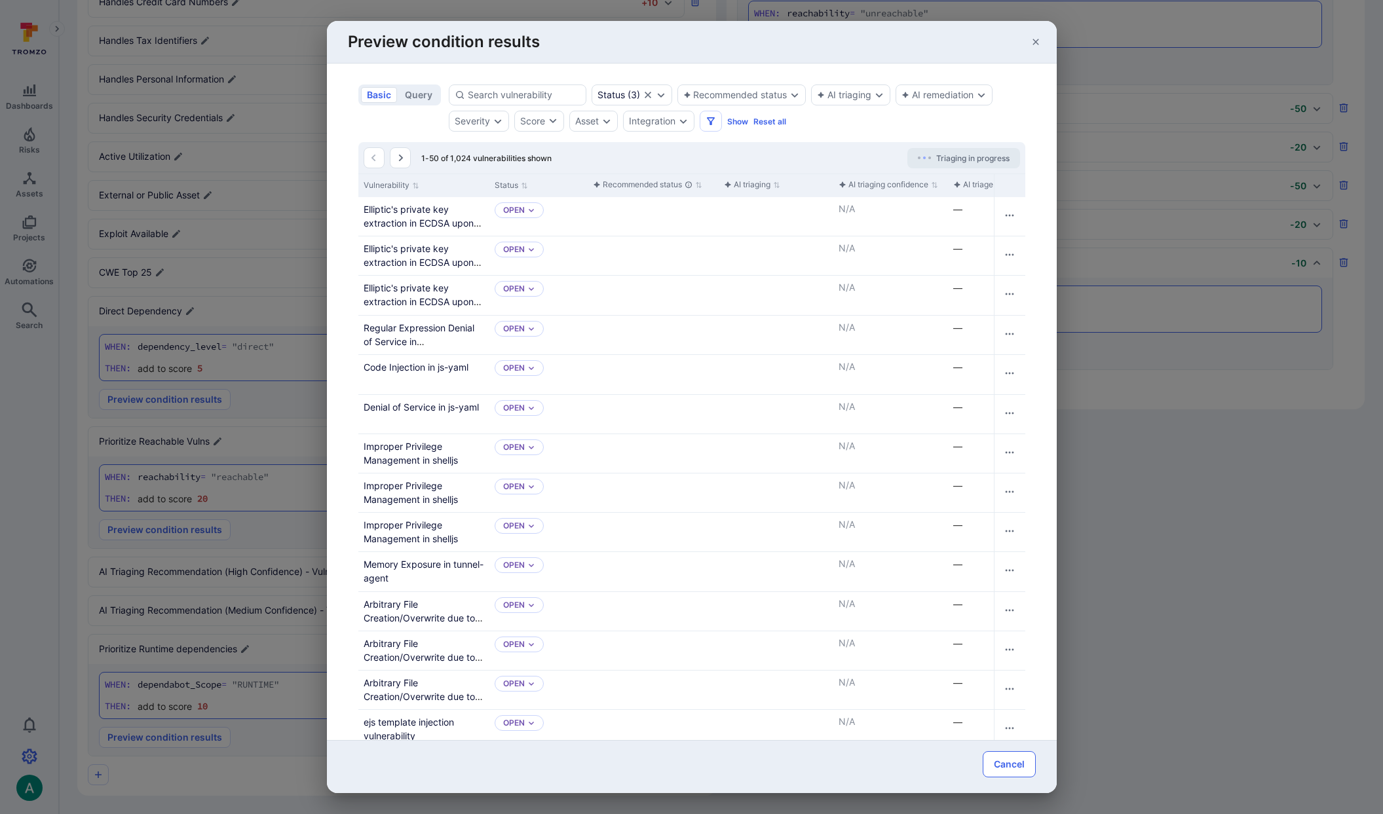
click at [1027, 770] on button "Cancel" at bounding box center [1009, 764] width 53 height 26
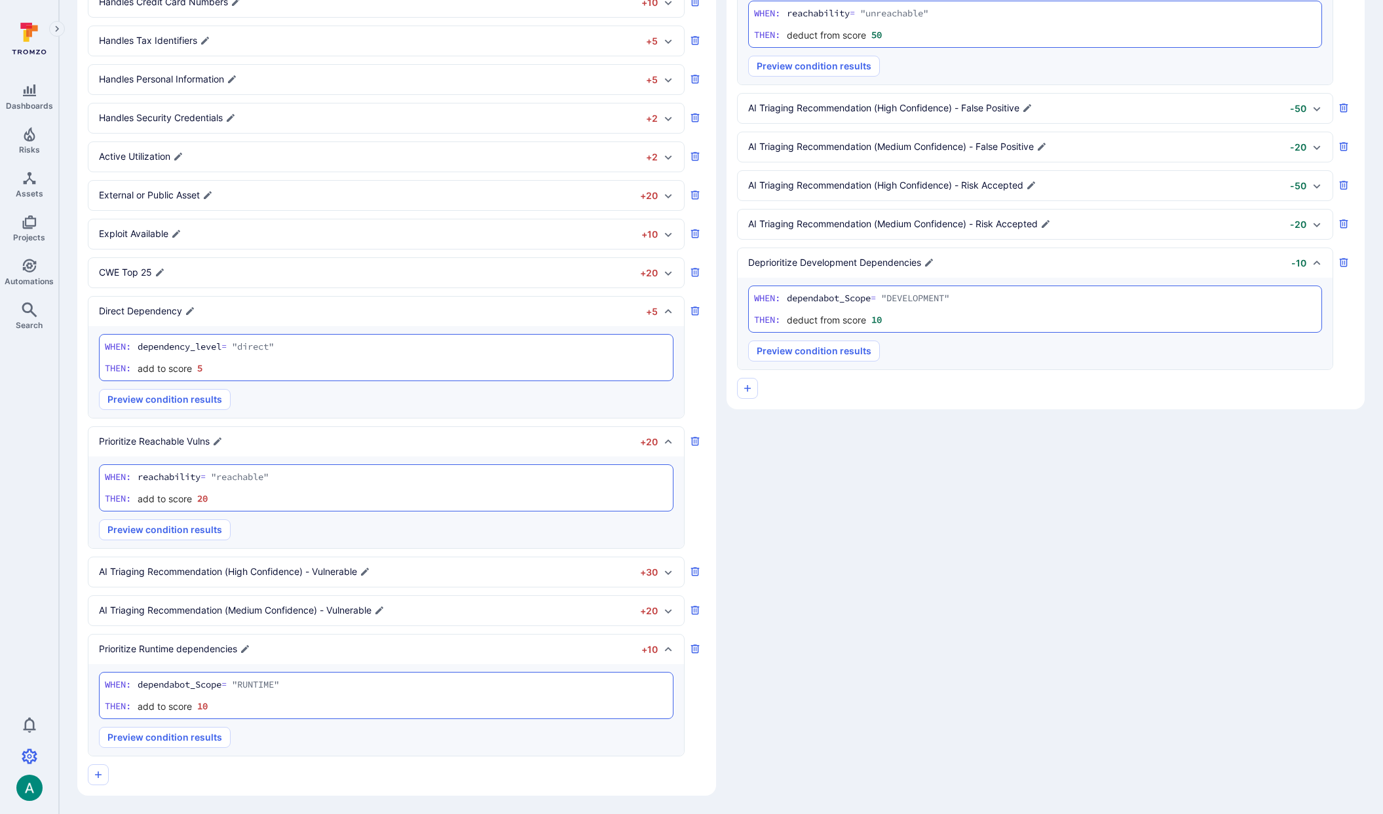
click at [1095, 588] on div "Add to score when Add points when a vulnerability meets a criteria Conditions: …" at bounding box center [720, 165] width 1287 height 1261
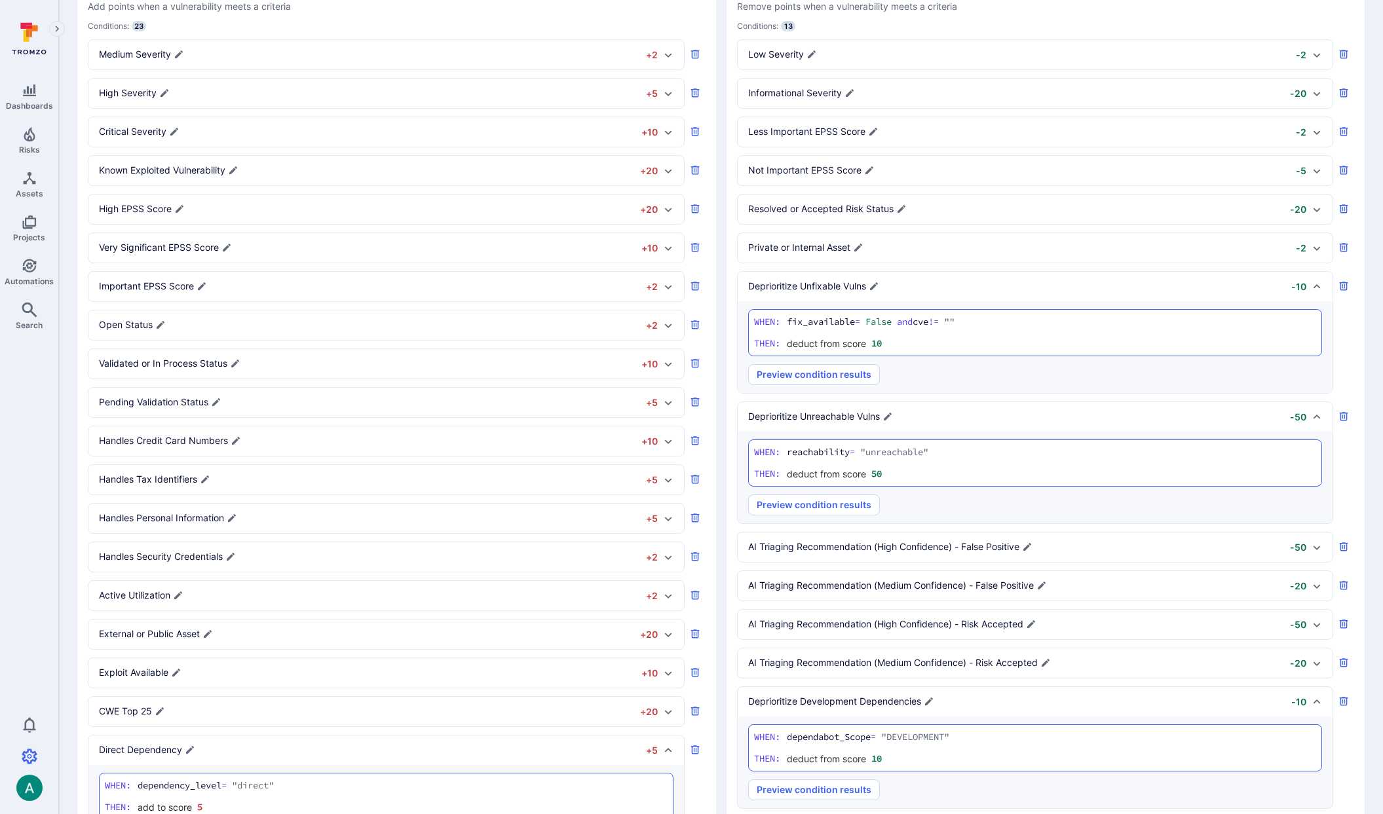
scroll to position [0, 0]
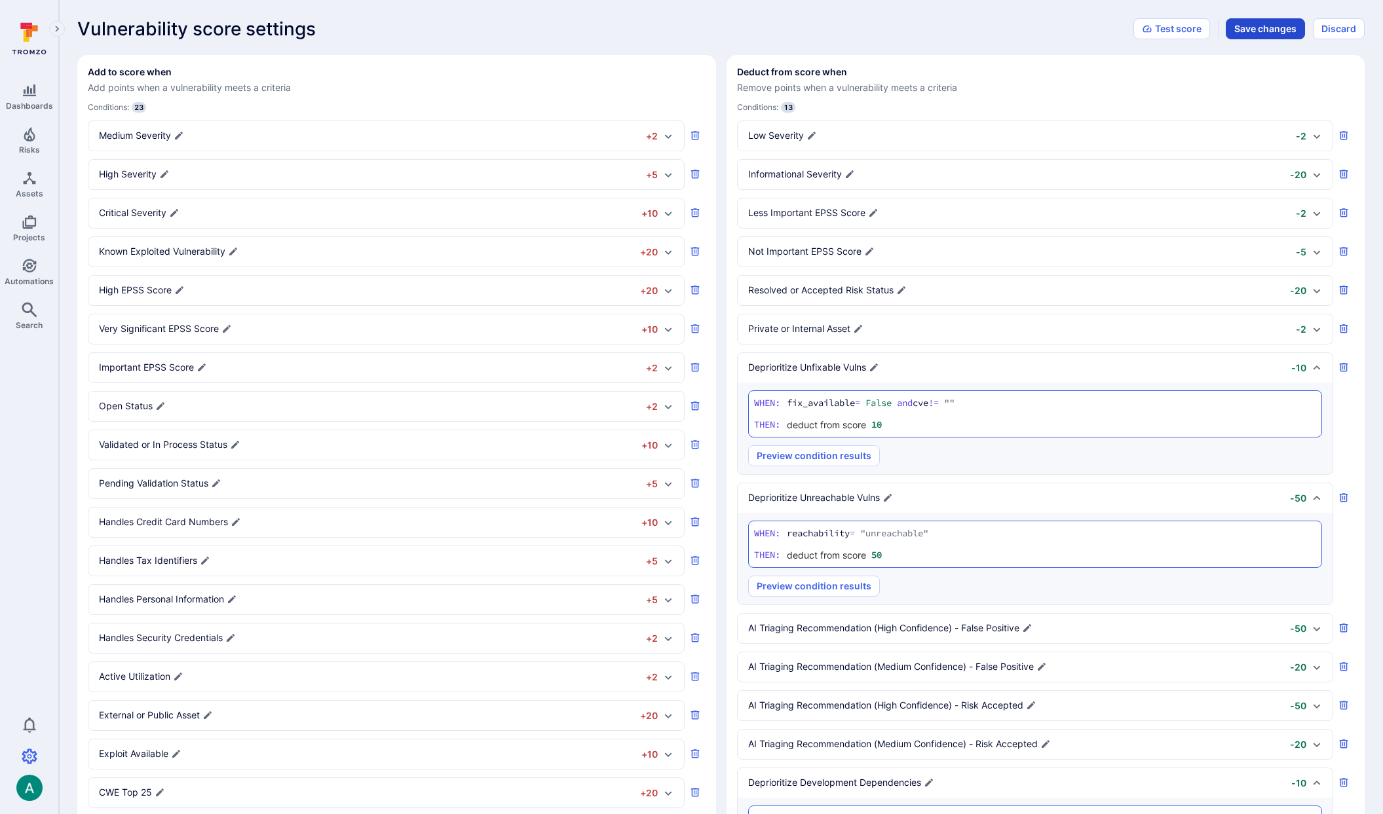
click at [1255, 27] on button "Save changes" at bounding box center [1265, 28] width 79 height 21
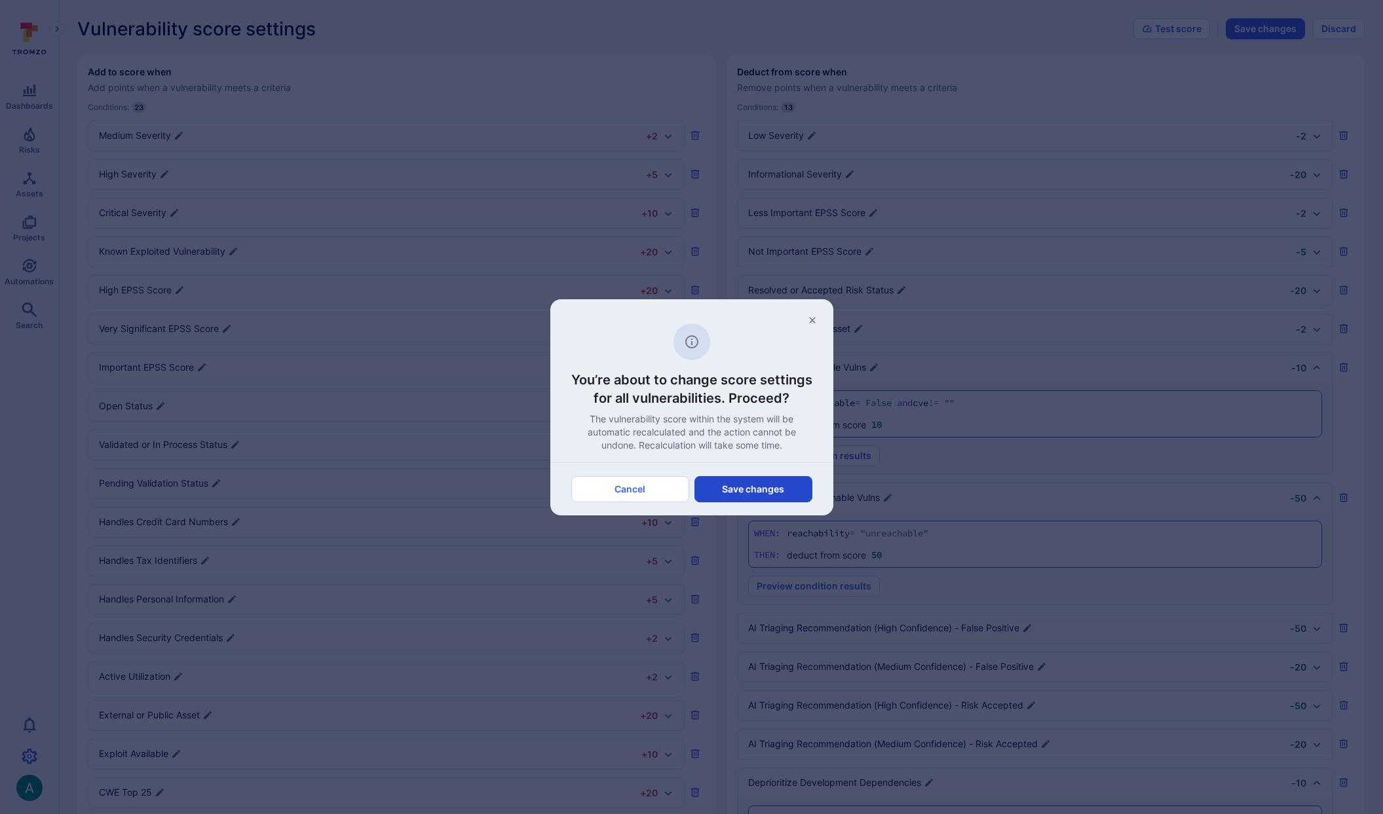
click at [767, 485] on button "Save changes" at bounding box center [753, 489] width 118 height 26
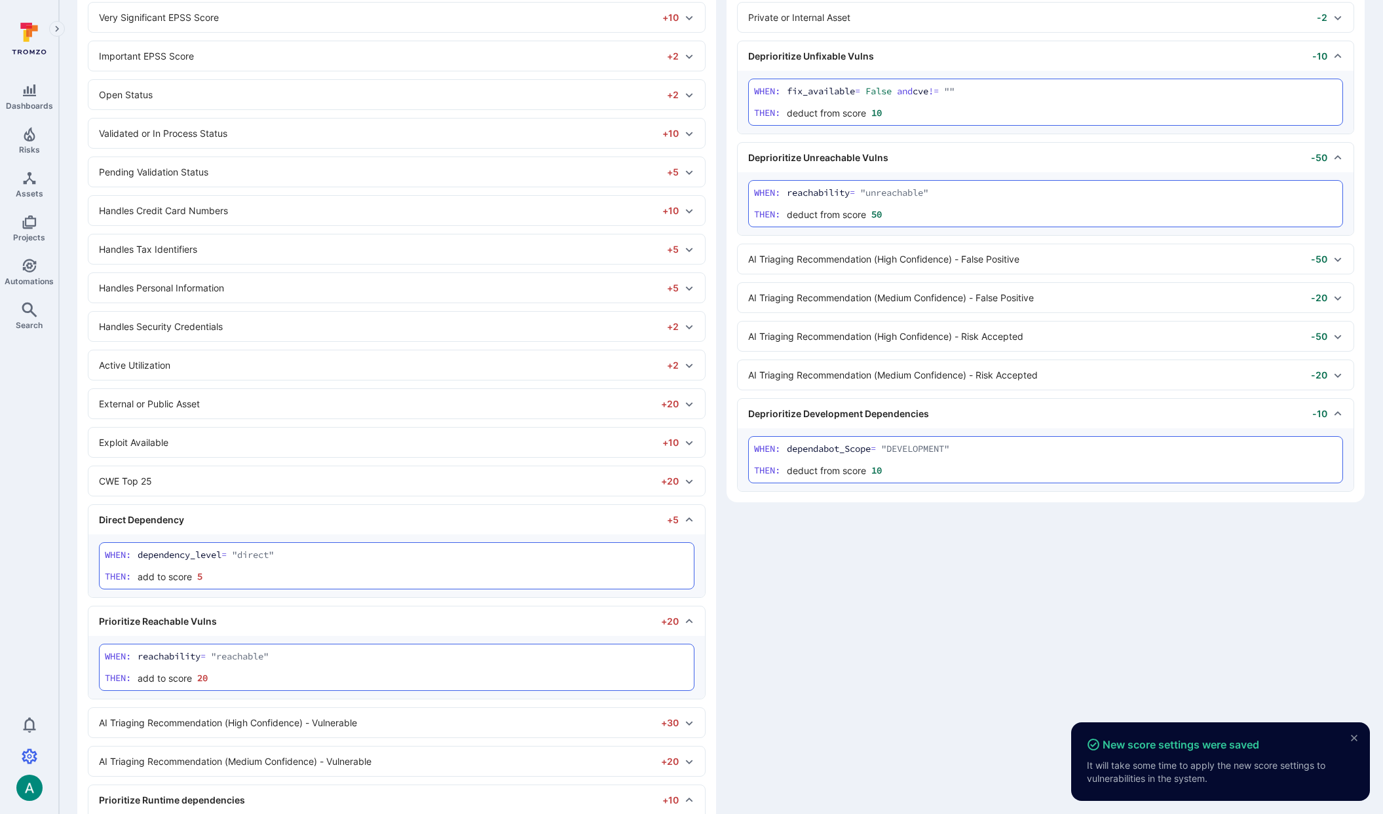
scroll to position [324, 0]
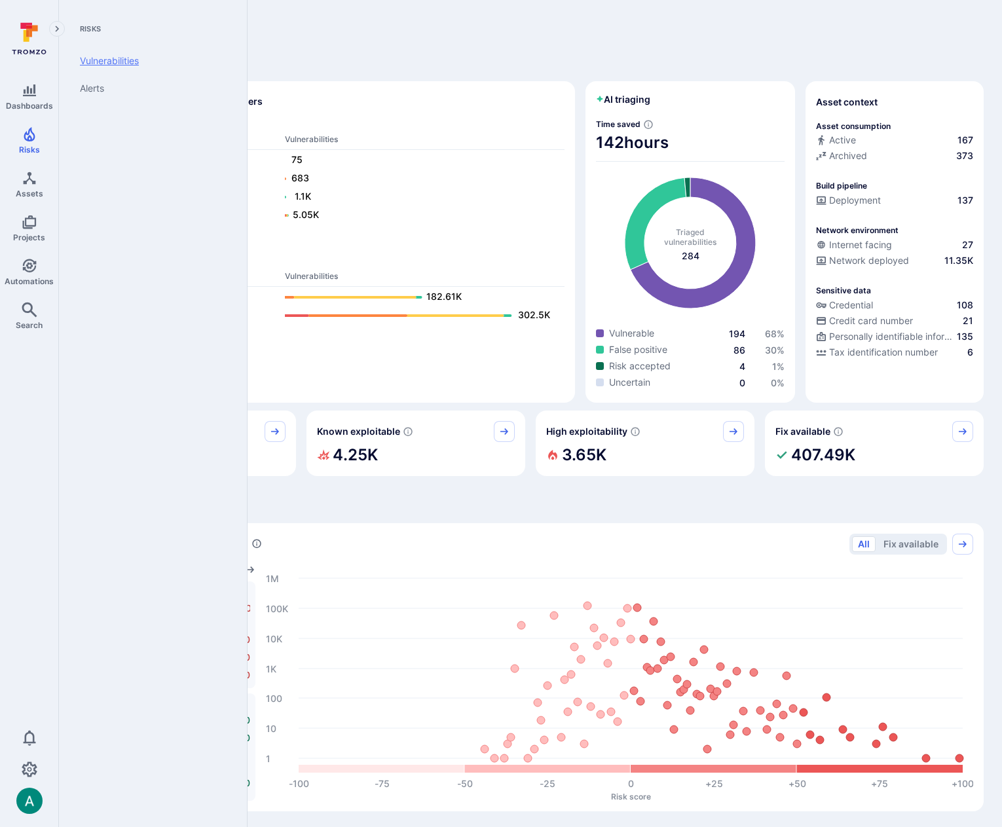
click at [99, 56] on link "Vulnerabilities" at bounding box center [150, 61] width 162 height 28
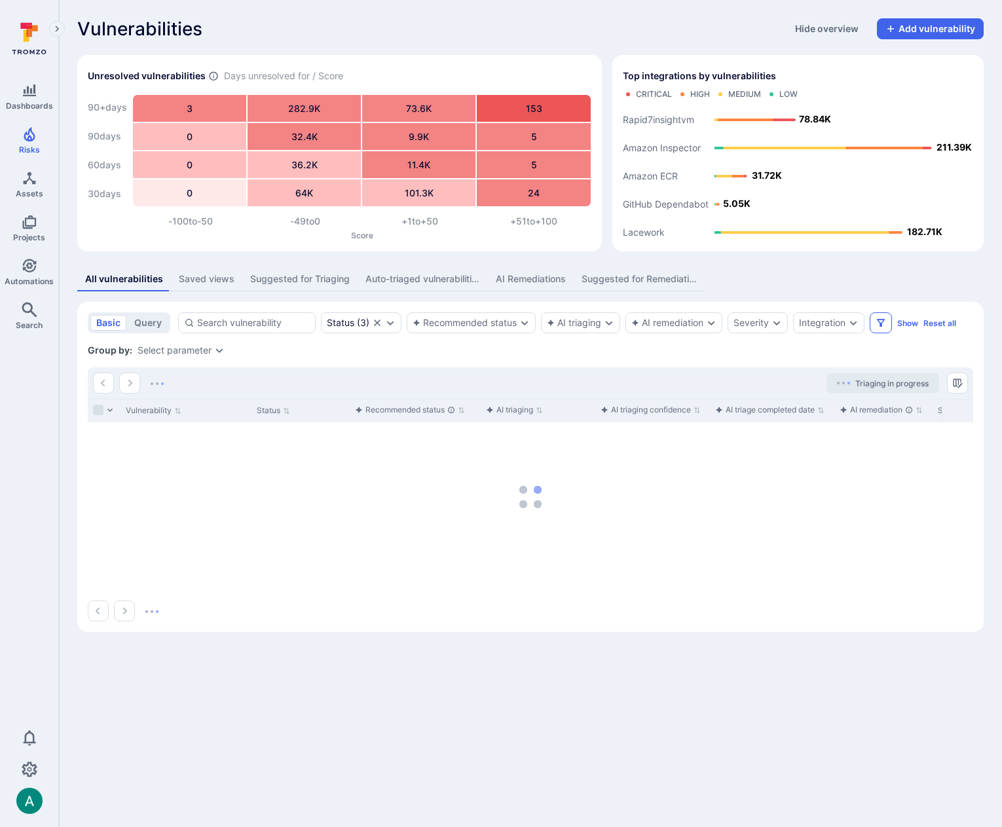
click at [883, 325] on icon "Filters" at bounding box center [881, 323] width 8 height 8
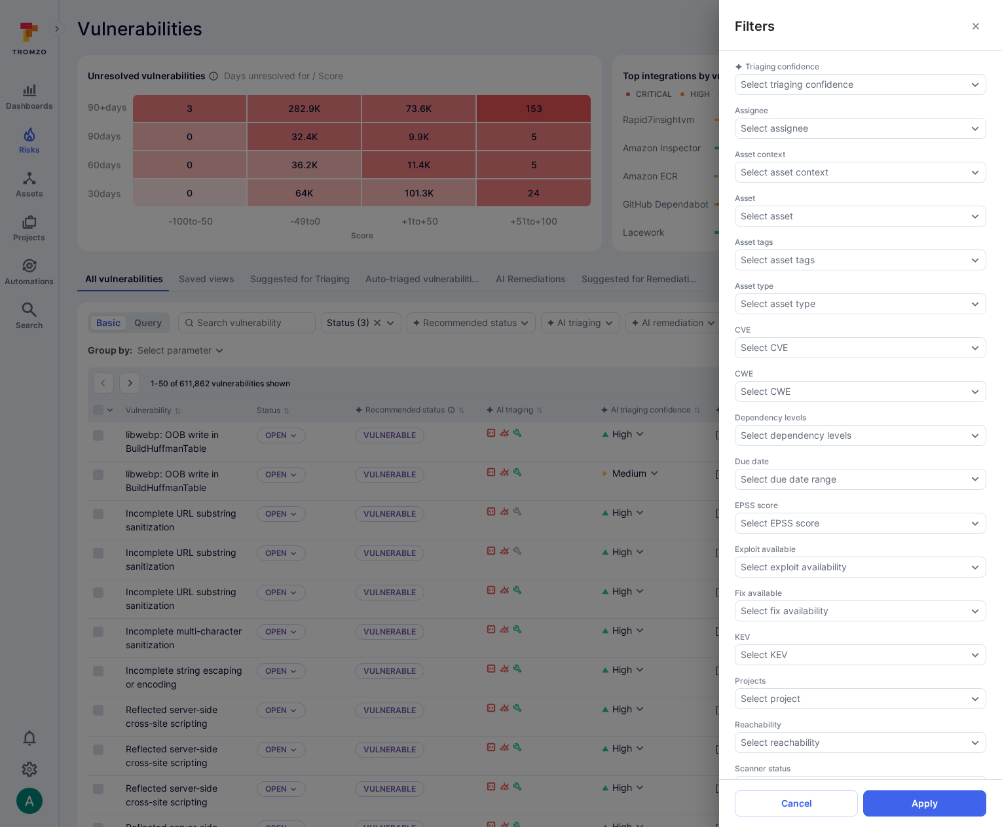
scroll to position [204, 0]
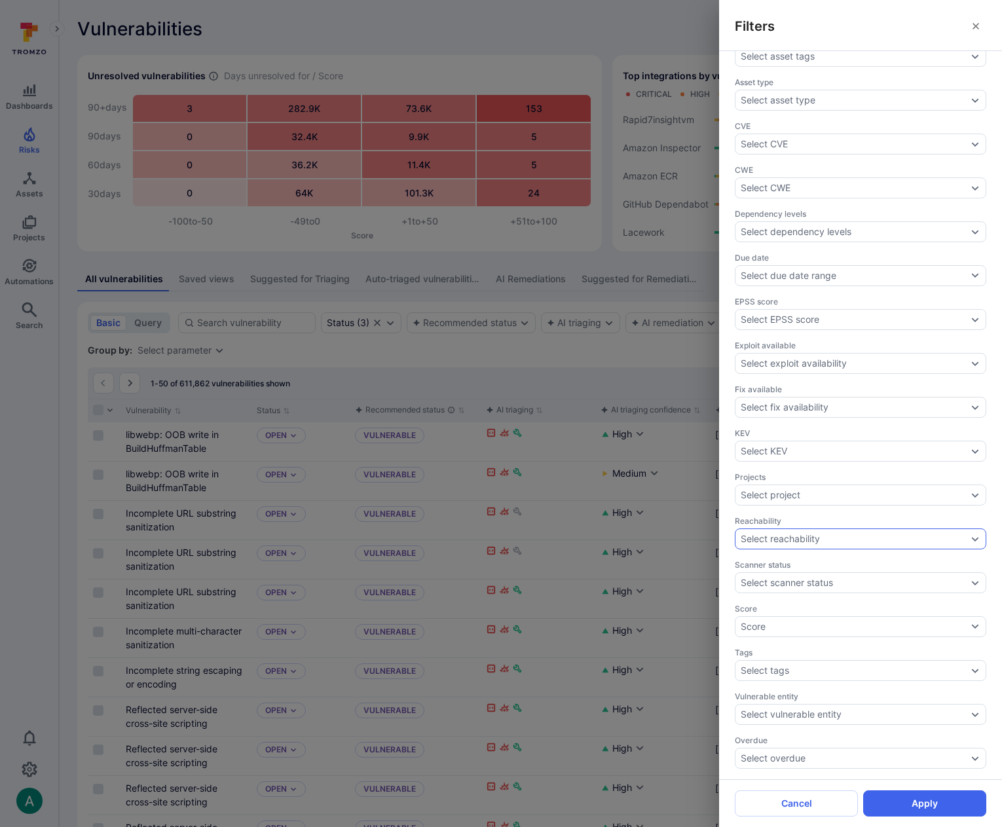
click at [801, 539] on div "Select reachability" at bounding box center [780, 539] width 79 height 10
click at [759, 511] on div "Triaging confidence Select triaging confidence Assignee Select assignee Asset c…" at bounding box center [861, 313] width 252 height 911
drag, startPoint x: 353, startPoint y: 373, endPoint x: 363, endPoint y: 365, distance: 13.0
click at [353, 373] on div "Filters Triaging confidence Select triaging confidence Assignee Select assignee…" at bounding box center [501, 413] width 1002 height 827
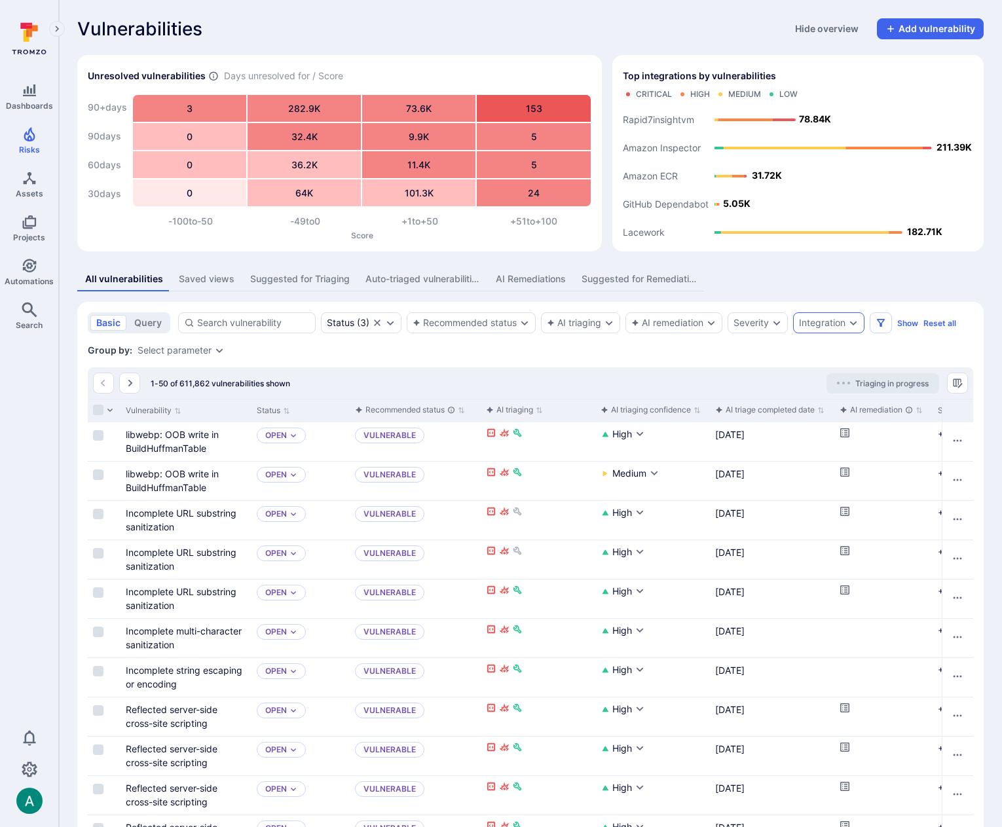
click at [859, 325] on icon "Expand dropdown" at bounding box center [853, 323] width 10 height 10
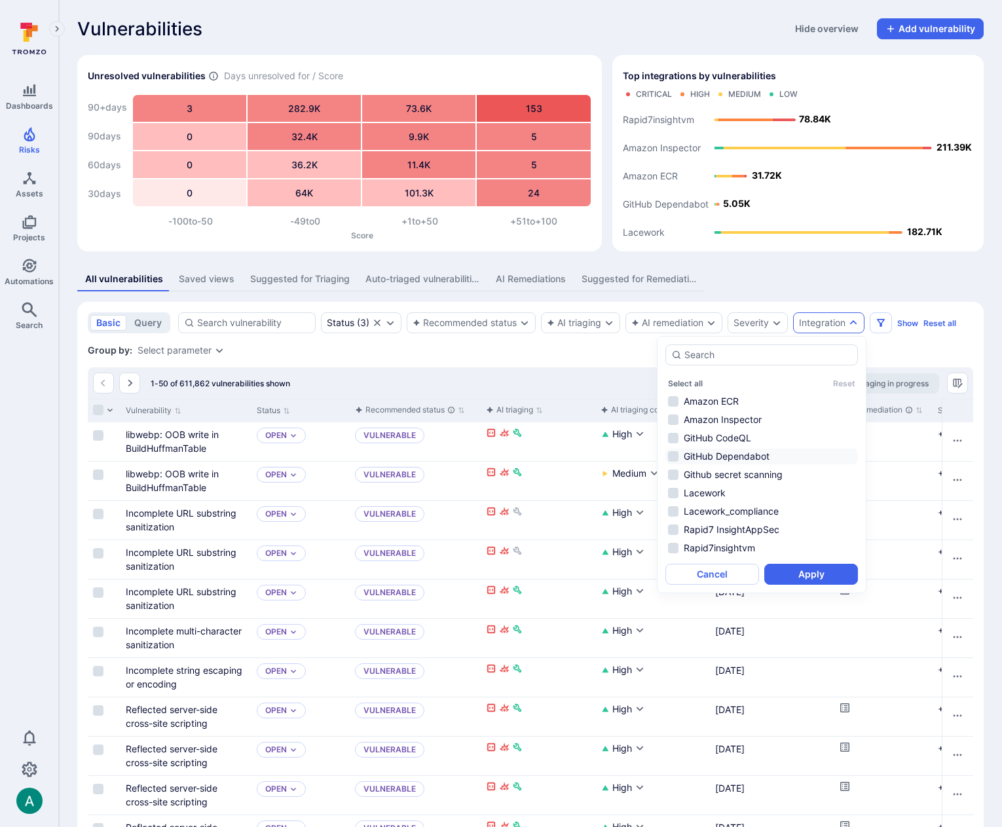
click at [715, 452] on li "GitHub Dependabot" at bounding box center [762, 457] width 193 height 16
click at [795, 573] on button "Apply" at bounding box center [812, 574] width 94 height 21
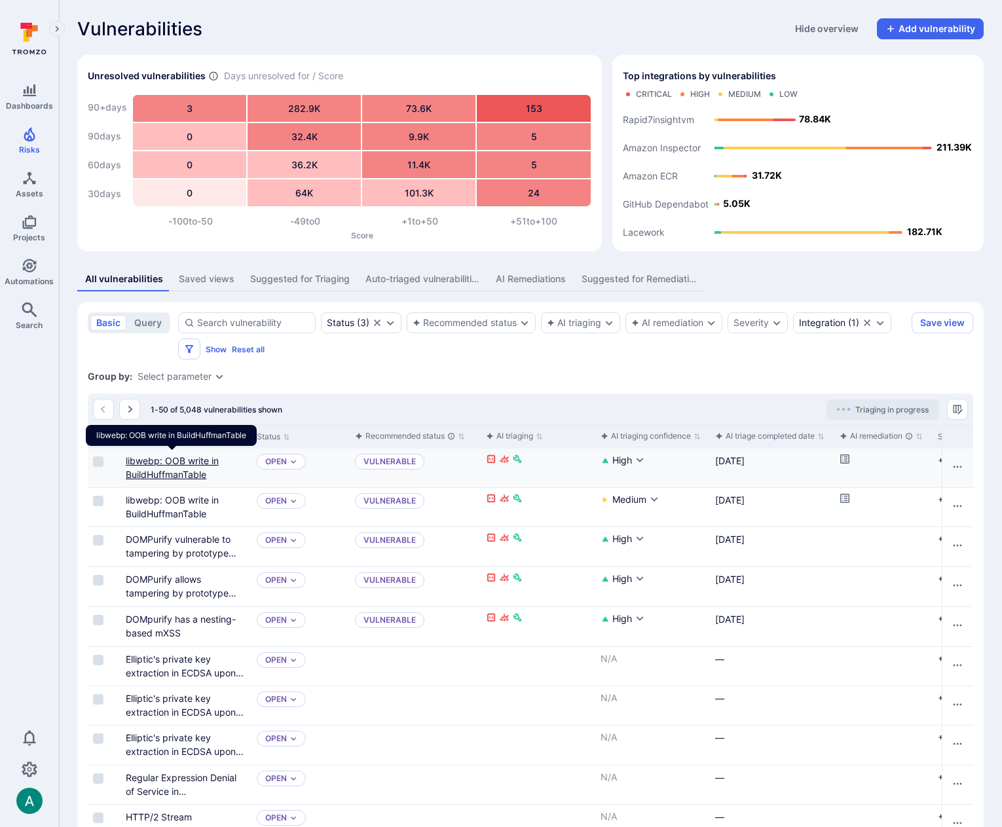
click at [151, 457] on link "libwebp: OOB write in BuildHuffmanTable" at bounding box center [172, 467] width 93 height 25
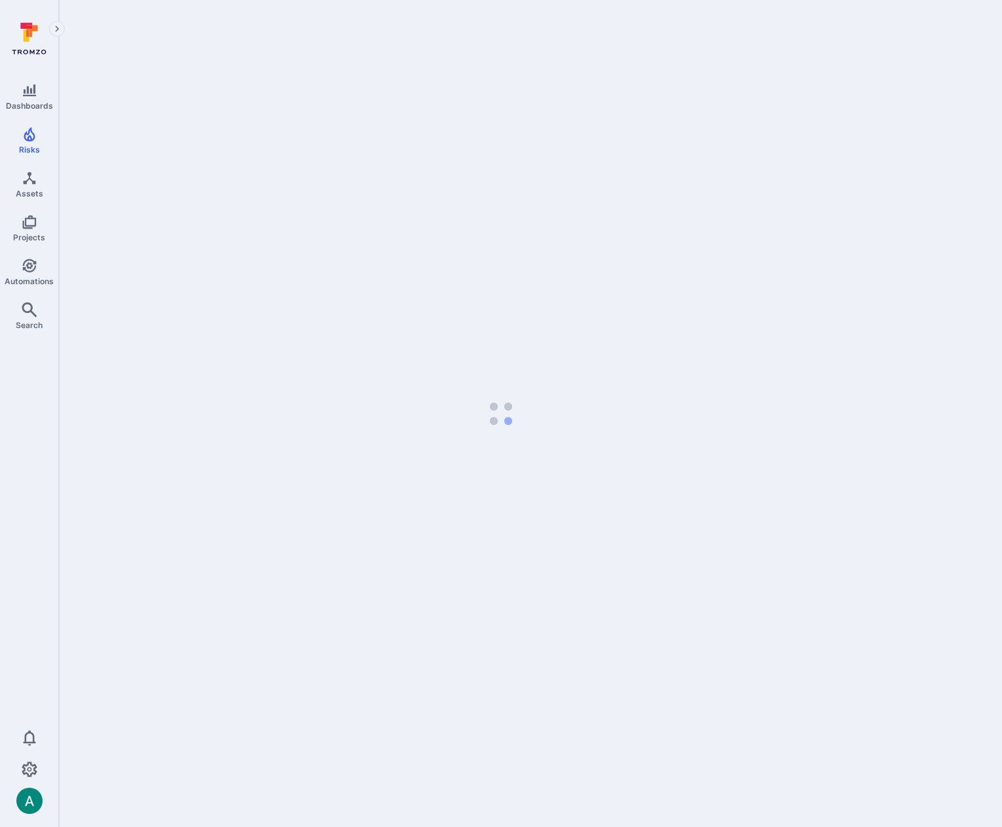
click at [147, 491] on body "Dashboards Risks Assets Projects Automations Search 0 Risks Vulnerabilities Ale…" at bounding box center [501, 413] width 1002 height 827
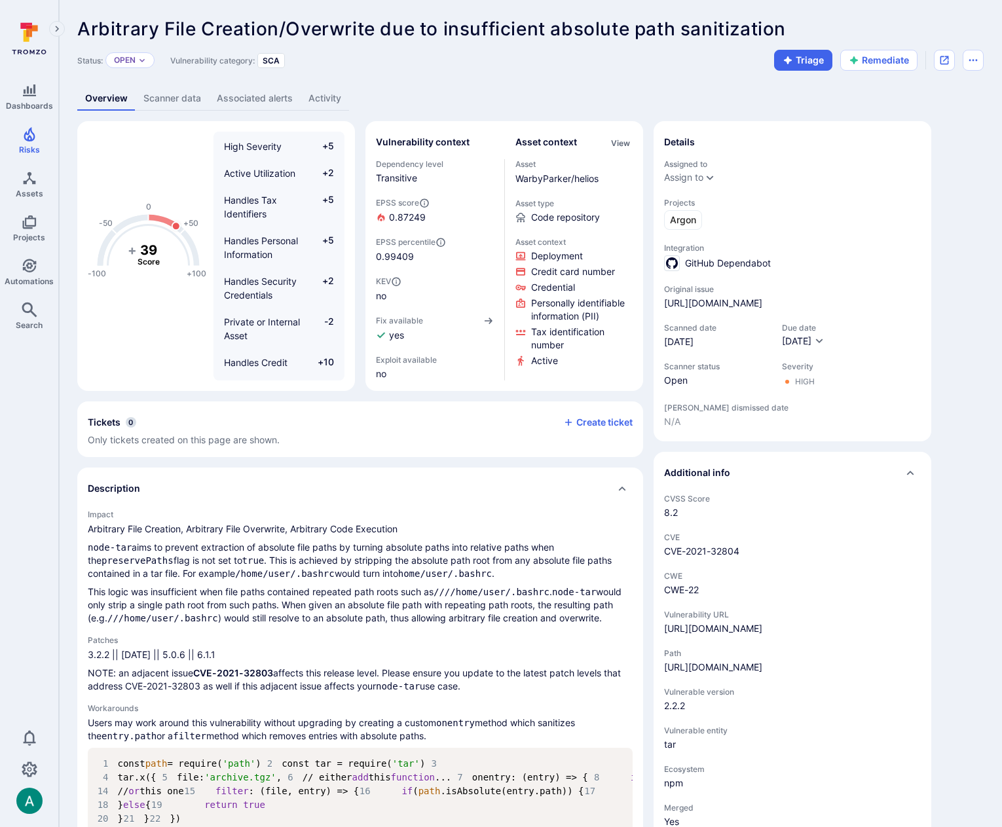
click at [164, 96] on link "Scanner data" at bounding box center [172, 98] width 73 height 24
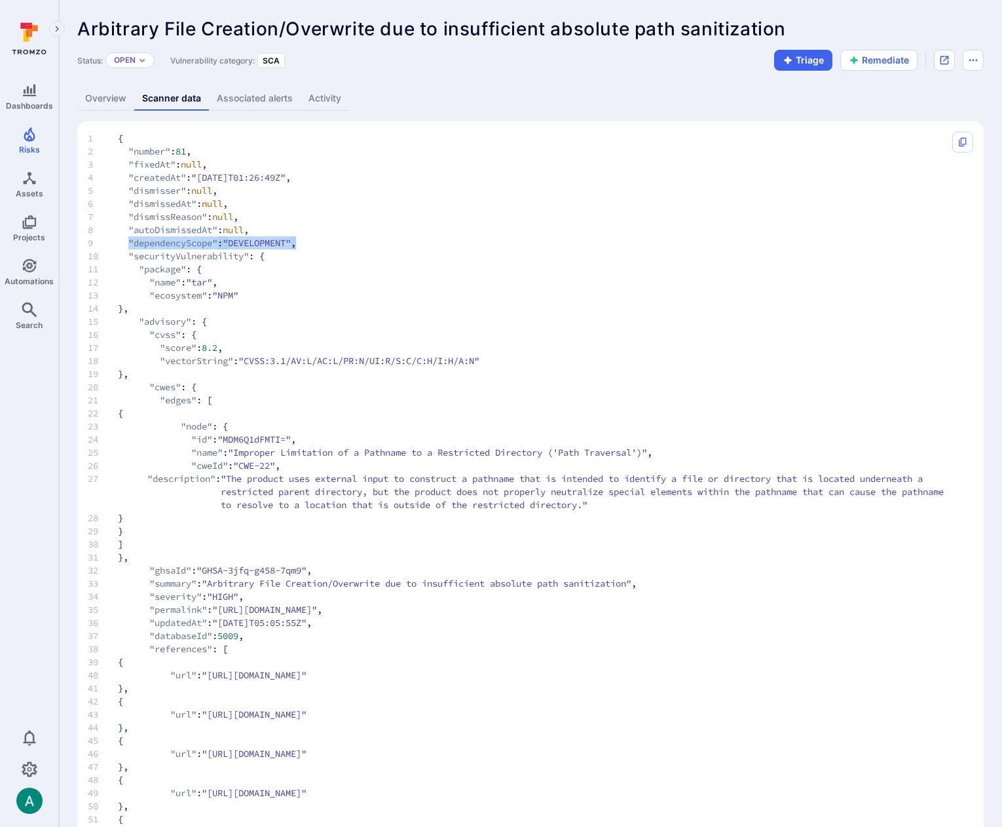
drag, startPoint x: 131, startPoint y: 242, endPoint x: 333, endPoint y: 240, distance: 202.5
click at [333, 240] on span "9 "dependencyScope" : "DEVELOPMENT" ," at bounding box center [518, 243] width 860 height 13
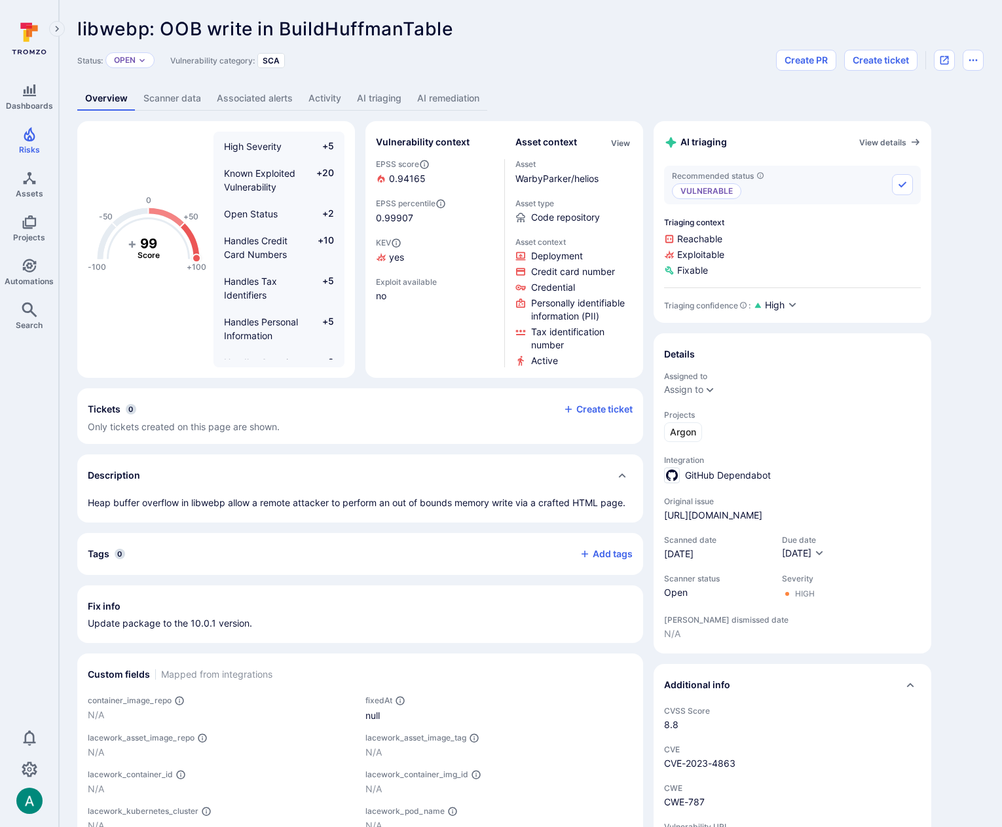
click at [161, 96] on link "Scanner data" at bounding box center [172, 98] width 73 height 24
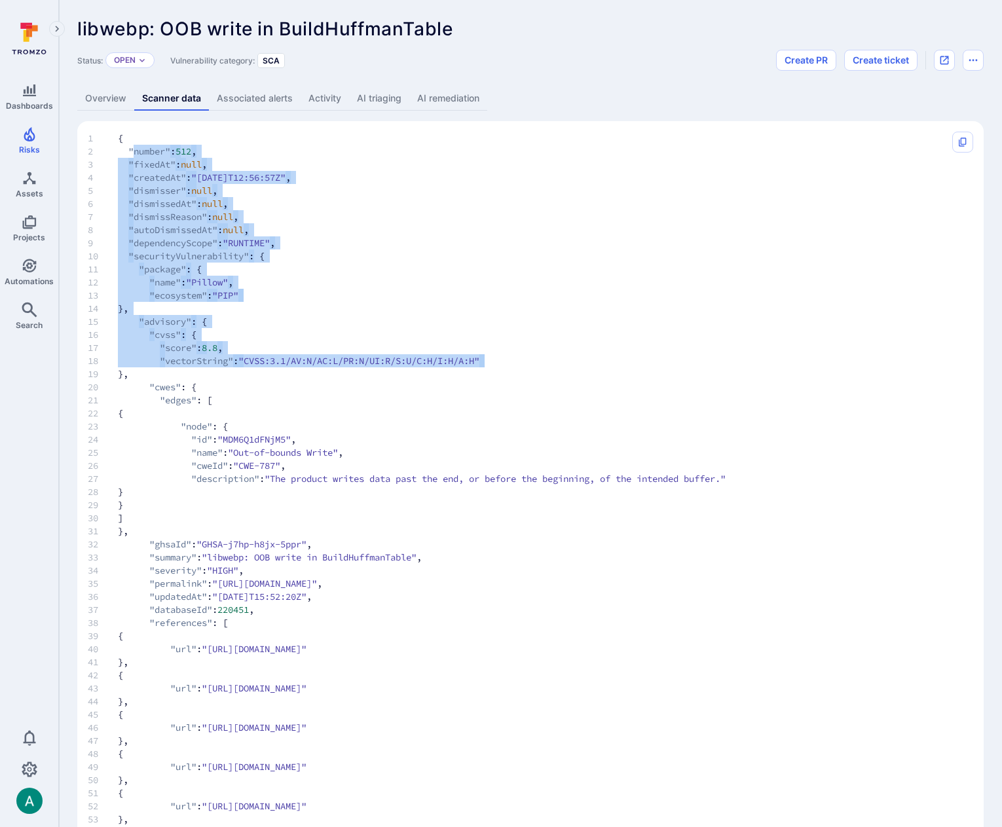
drag, startPoint x: 133, startPoint y: 152, endPoint x: 354, endPoint y: 368, distance: 309.0
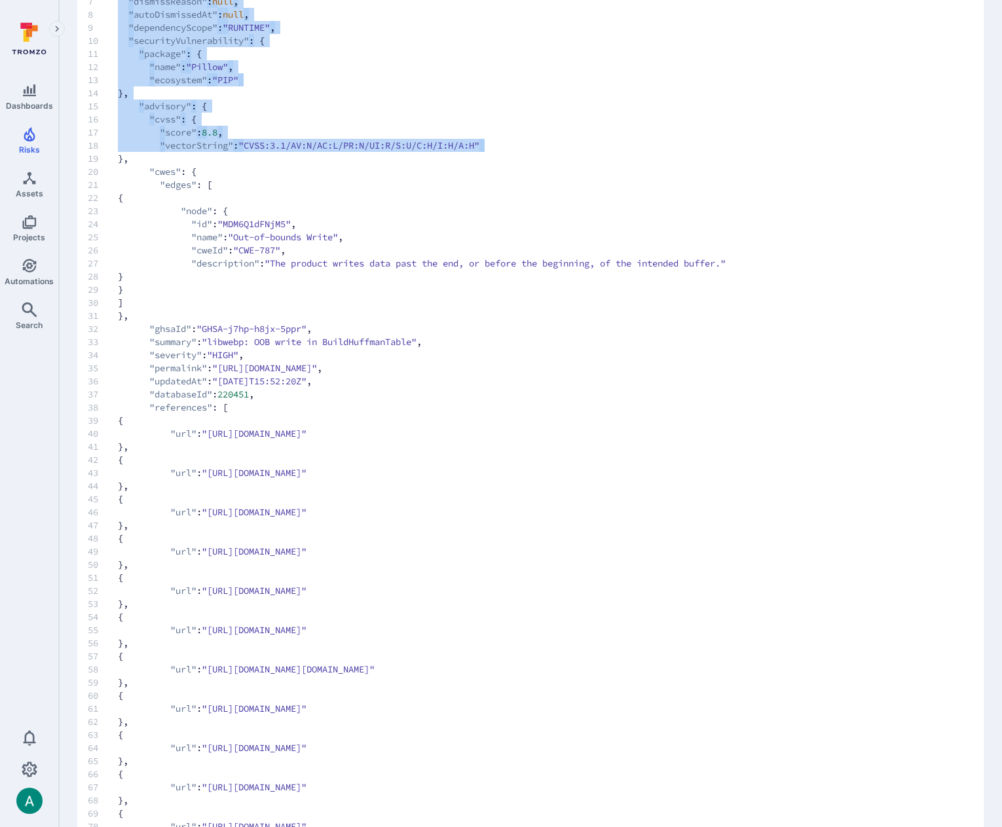
scroll to position [218, 0]
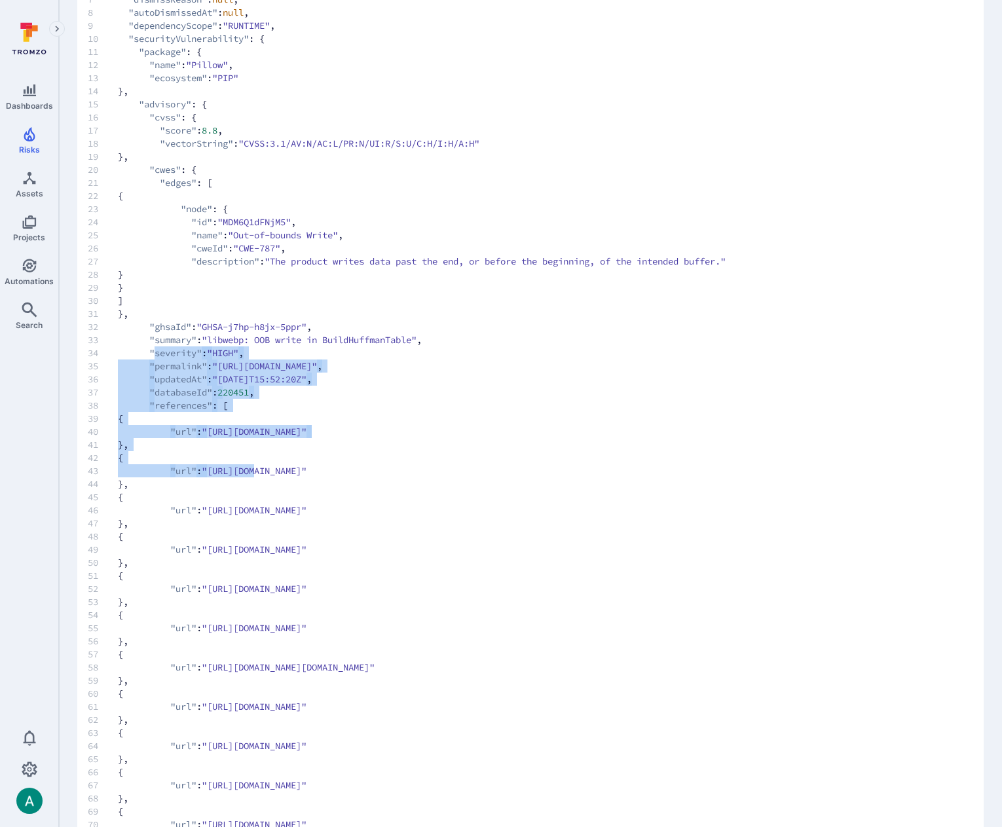
drag, startPoint x: 154, startPoint y: 356, endPoint x: 275, endPoint y: 467, distance: 164.2
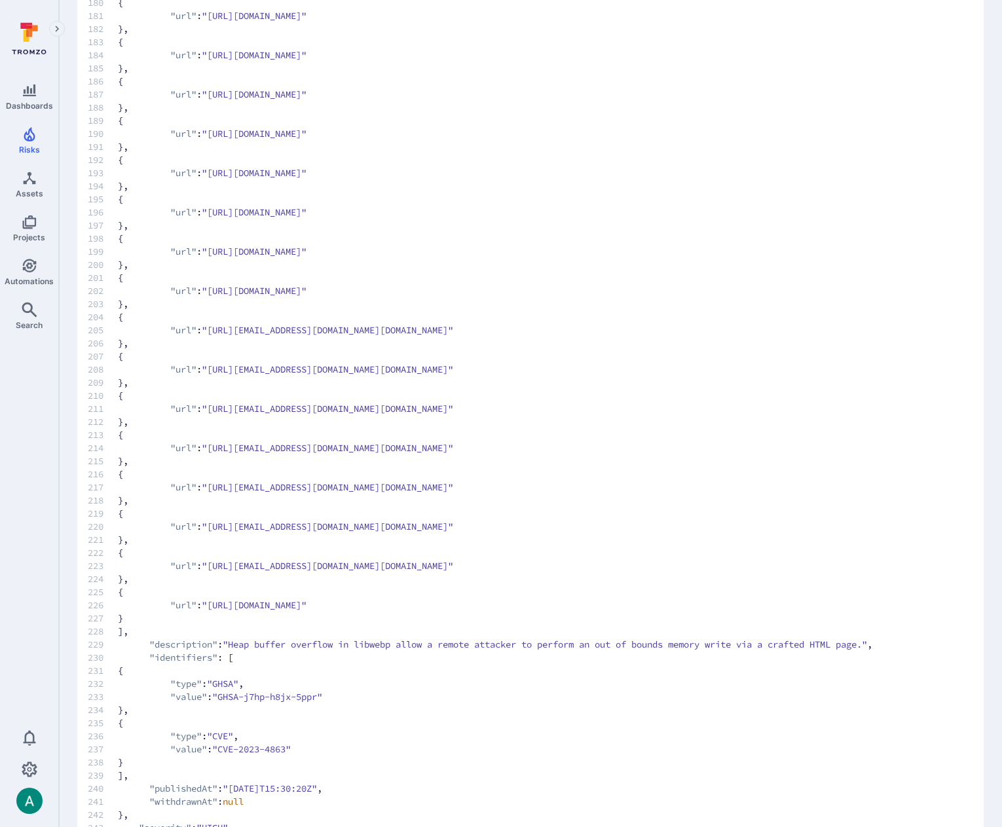
scroll to position [2661, 0]
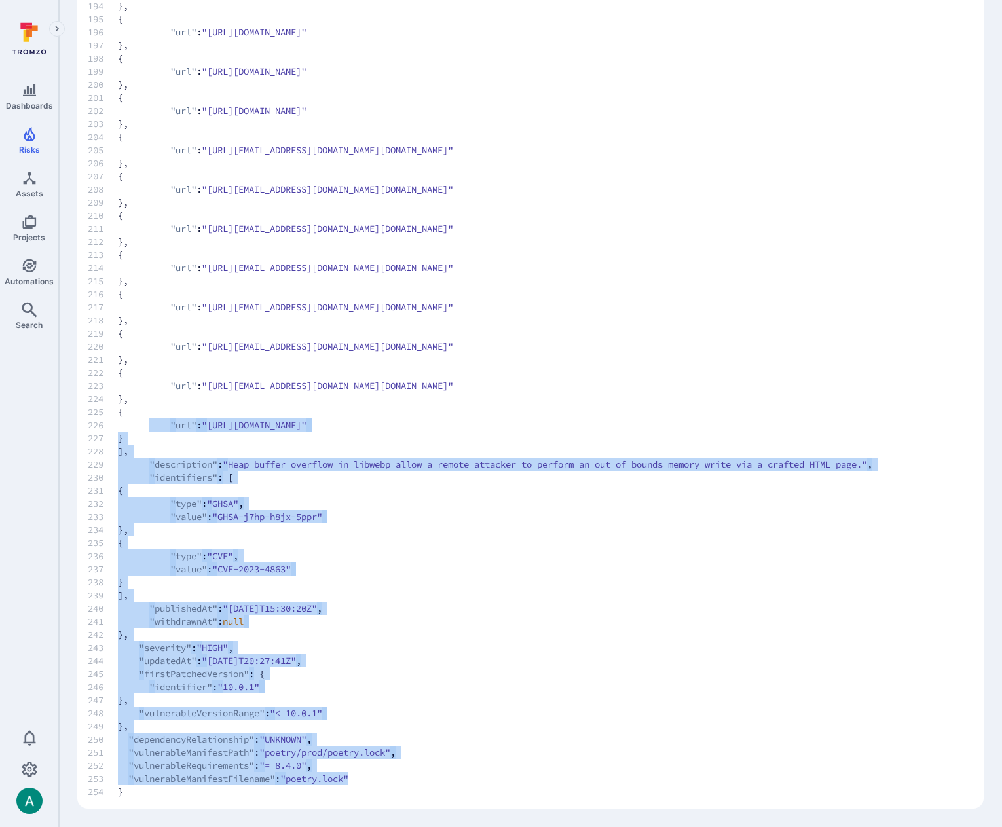
drag, startPoint x: 370, startPoint y: 779, endPoint x: 150, endPoint y: 414, distance: 426.2
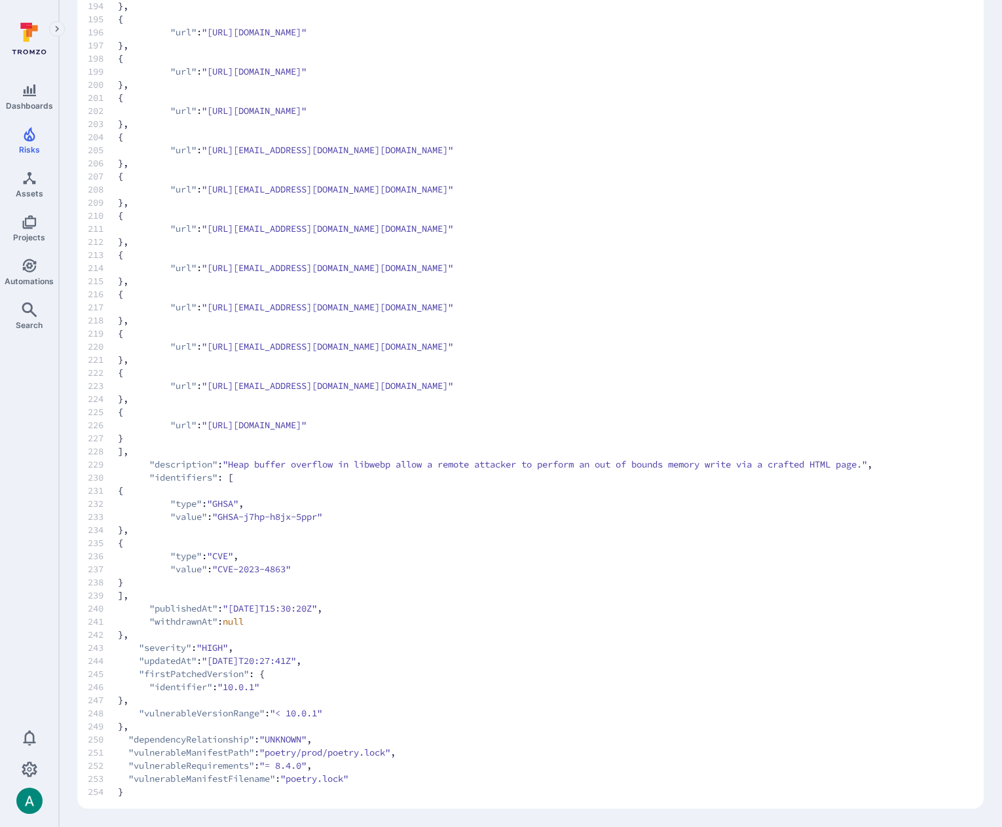
click at [183, 406] on span "225 {" at bounding box center [480, 412] width 785 height 13
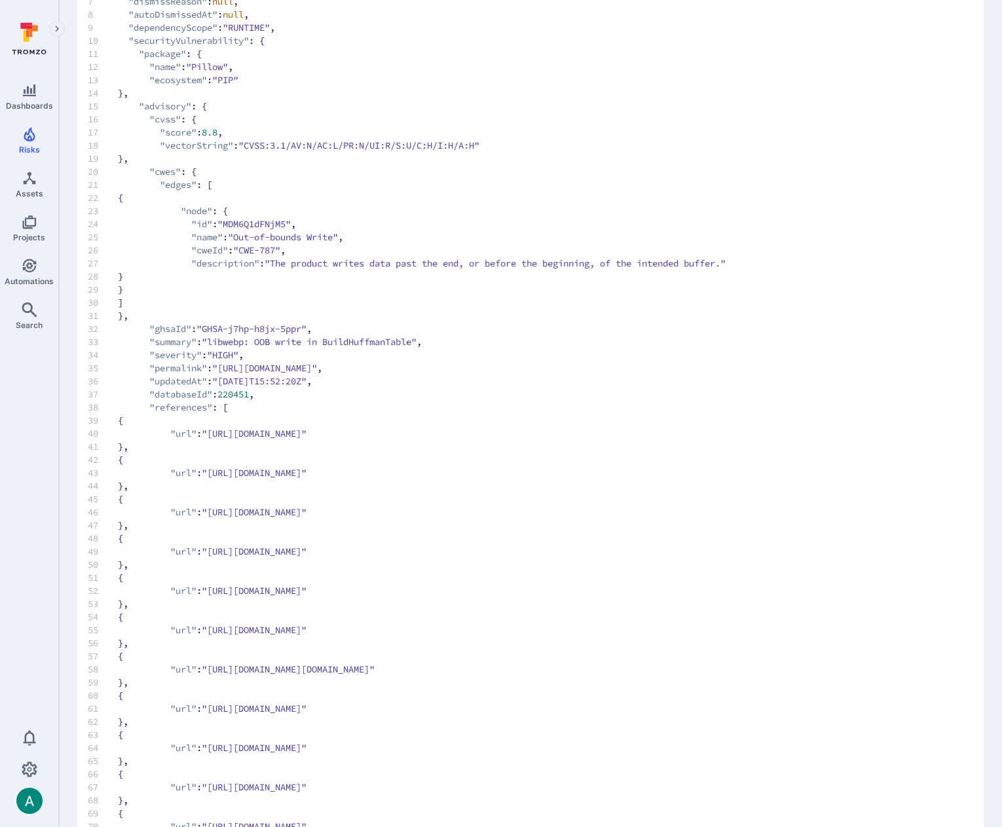
scroll to position [0, 0]
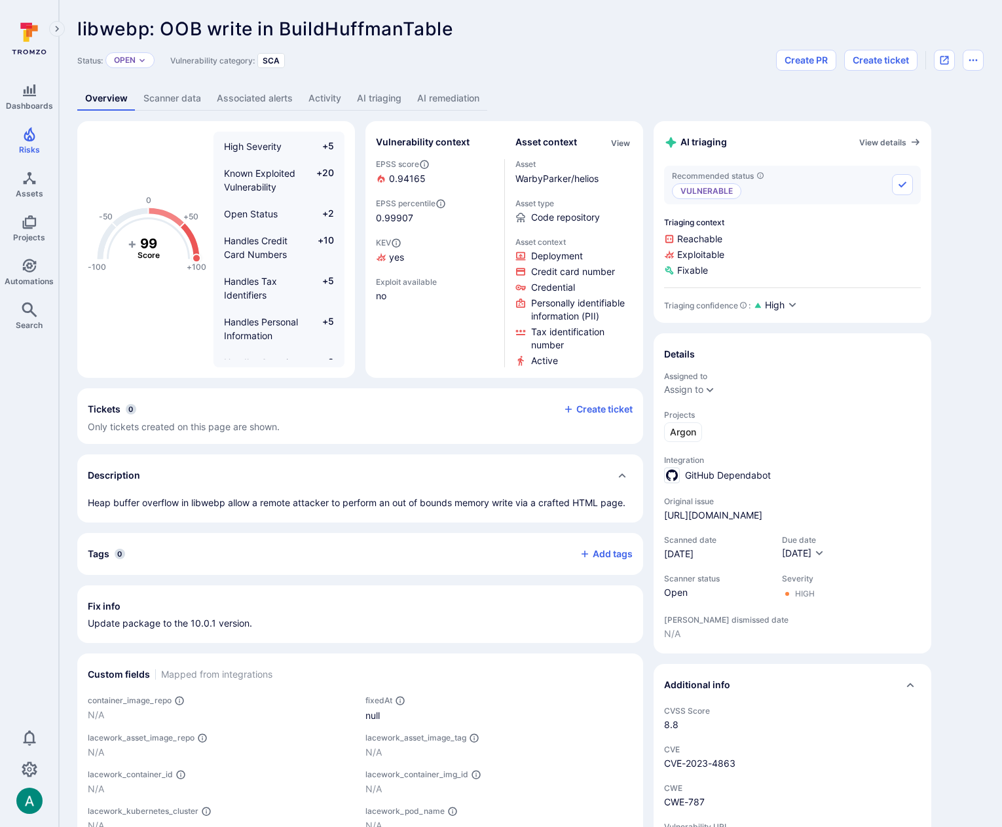
click at [175, 100] on link "Scanner data" at bounding box center [172, 98] width 73 height 24
